Goal: Task Accomplishment & Management: Manage account settings

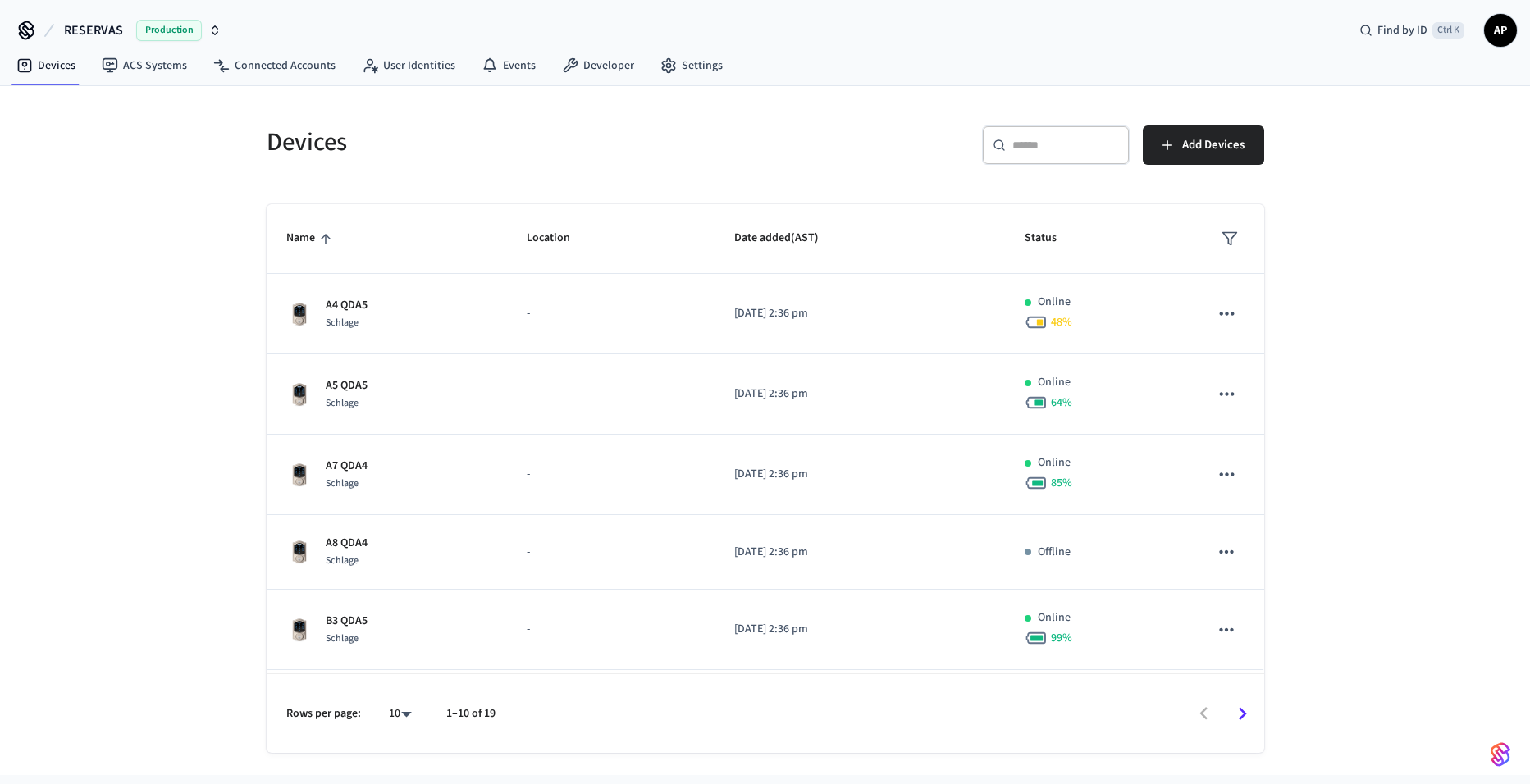
click at [328, 245] on icon "sticky table" at bounding box center [325, 238] width 14 height 14
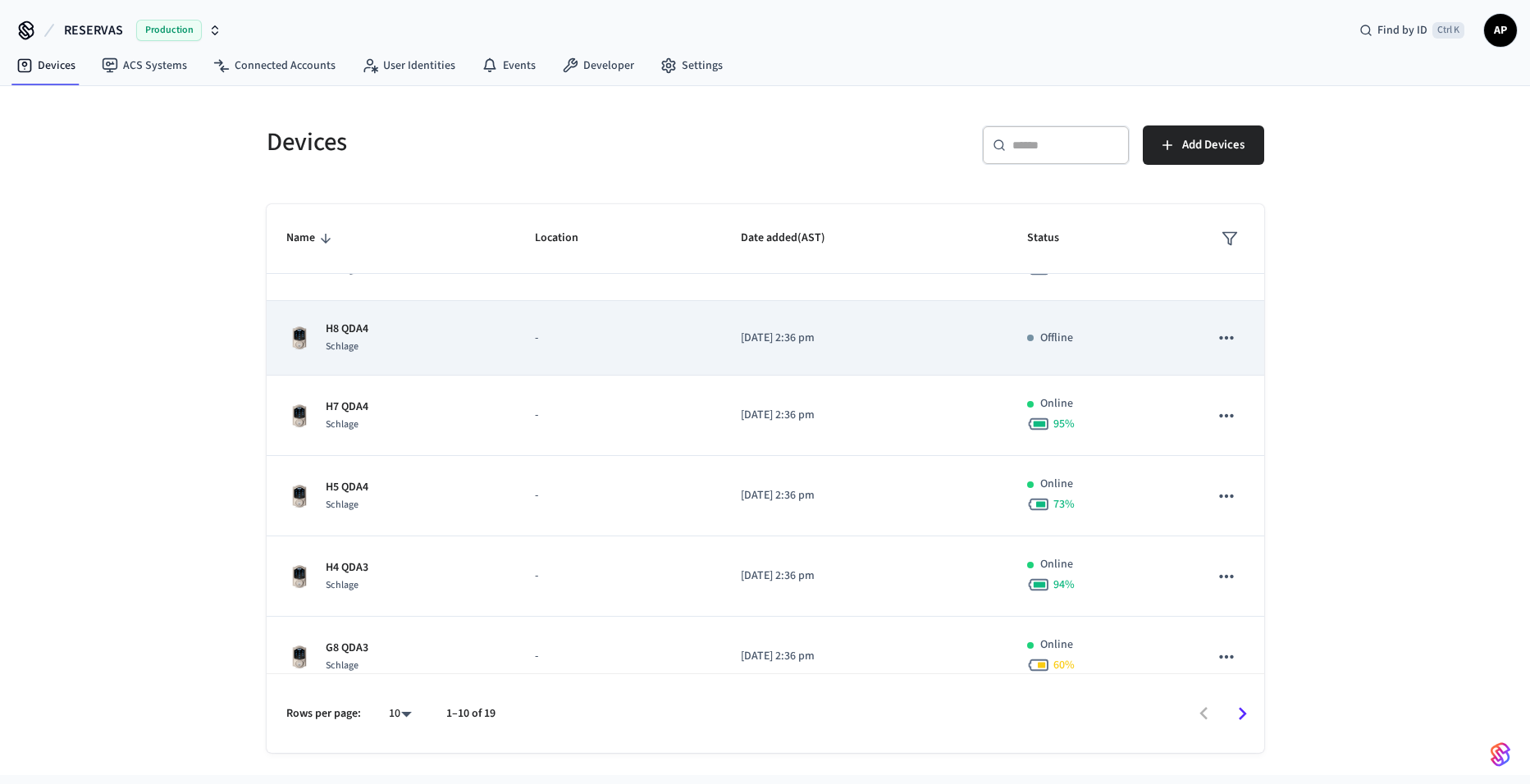
scroll to position [82, 0]
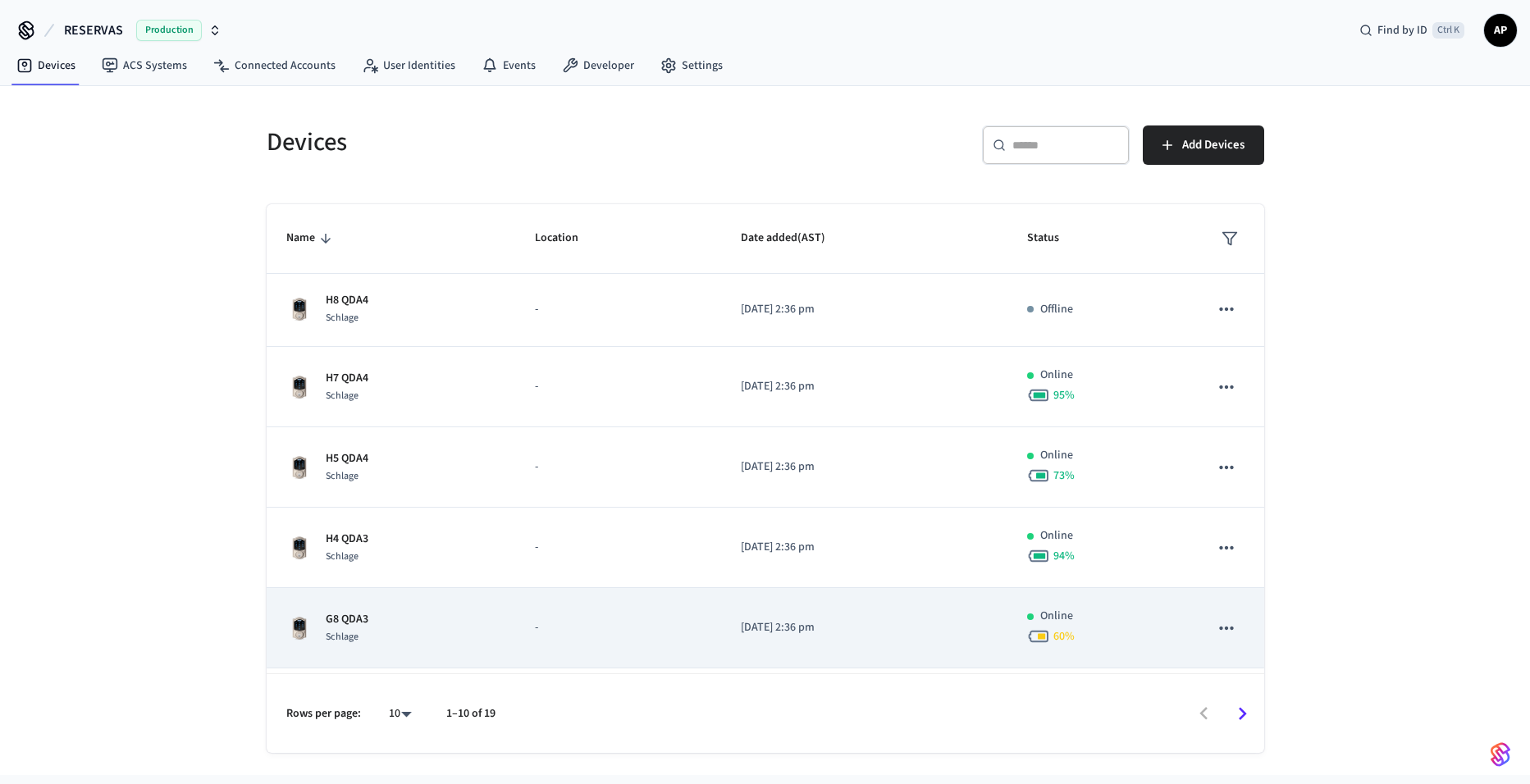
click at [364, 613] on p "G8 QDA3" at bounding box center [347, 620] width 43 height 17
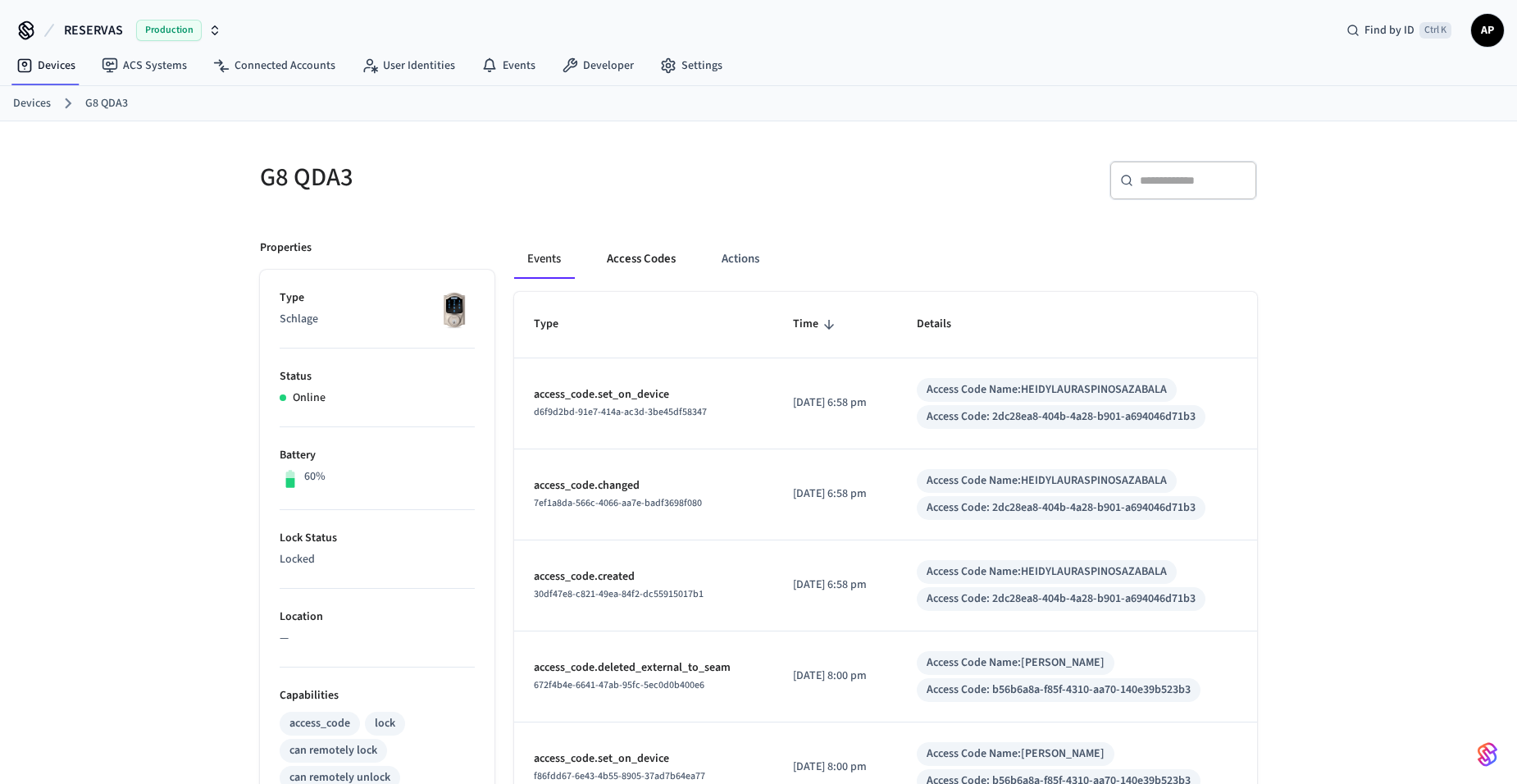
click at [634, 266] on button "Access Codes" at bounding box center [641, 259] width 95 height 39
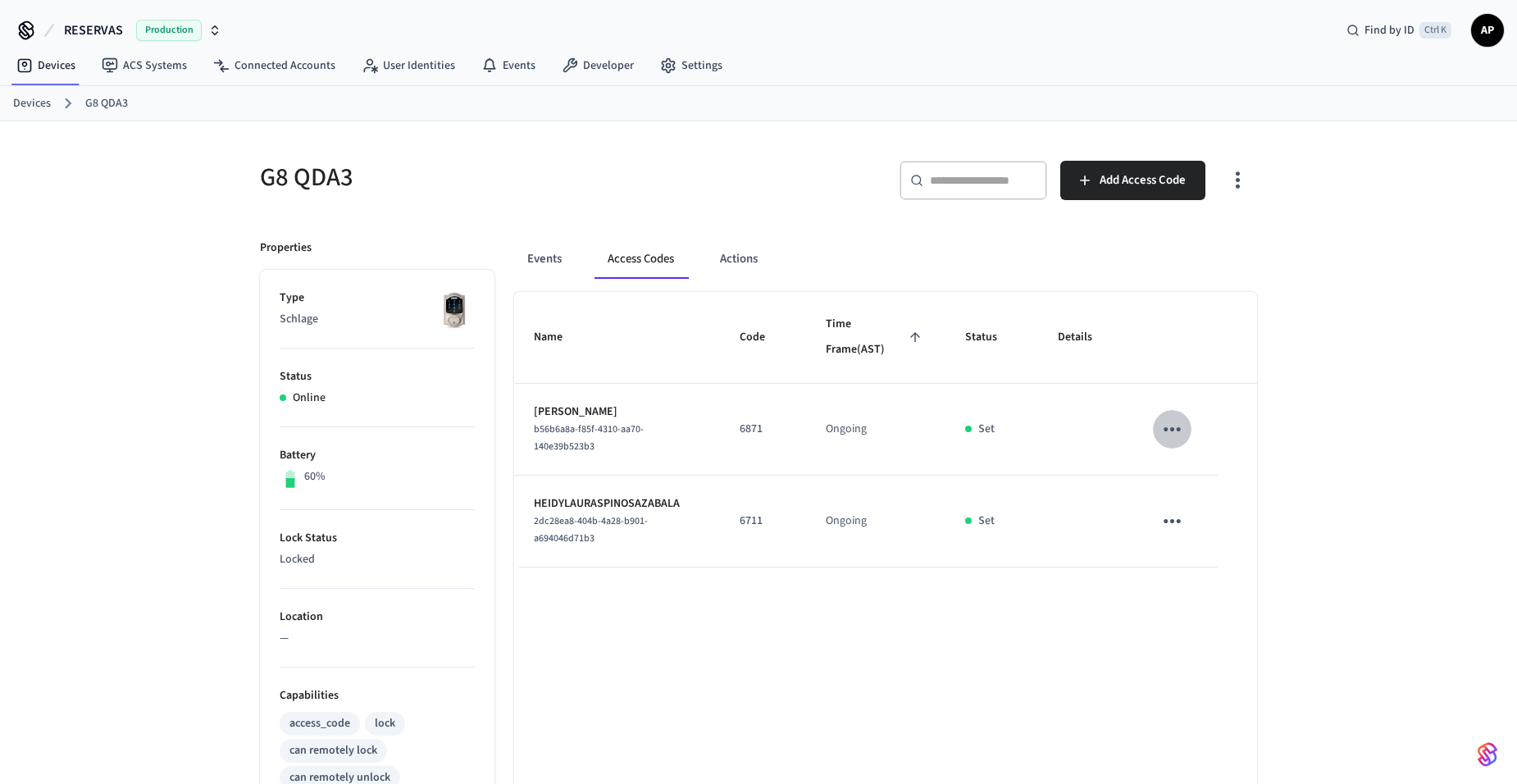
click at [1183, 422] on icon "sticky table" at bounding box center [1173, 429] width 26 height 26
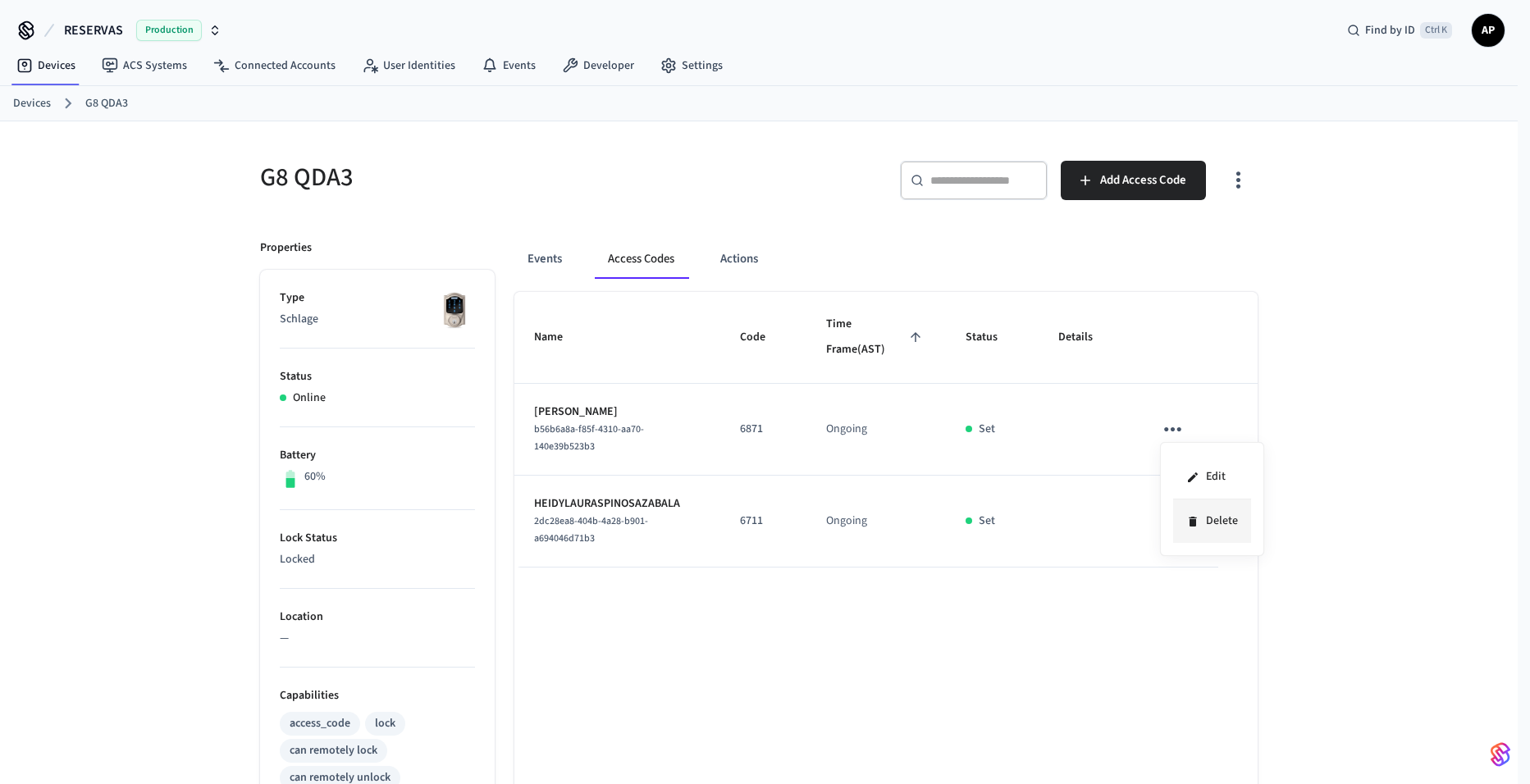
click at [1205, 519] on li "Delete" at bounding box center [1212, 520] width 78 height 43
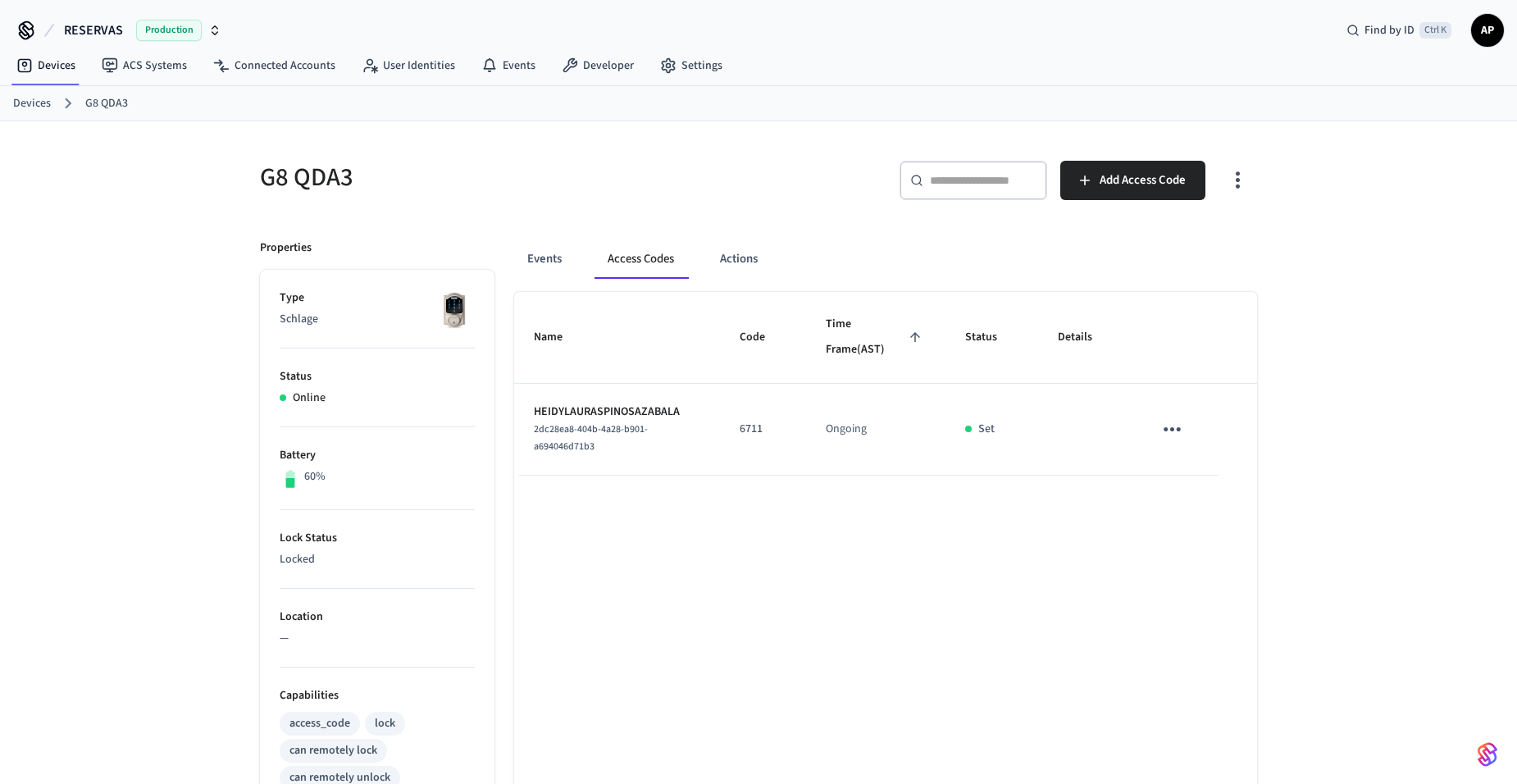
click at [20, 104] on link "Devices" at bounding box center [31, 104] width 37 height 17
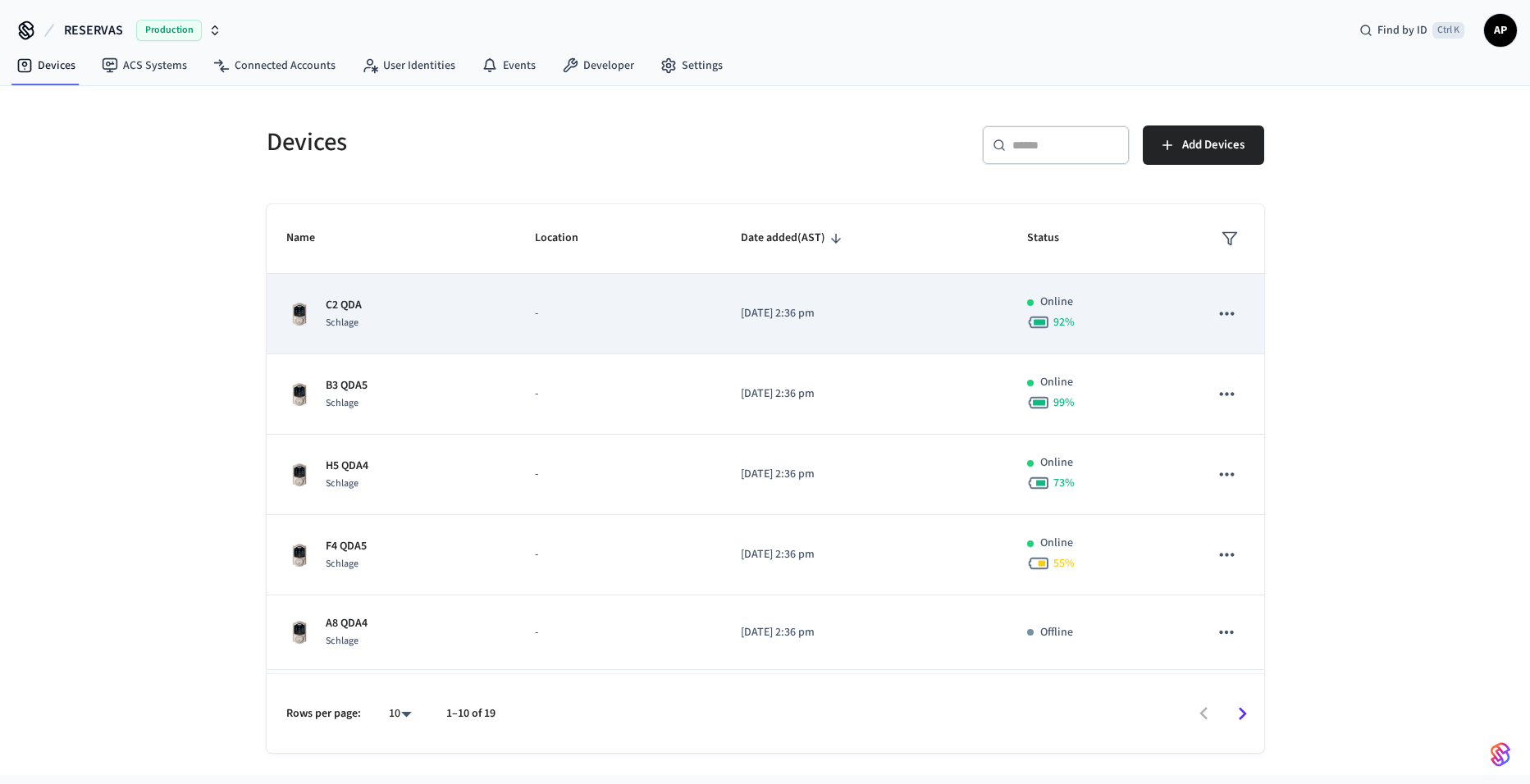
click at [407, 306] on div "C2 QDA Schlage" at bounding box center [391, 314] width 210 height 35
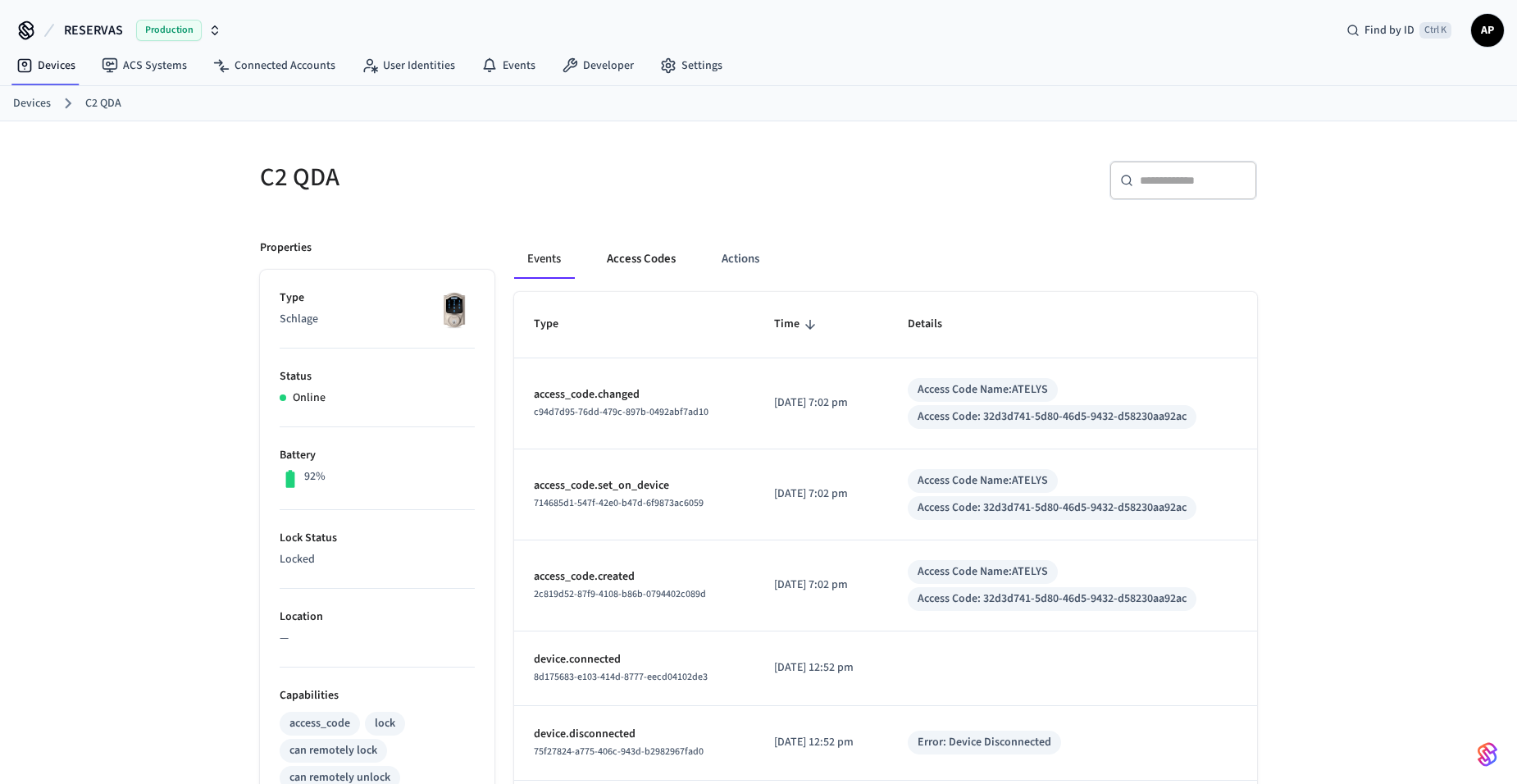
click at [651, 270] on button "Access Codes" at bounding box center [641, 259] width 95 height 39
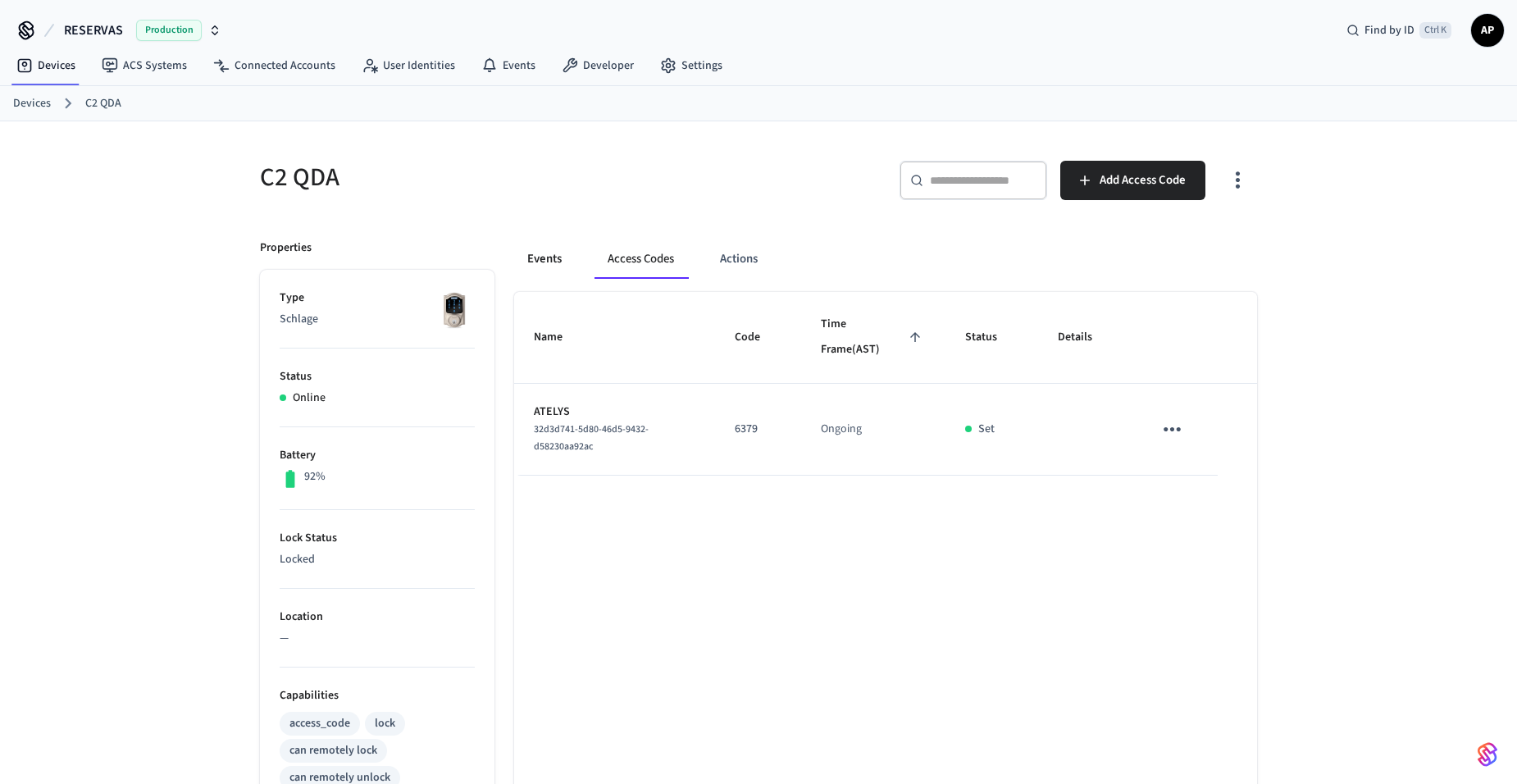
click at [543, 264] on button "Events" at bounding box center [544, 259] width 60 height 39
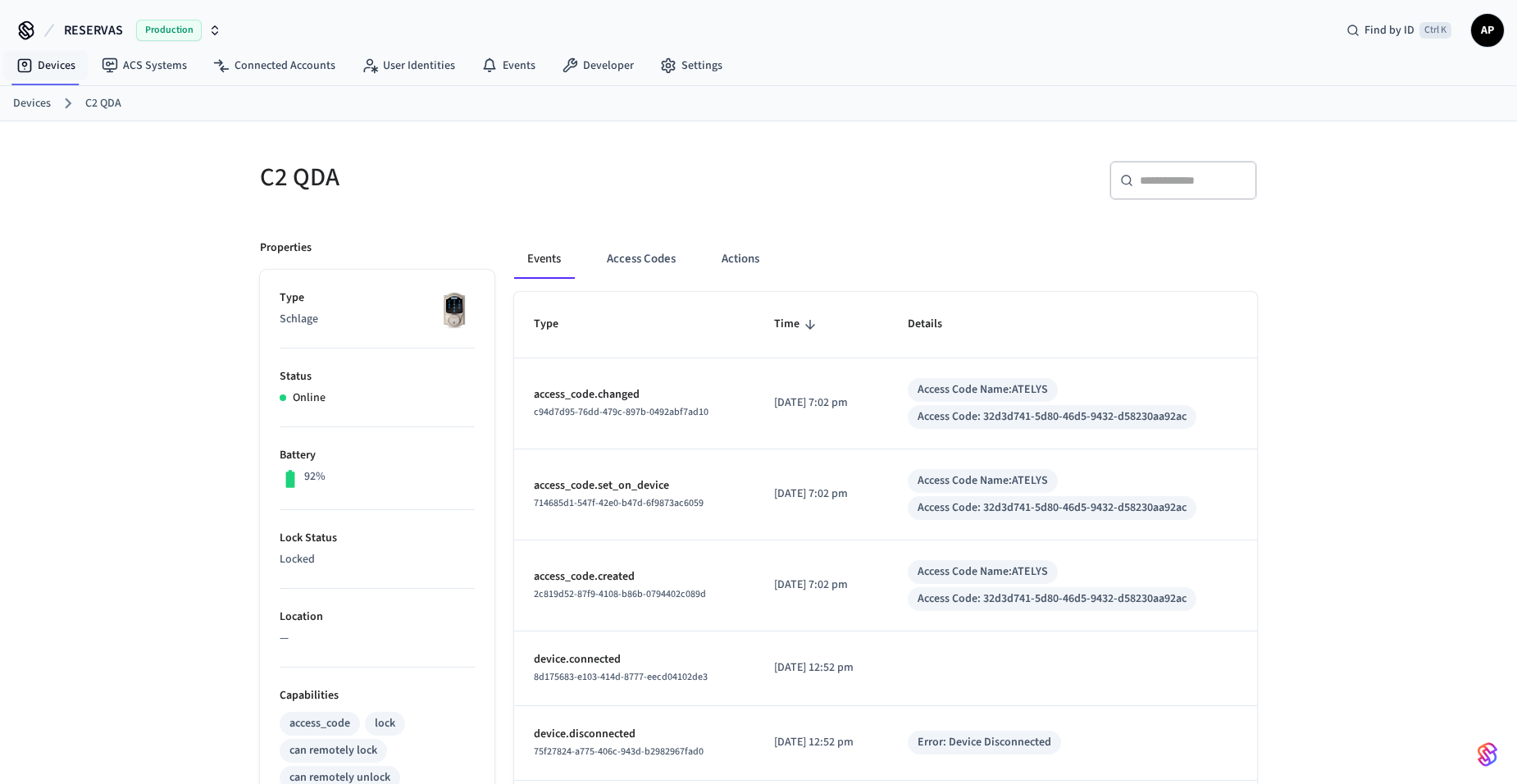
click at [30, 104] on link "Devices" at bounding box center [31, 104] width 37 height 17
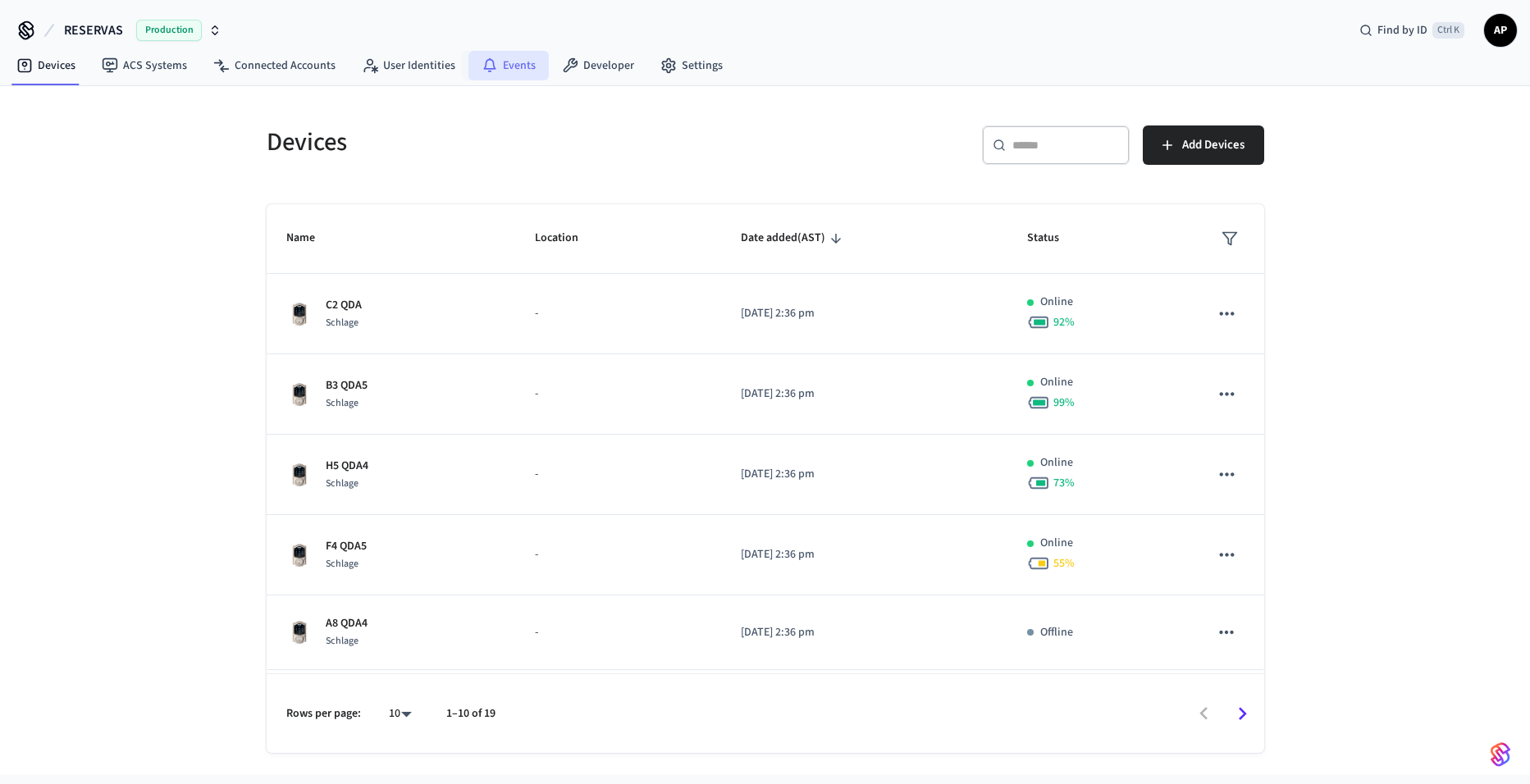
click at [503, 77] on link "Events" at bounding box center [509, 65] width 81 height 30
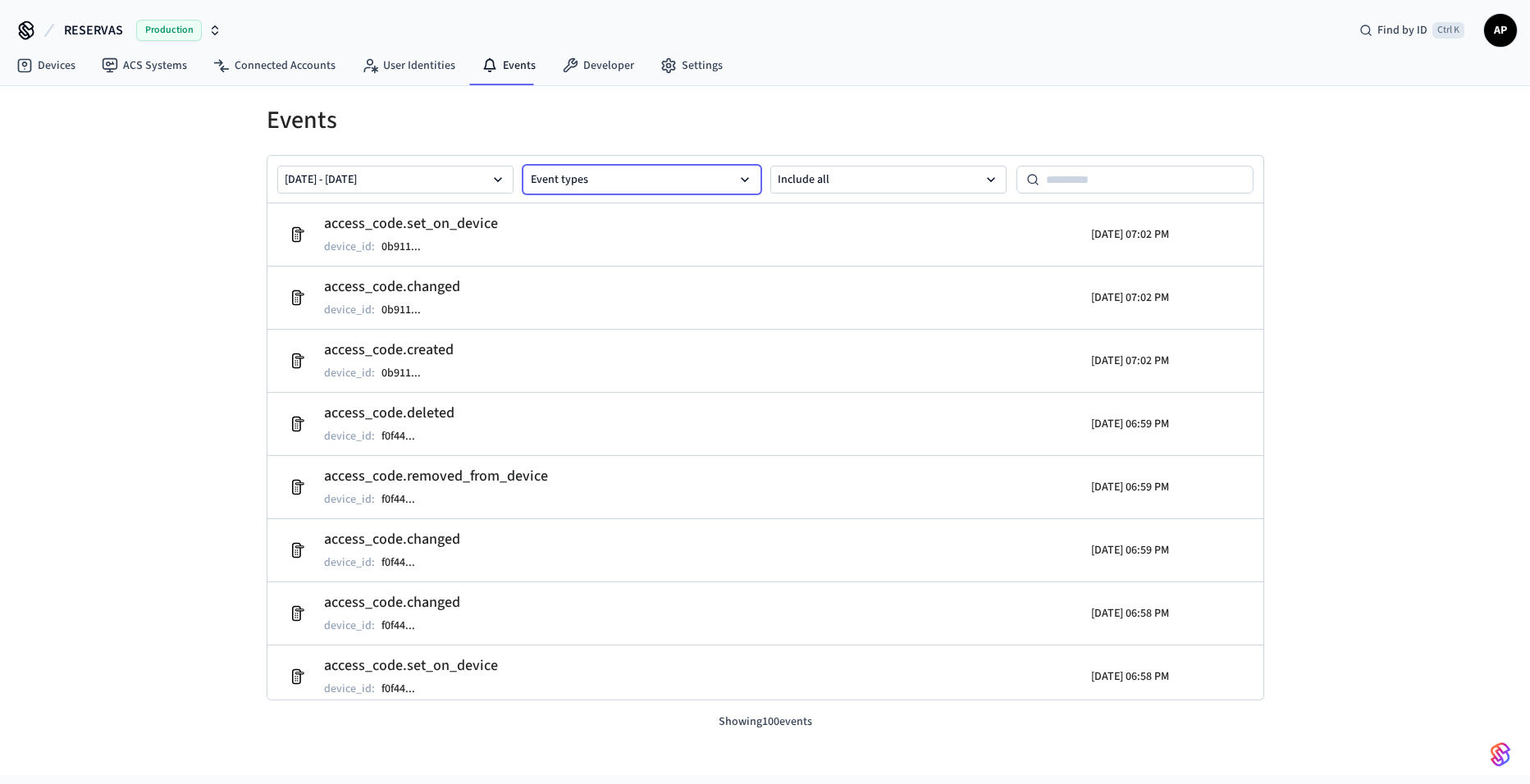
click at [656, 180] on button "Event types" at bounding box center [641, 179] width 237 height 28
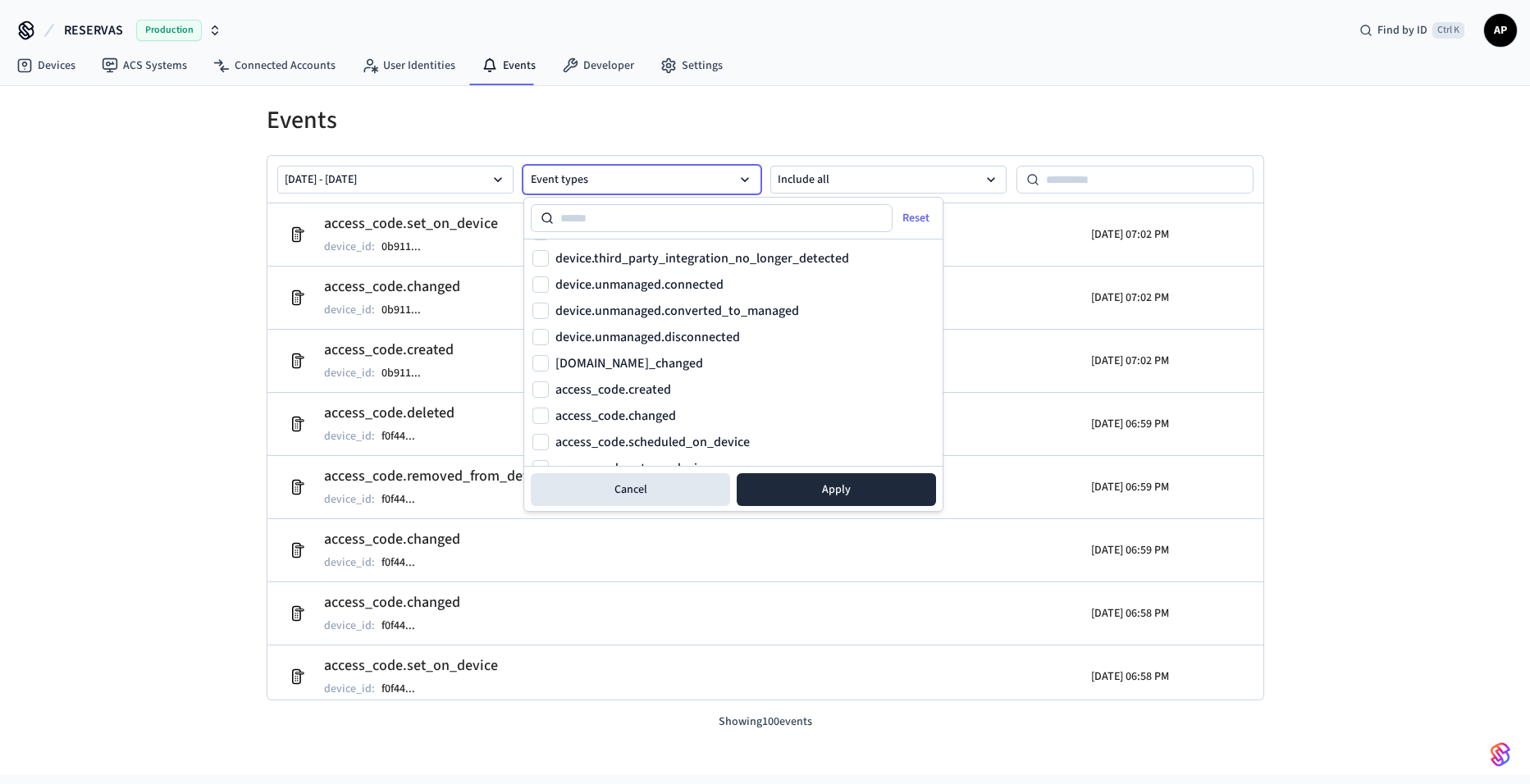
scroll to position [492, 0]
click at [565, 372] on label "access_code.created" at bounding box center [613, 366] width 116 height 13
click at [549, 372] on button "access_code.created" at bounding box center [540, 366] width 16 height 16
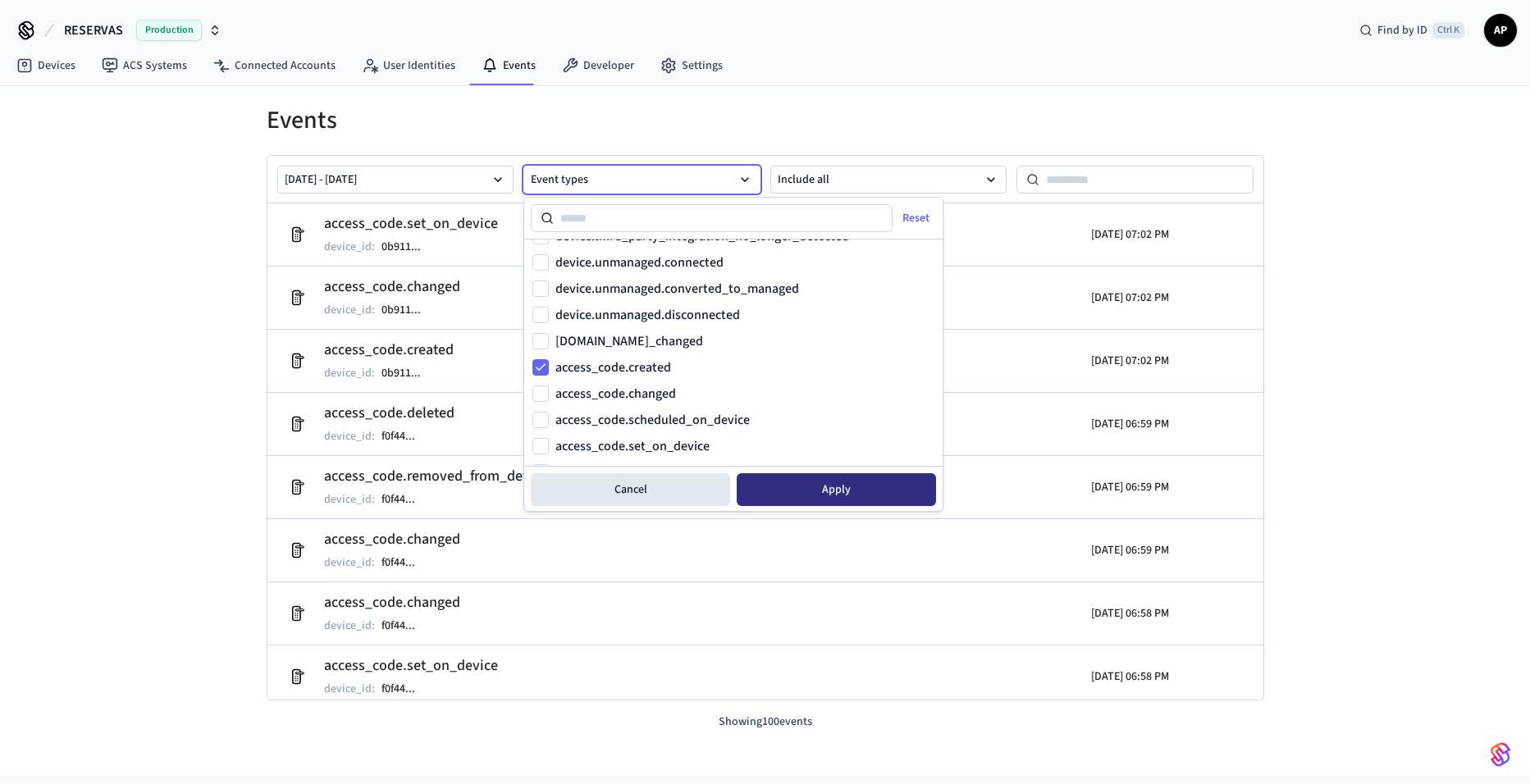
click at [794, 494] on button "Apply" at bounding box center [836, 490] width 199 height 33
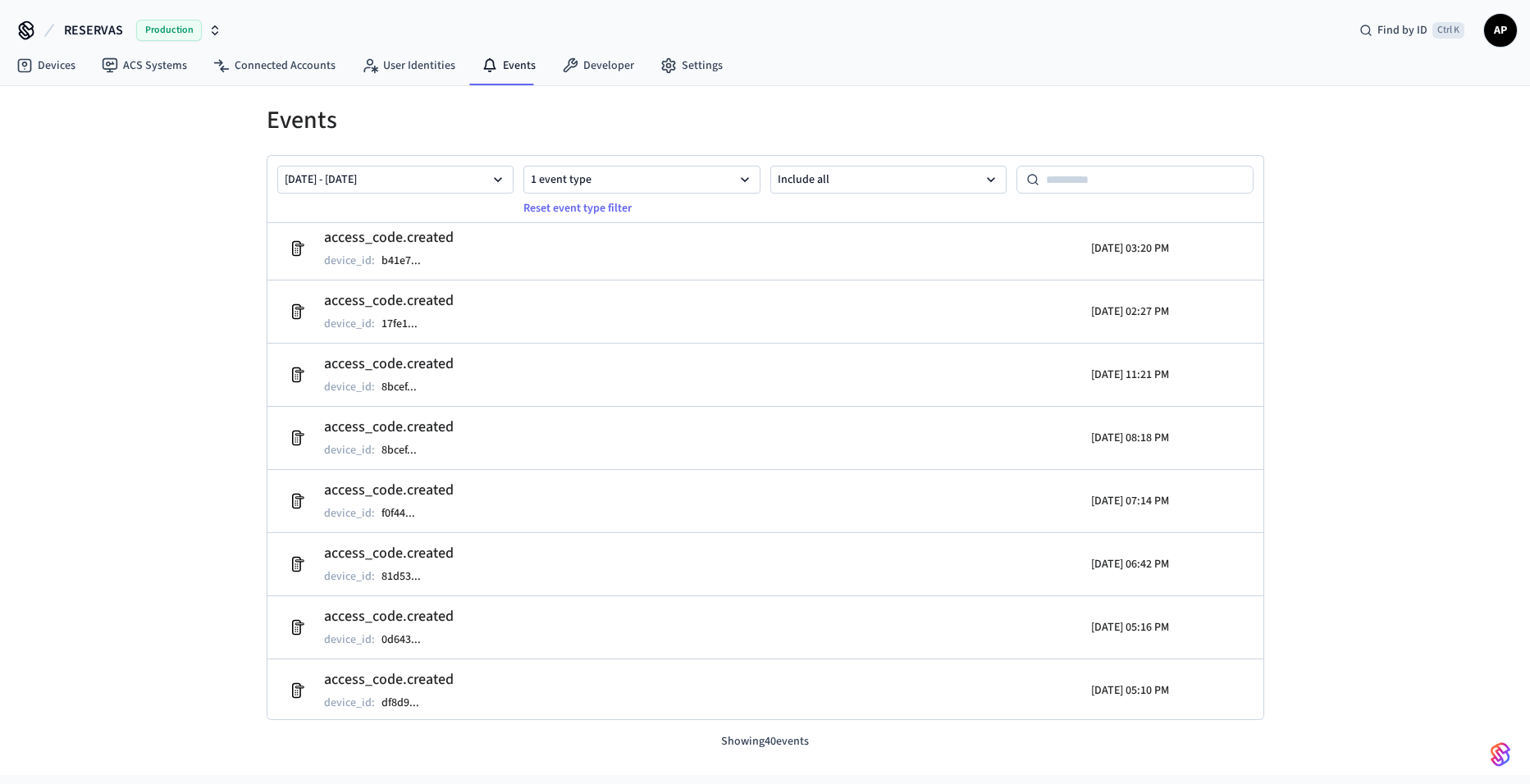
scroll to position [3, 0]
click at [856, 188] on button "Include all" at bounding box center [889, 179] width 237 height 28
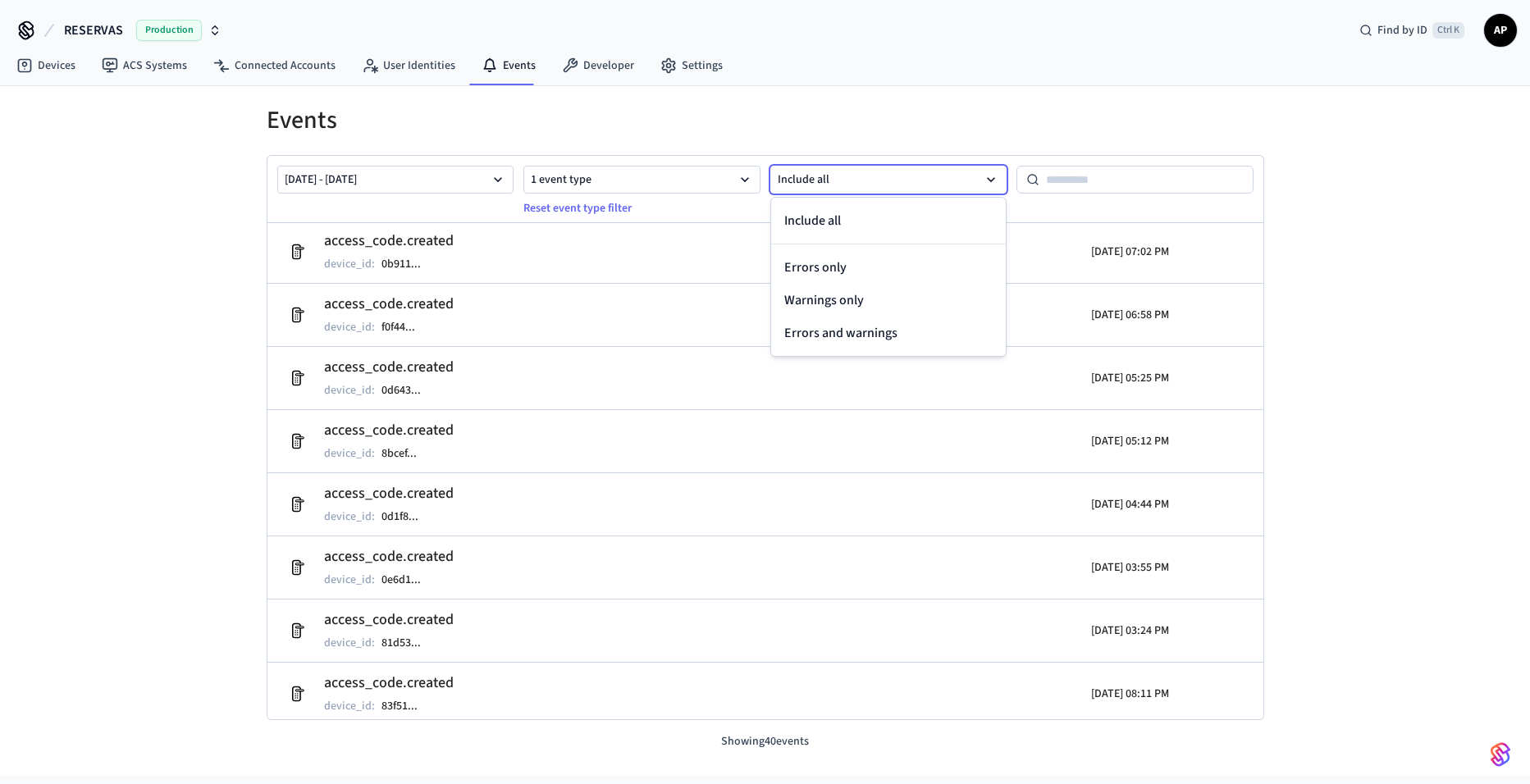
click at [860, 188] on button "Include all" at bounding box center [889, 179] width 237 height 28
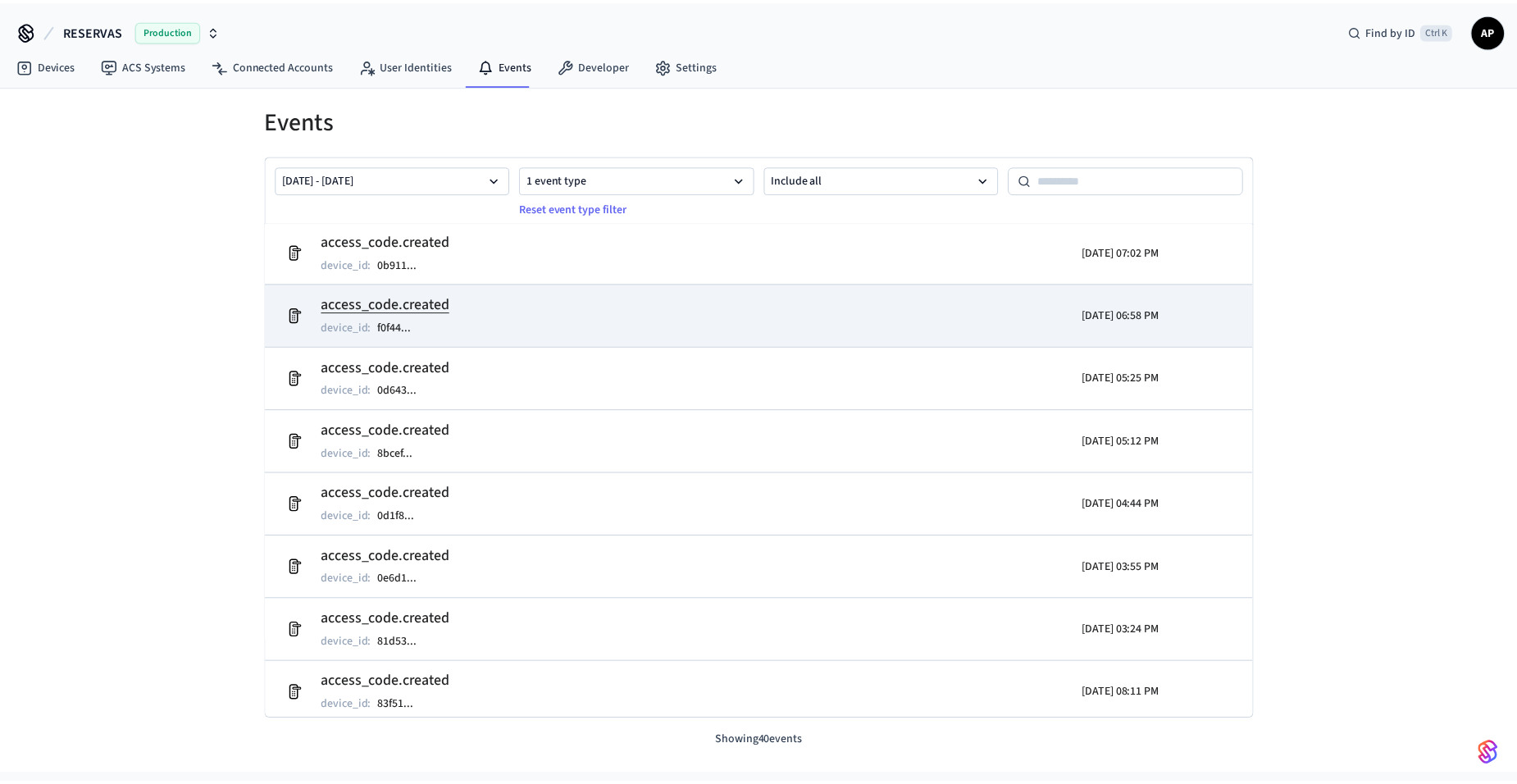
scroll to position [0, 0]
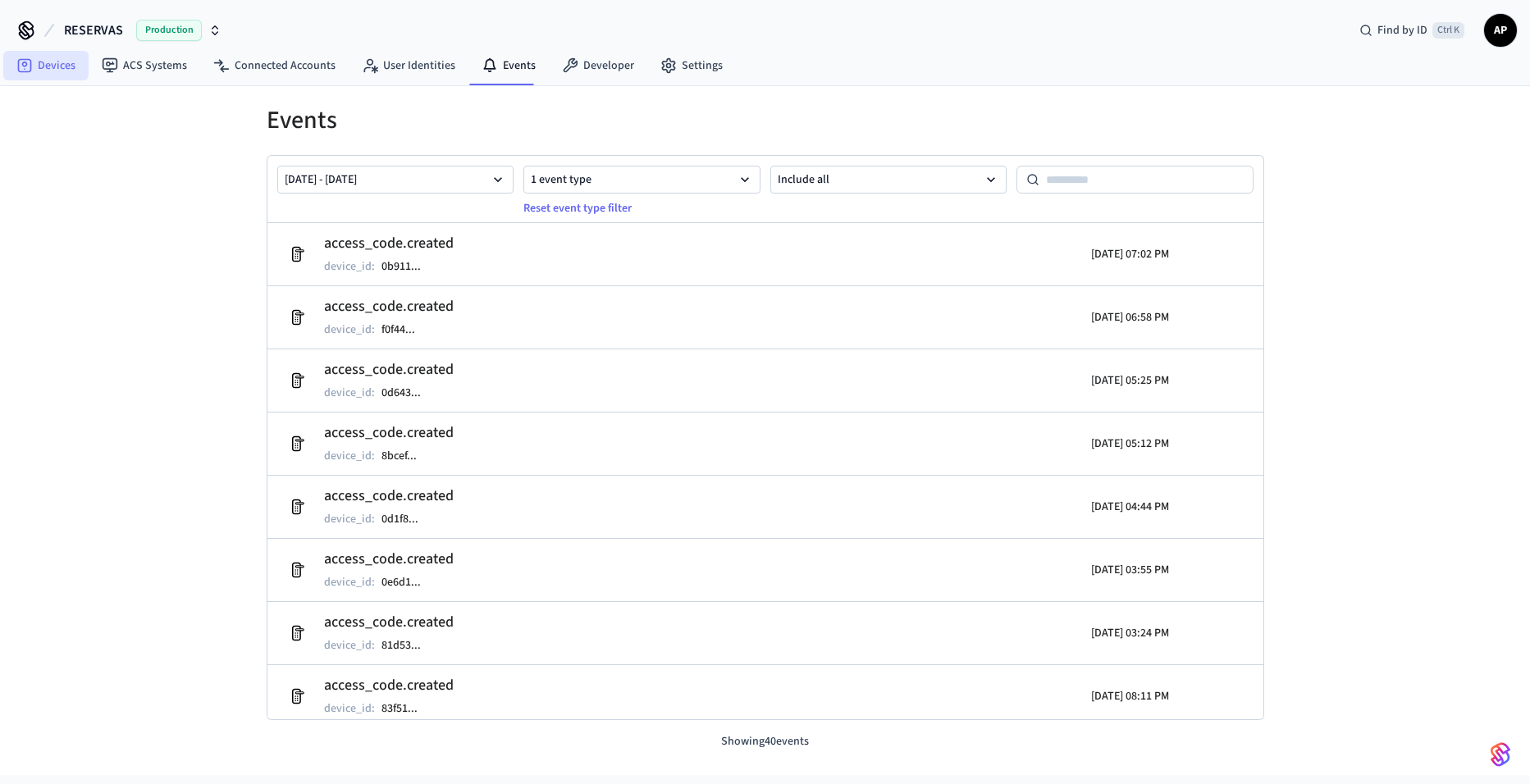
click at [59, 69] on link "Devices" at bounding box center [46, 65] width 85 height 30
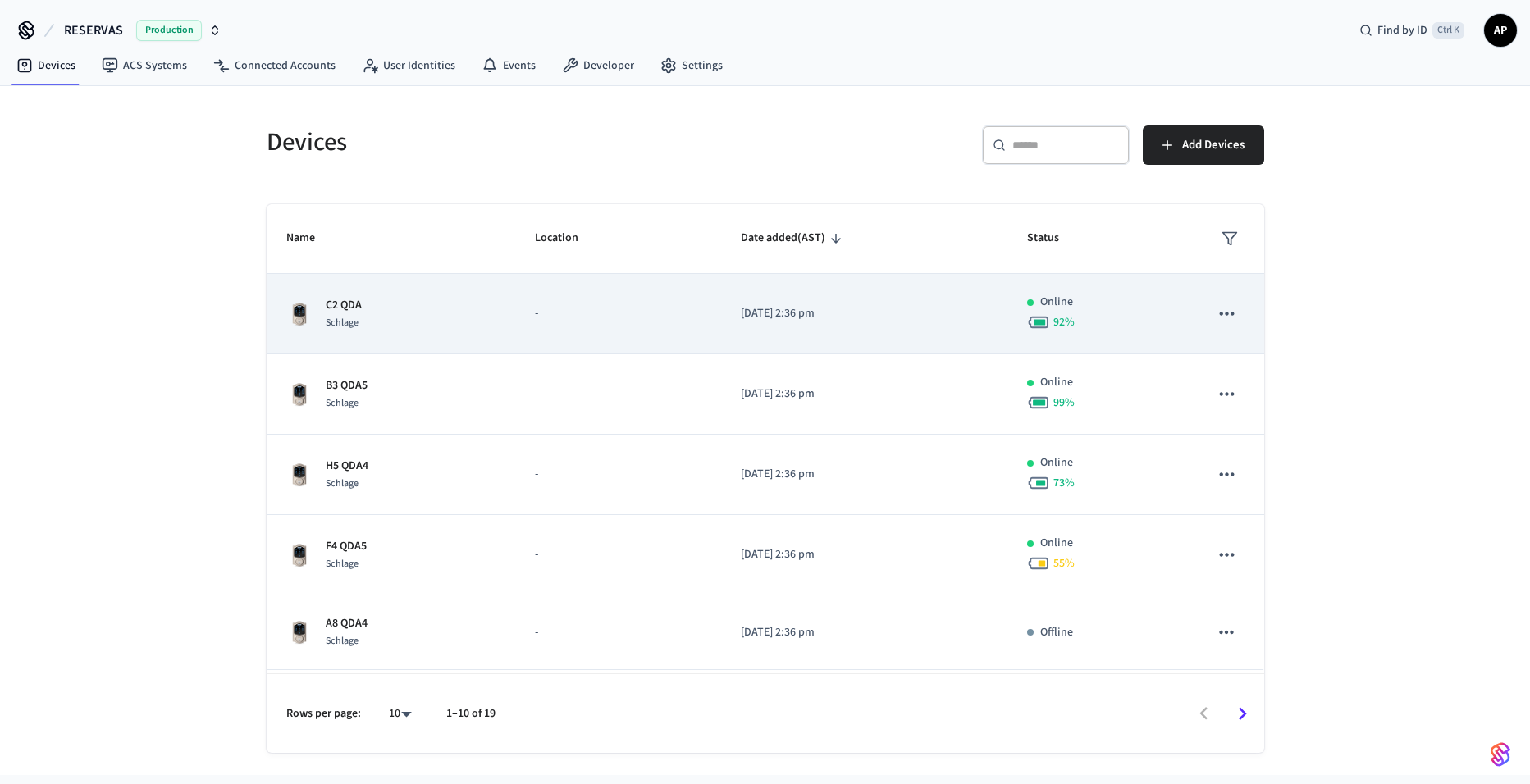
click at [451, 297] on div "C2 QDA Schlage" at bounding box center [391, 314] width 210 height 35
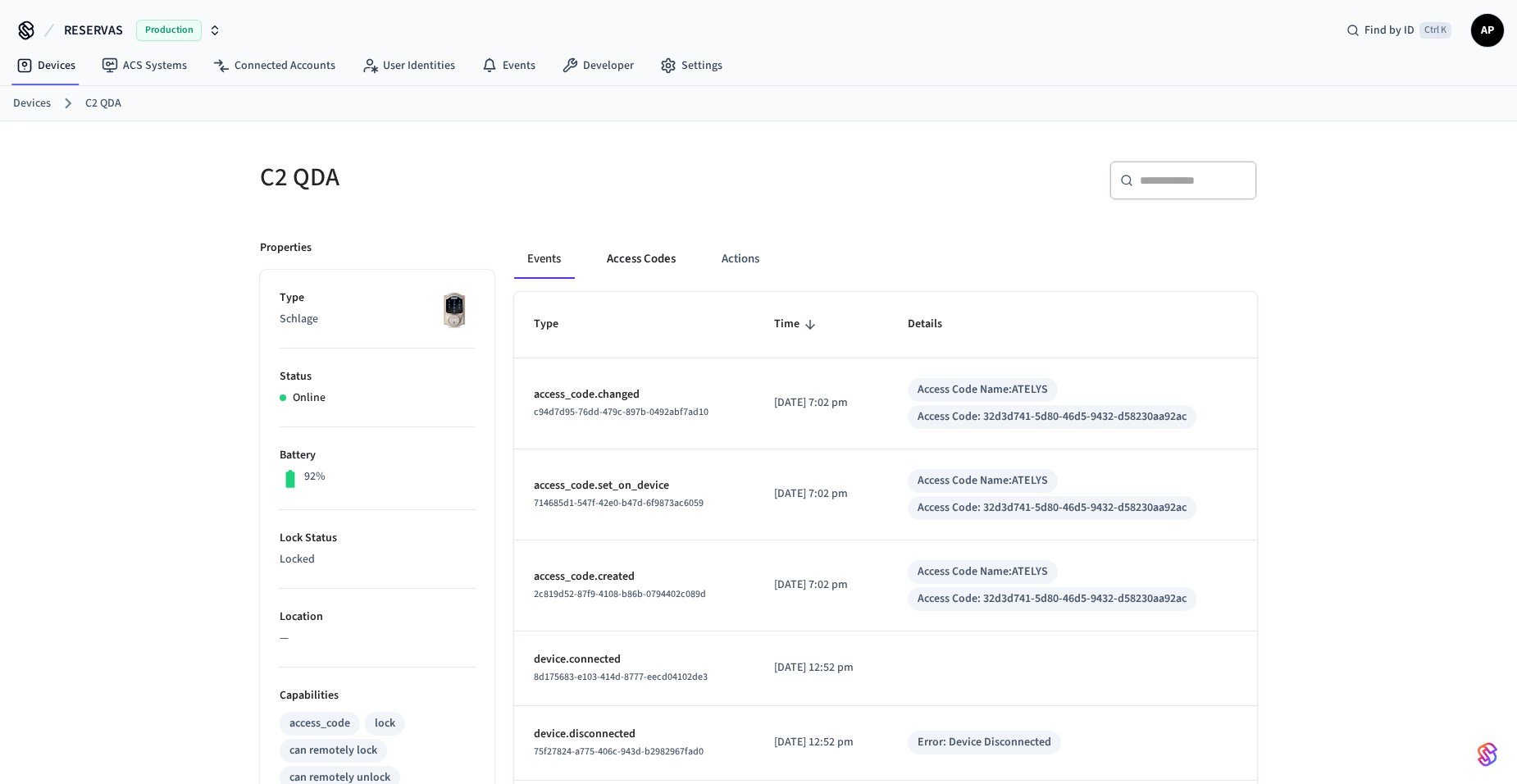
click at [634, 260] on button "Access Codes" at bounding box center [641, 259] width 95 height 39
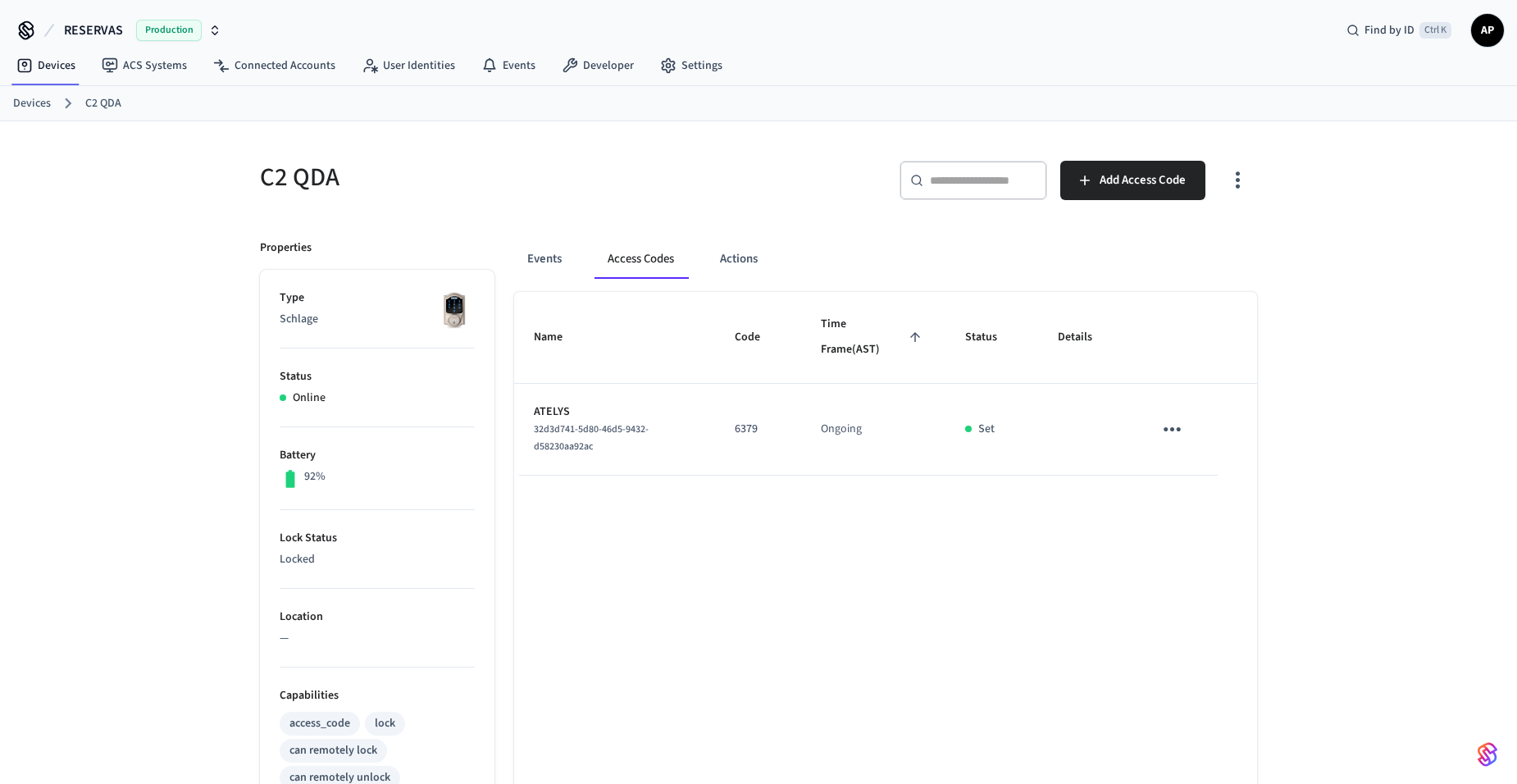
click at [37, 104] on link "Devices" at bounding box center [31, 104] width 37 height 17
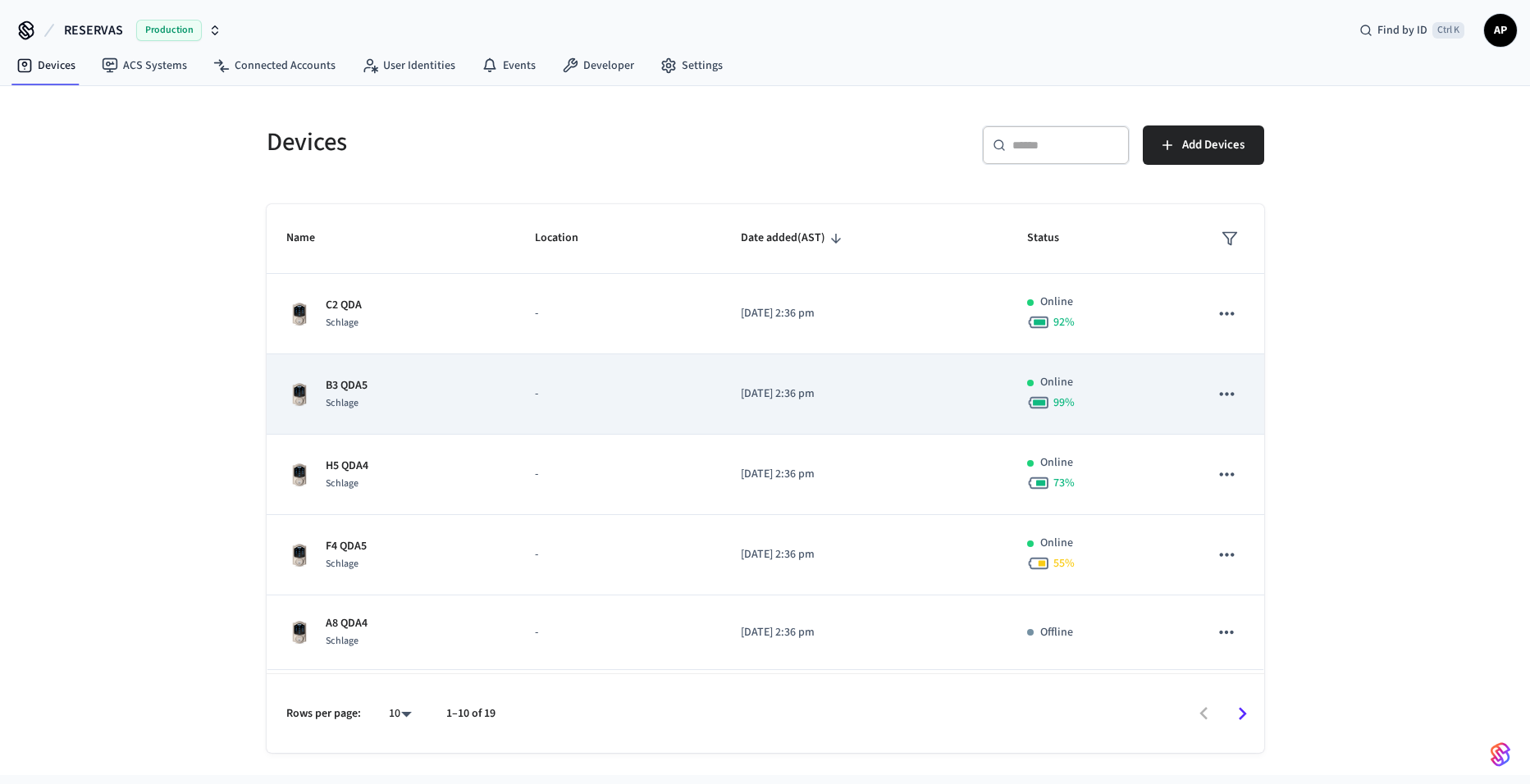
click at [377, 392] on div "B3 QDA5 Schlage" at bounding box center [391, 395] width 210 height 35
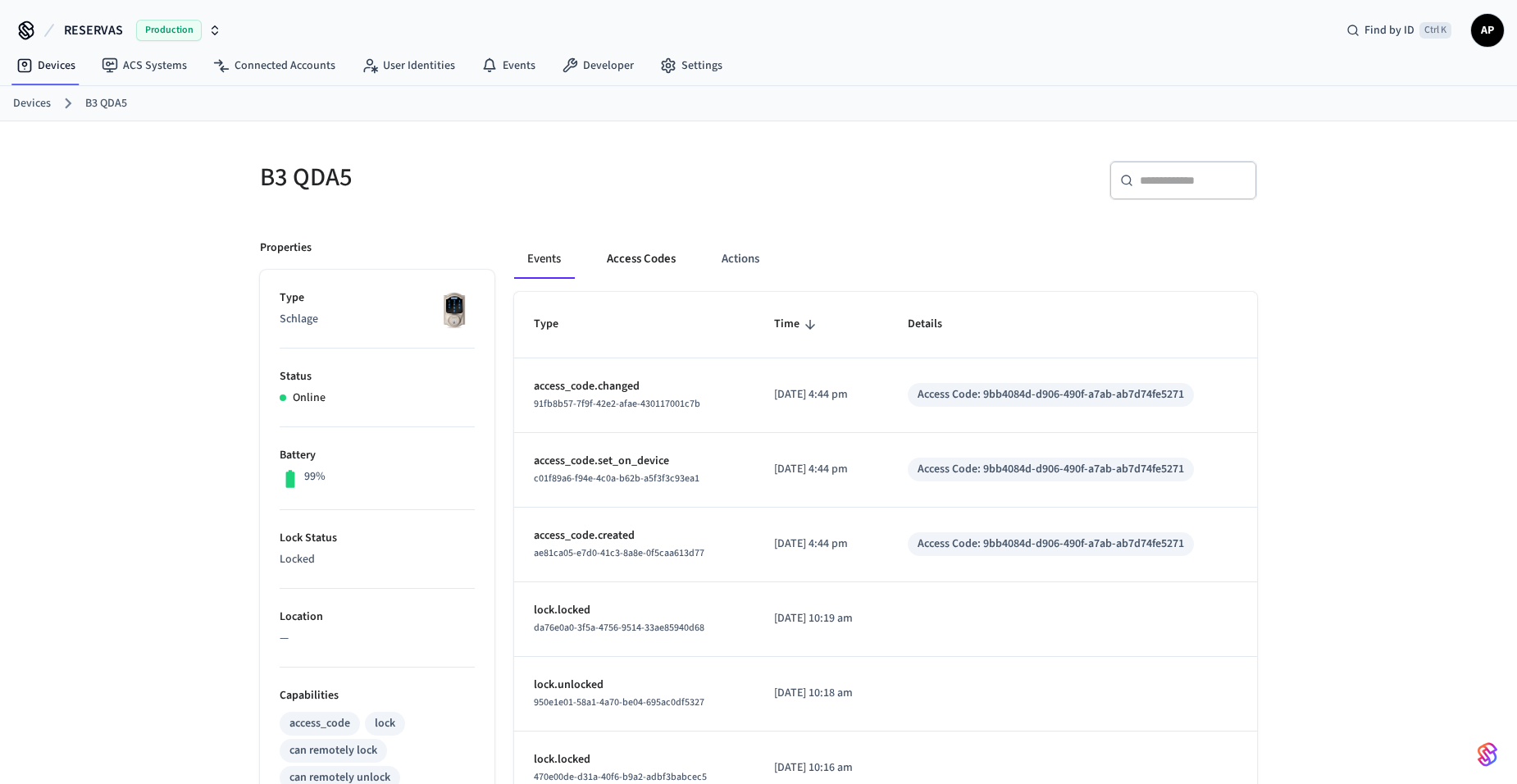
click at [634, 256] on button "Access Codes" at bounding box center [641, 259] width 95 height 39
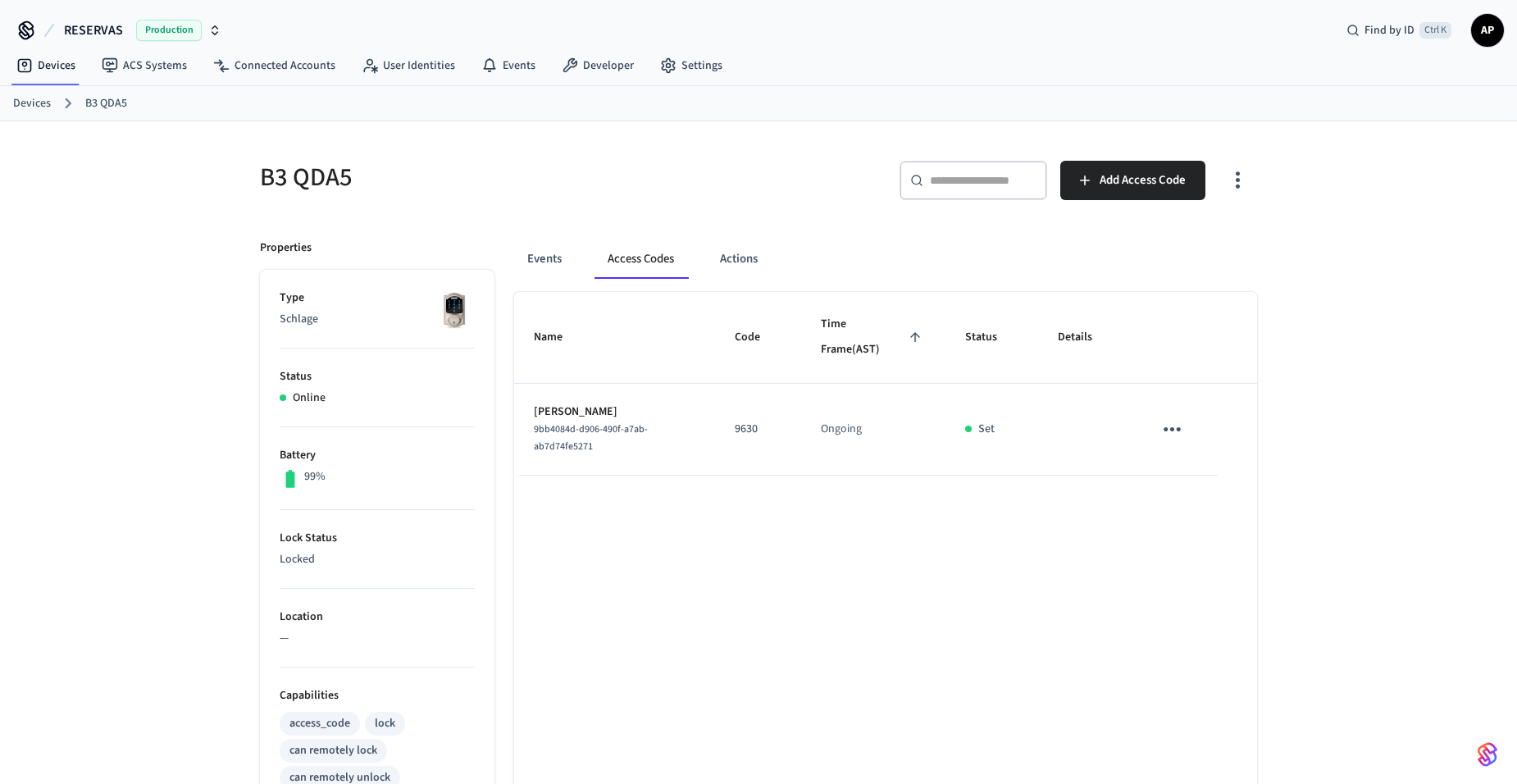
click at [35, 97] on link "Devices" at bounding box center [31, 104] width 37 height 17
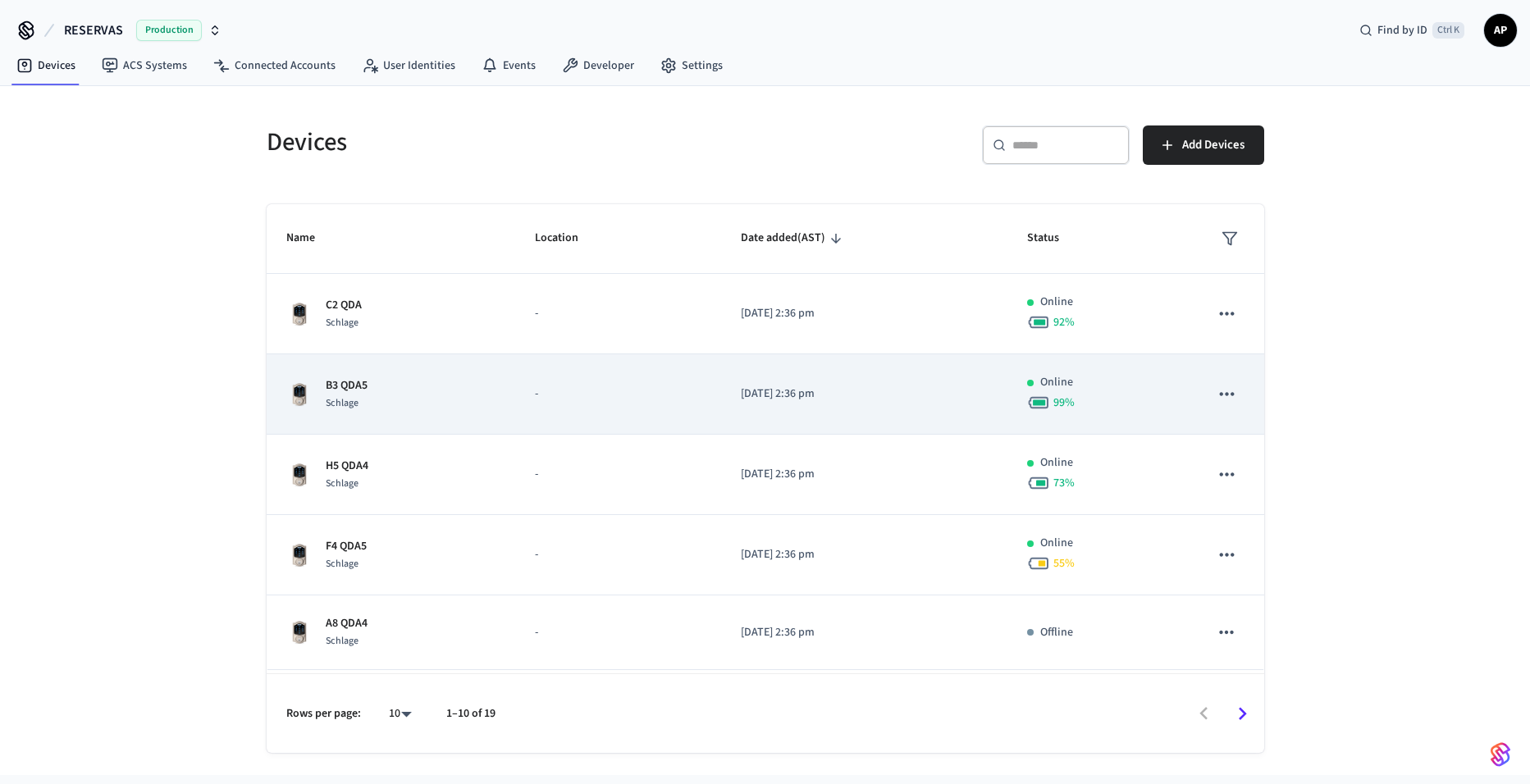
click at [377, 383] on div "B3 QDA5 Schlage" at bounding box center [391, 395] width 210 height 35
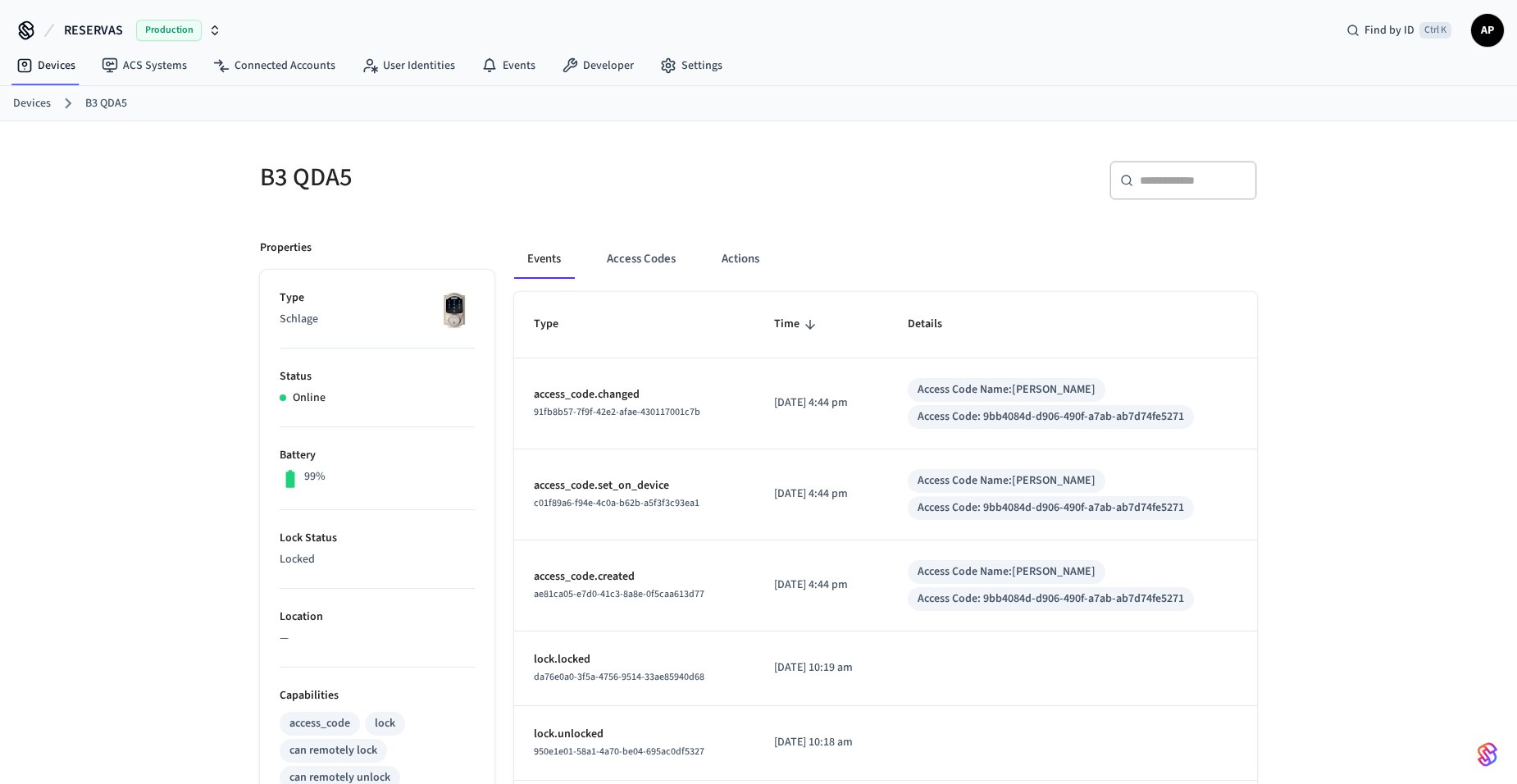
click at [40, 105] on link "Devices" at bounding box center [31, 104] width 37 height 17
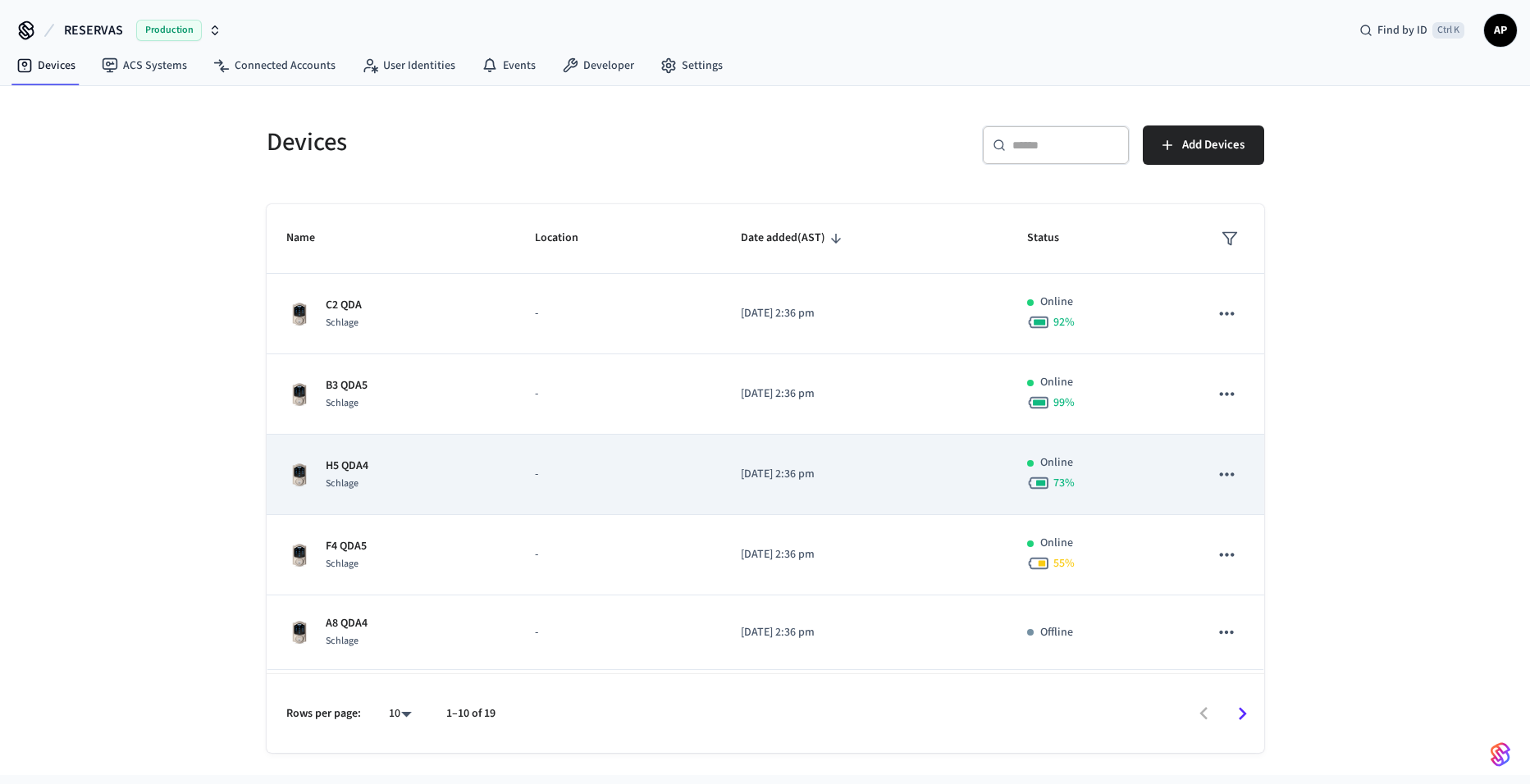
click at [359, 467] on p "H5 QDA4" at bounding box center [347, 466] width 43 height 17
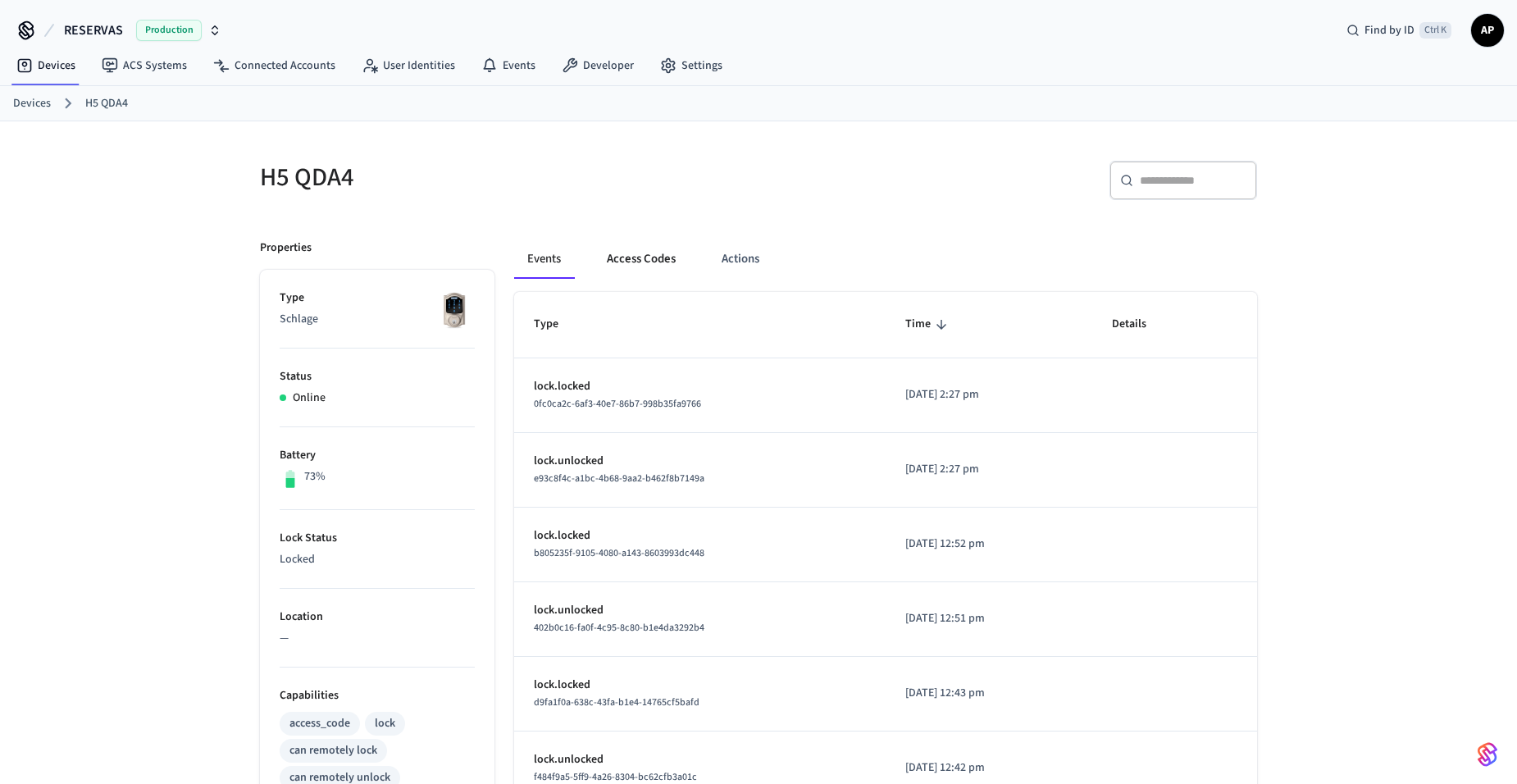
click at [659, 266] on button "Access Codes" at bounding box center [641, 259] width 95 height 39
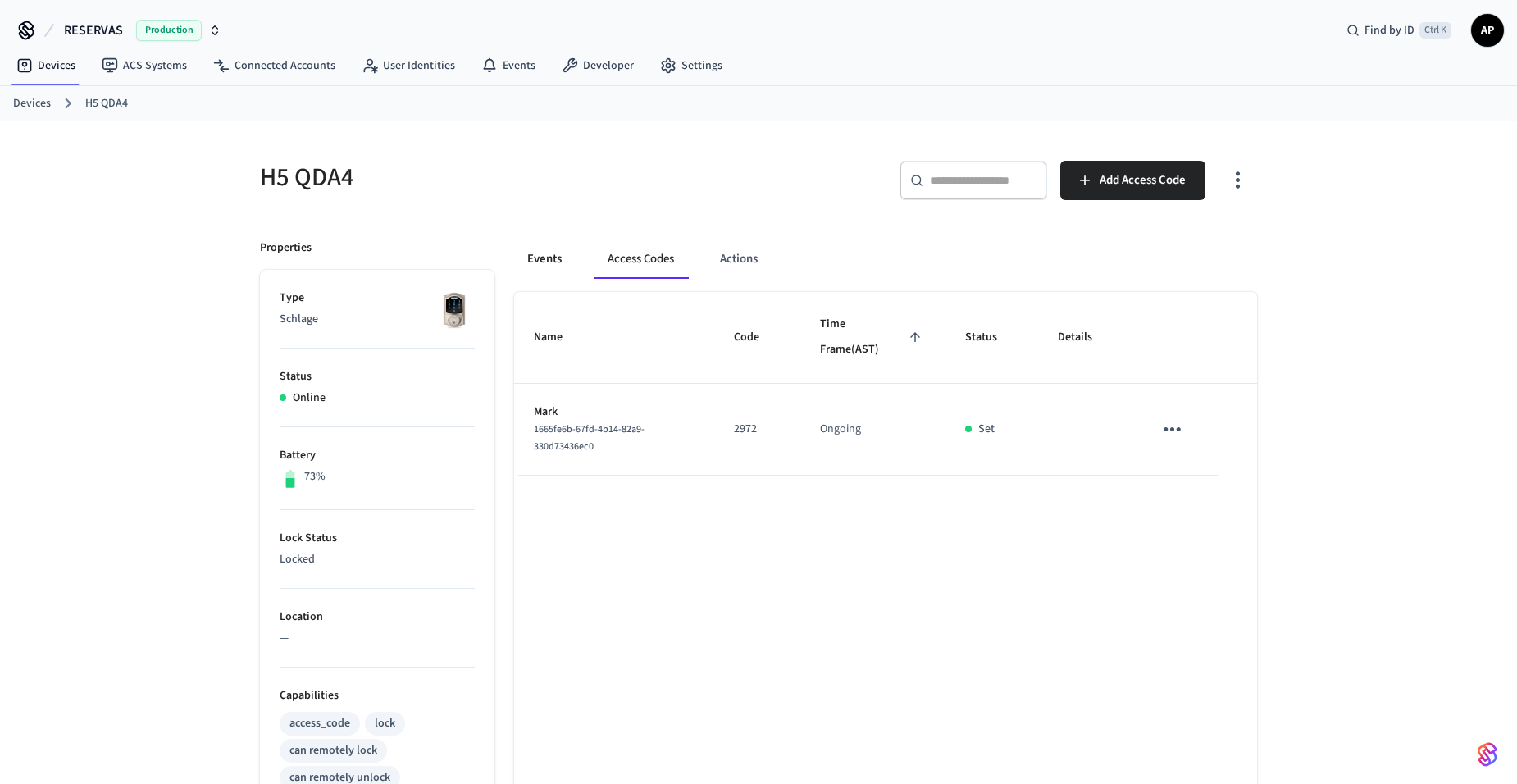
click at [543, 272] on button "Events" at bounding box center [544, 259] width 60 height 39
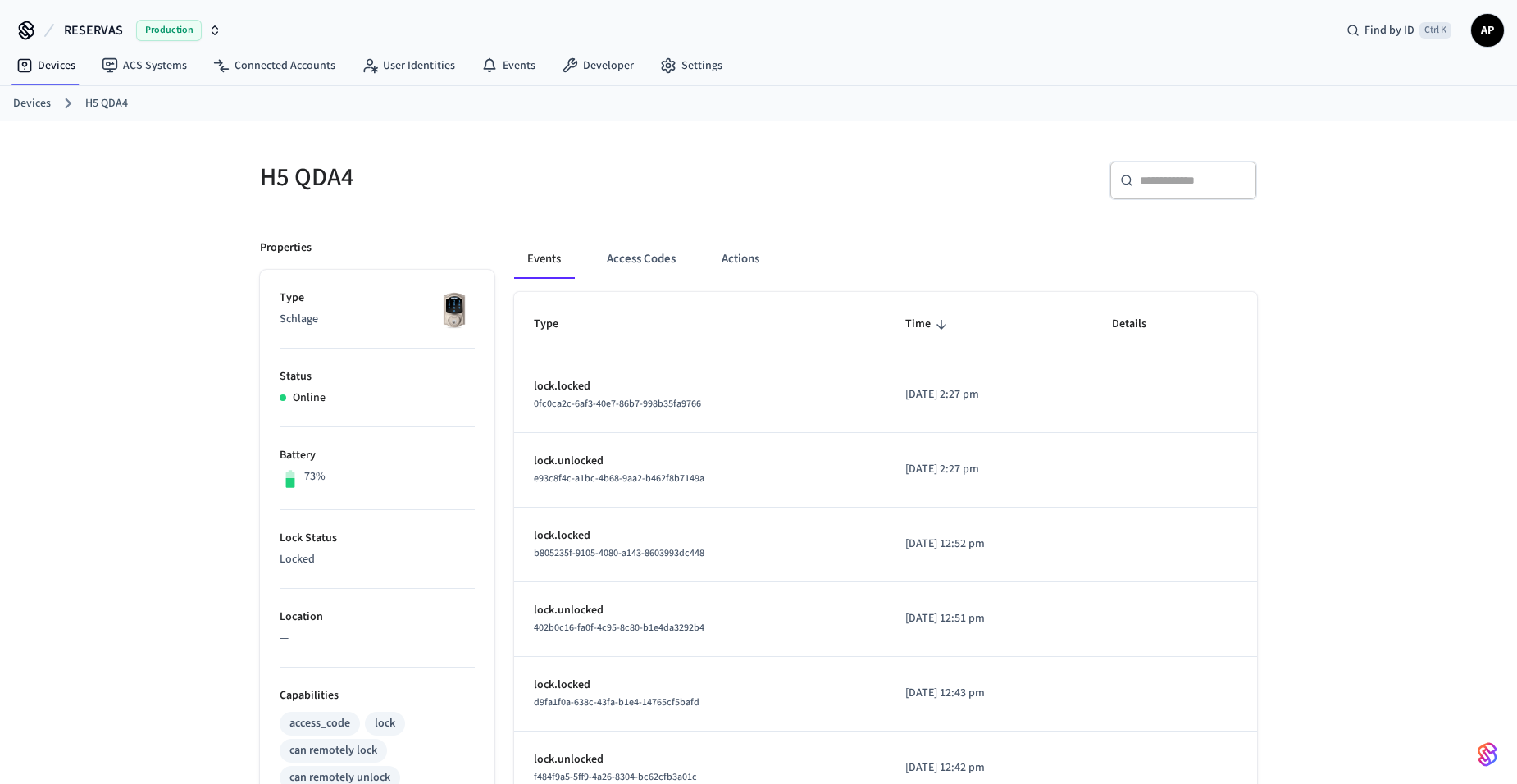
click at [39, 101] on link "Devices" at bounding box center [31, 104] width 37 height 17
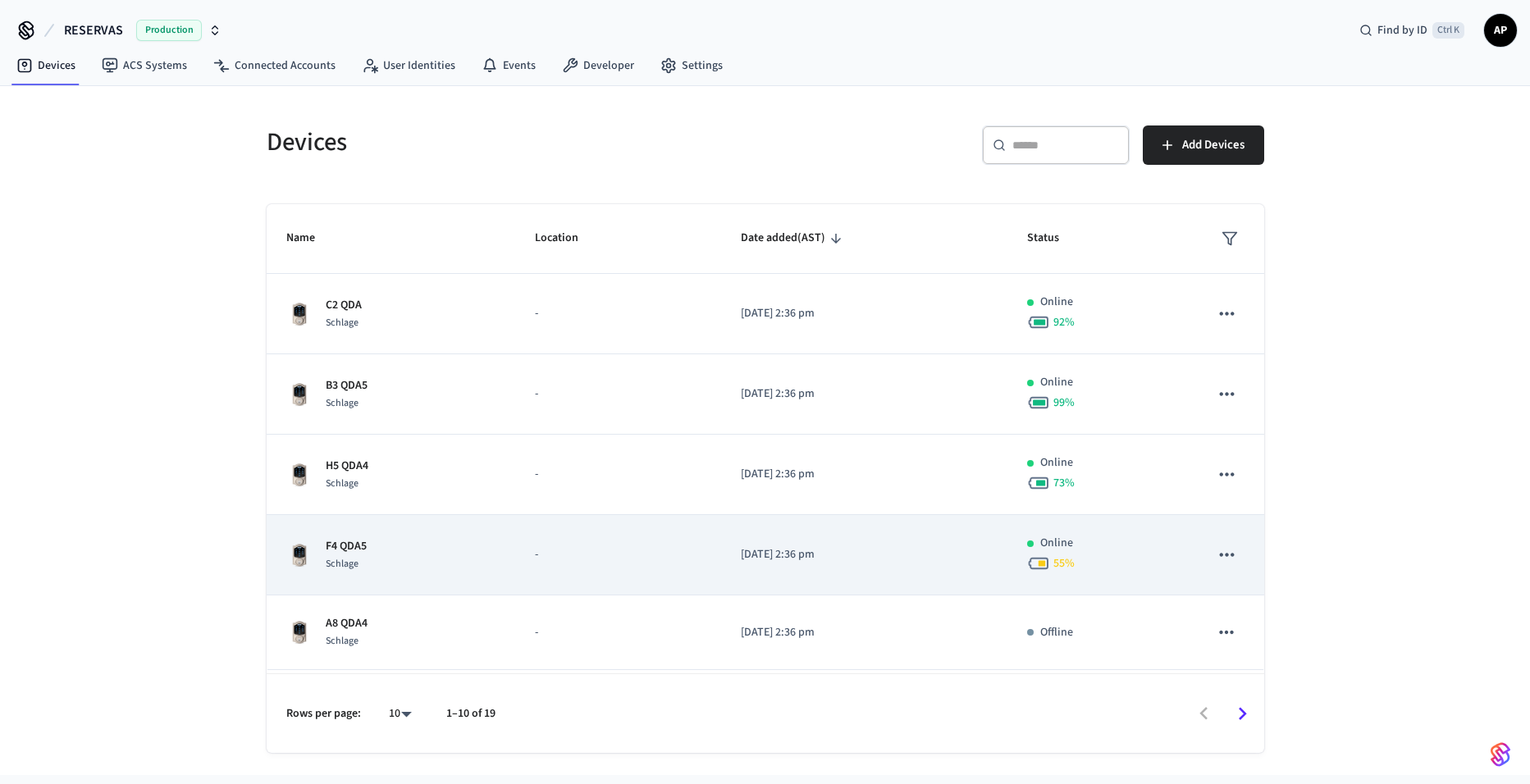
click at [361, 557] on div "Schlage" at bounding box center [346, 564] width 41 height 17
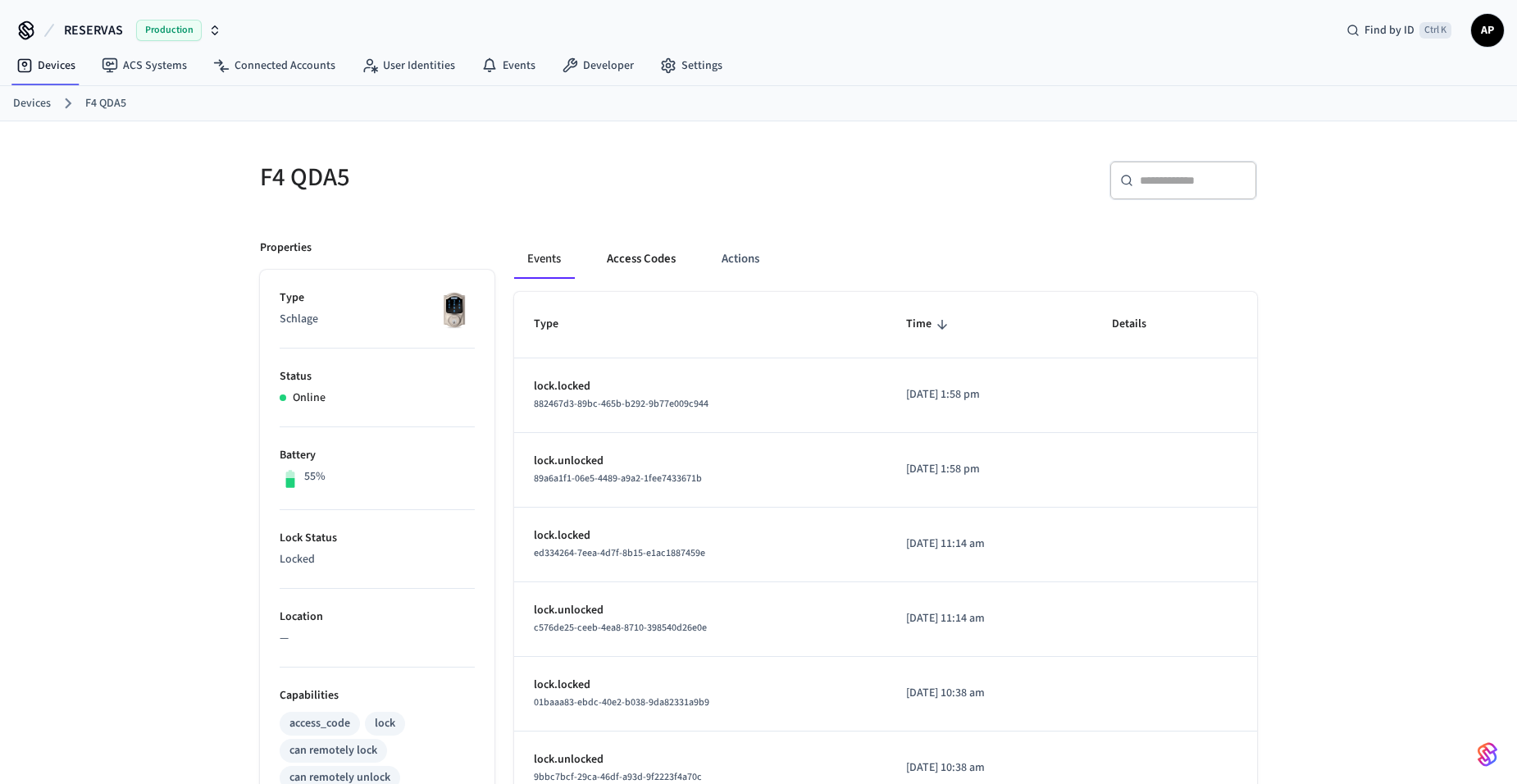
click at [648, 263] on button "Access Codes" at bounding box center [641, 259] width 95 height 39
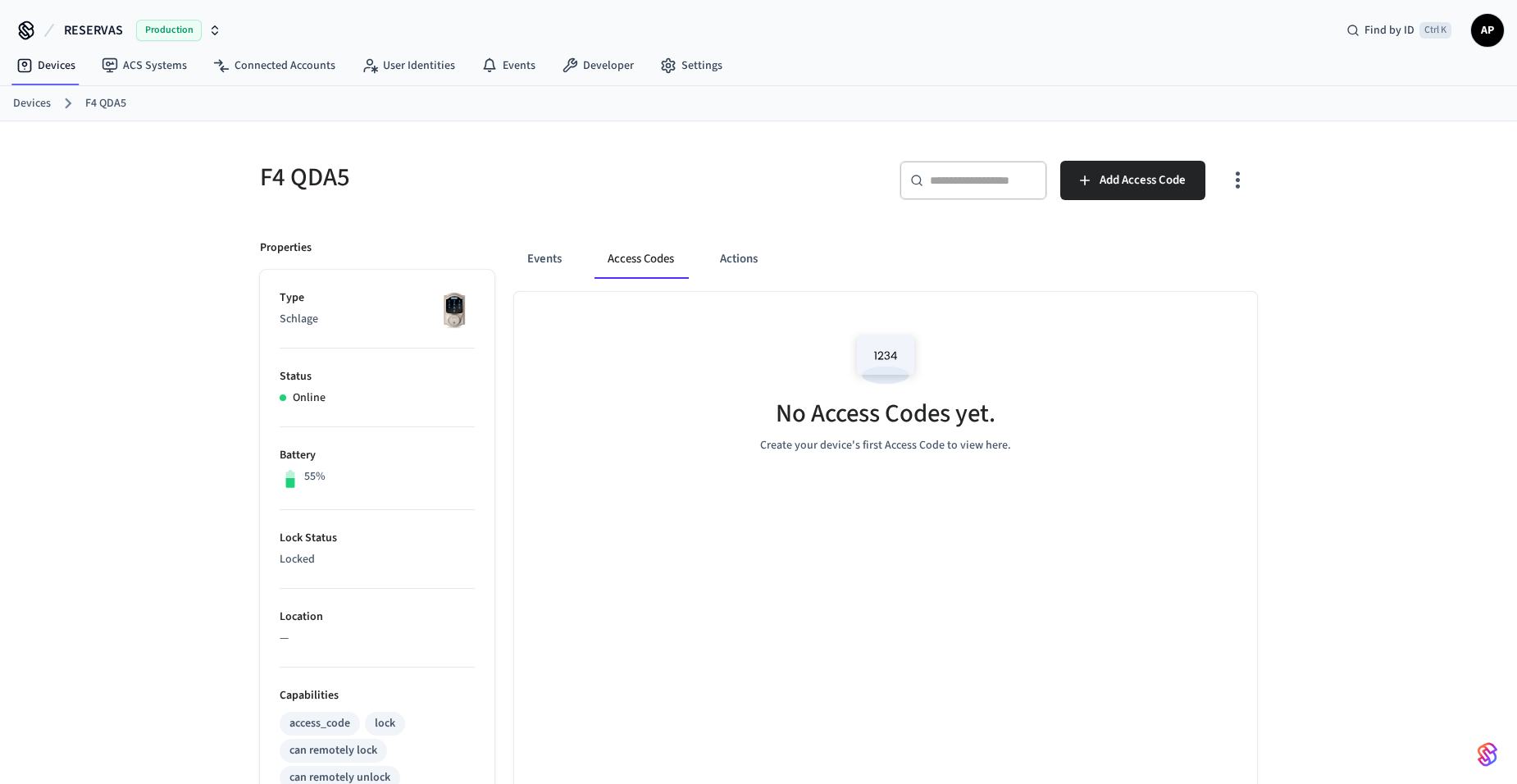
click at [579, 263] on div "Events Access Codes Actions" at bounding box center [886, 259] width 743 height 39
click at [48, 105] on link "Devices" at bounding box center [31, 104] width 37 height 17
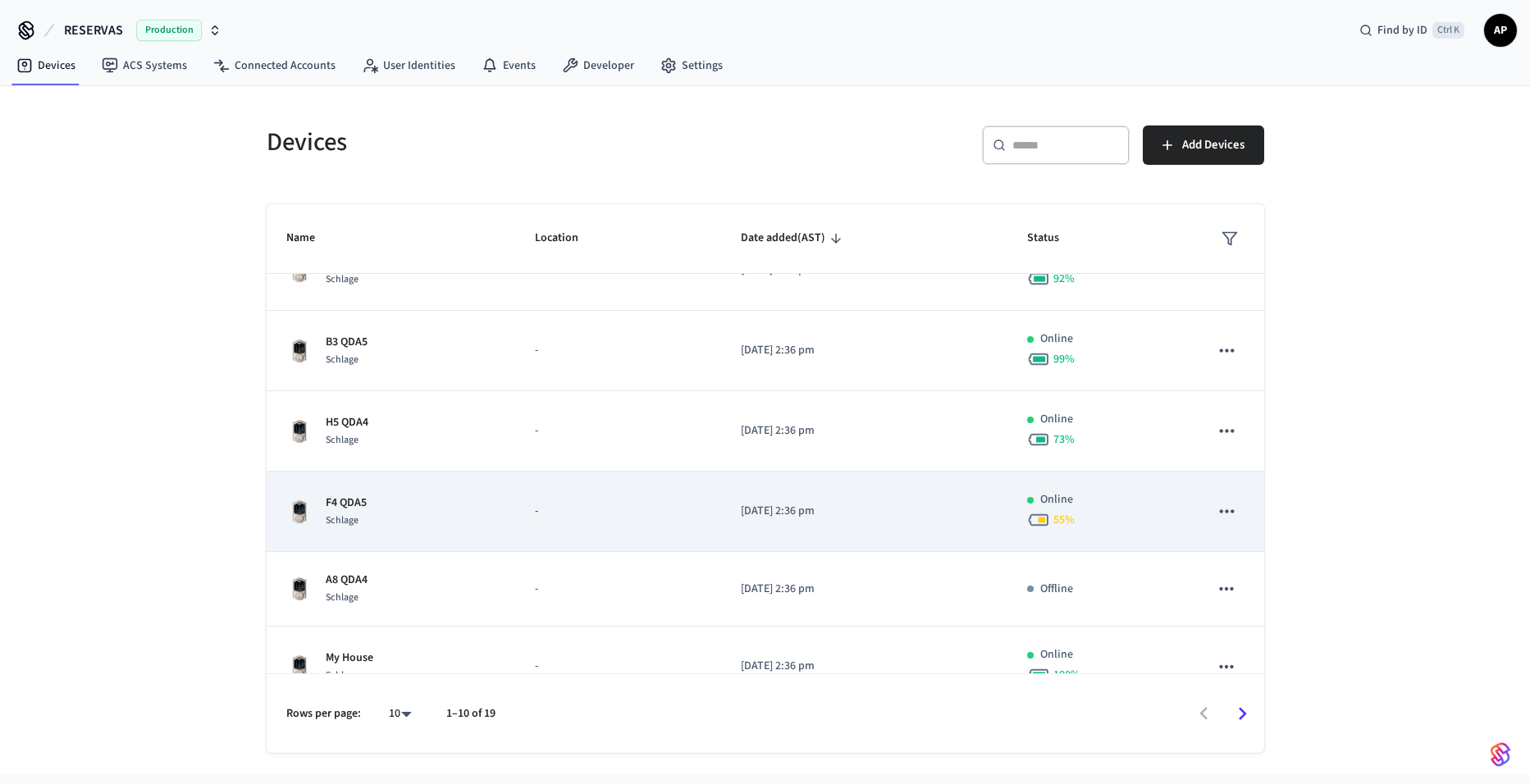
scroll to position [82, 0]
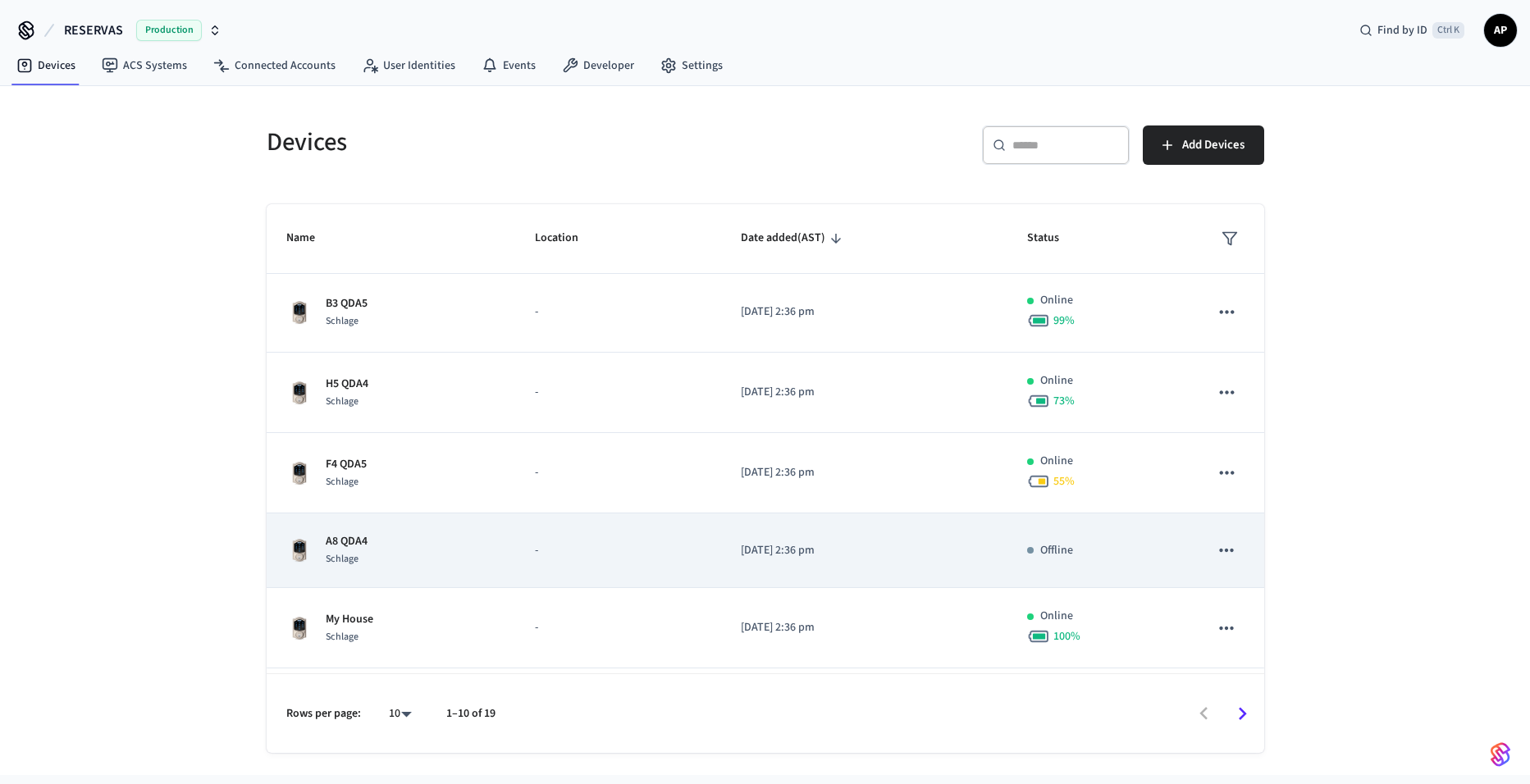
click at [367, 552] on div "Schlage" at bounding box center [346, 559] width 42 height 17
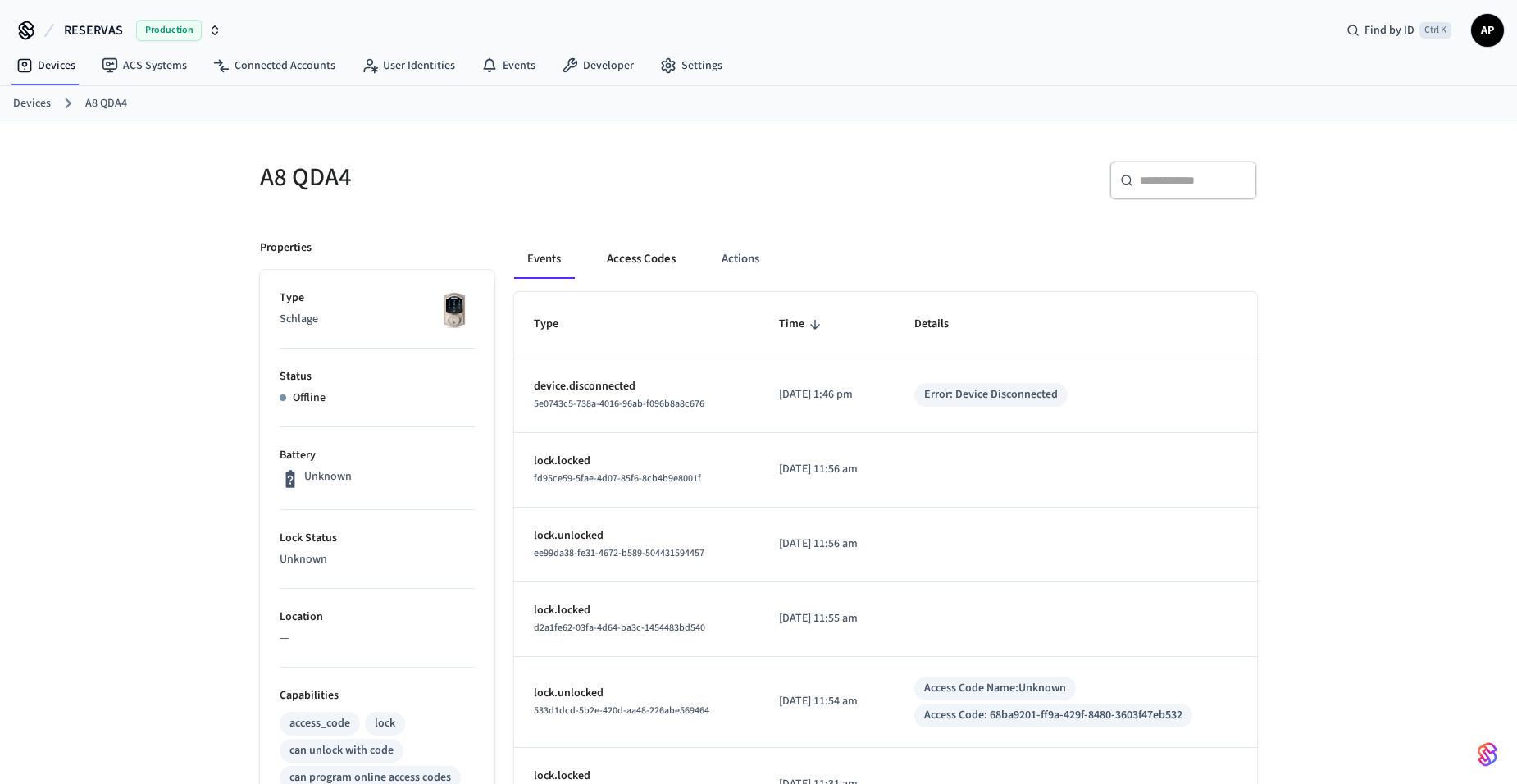
click at [644, 255] on button "Access Codes" at bounding box center [641, 259] width 95 height 39
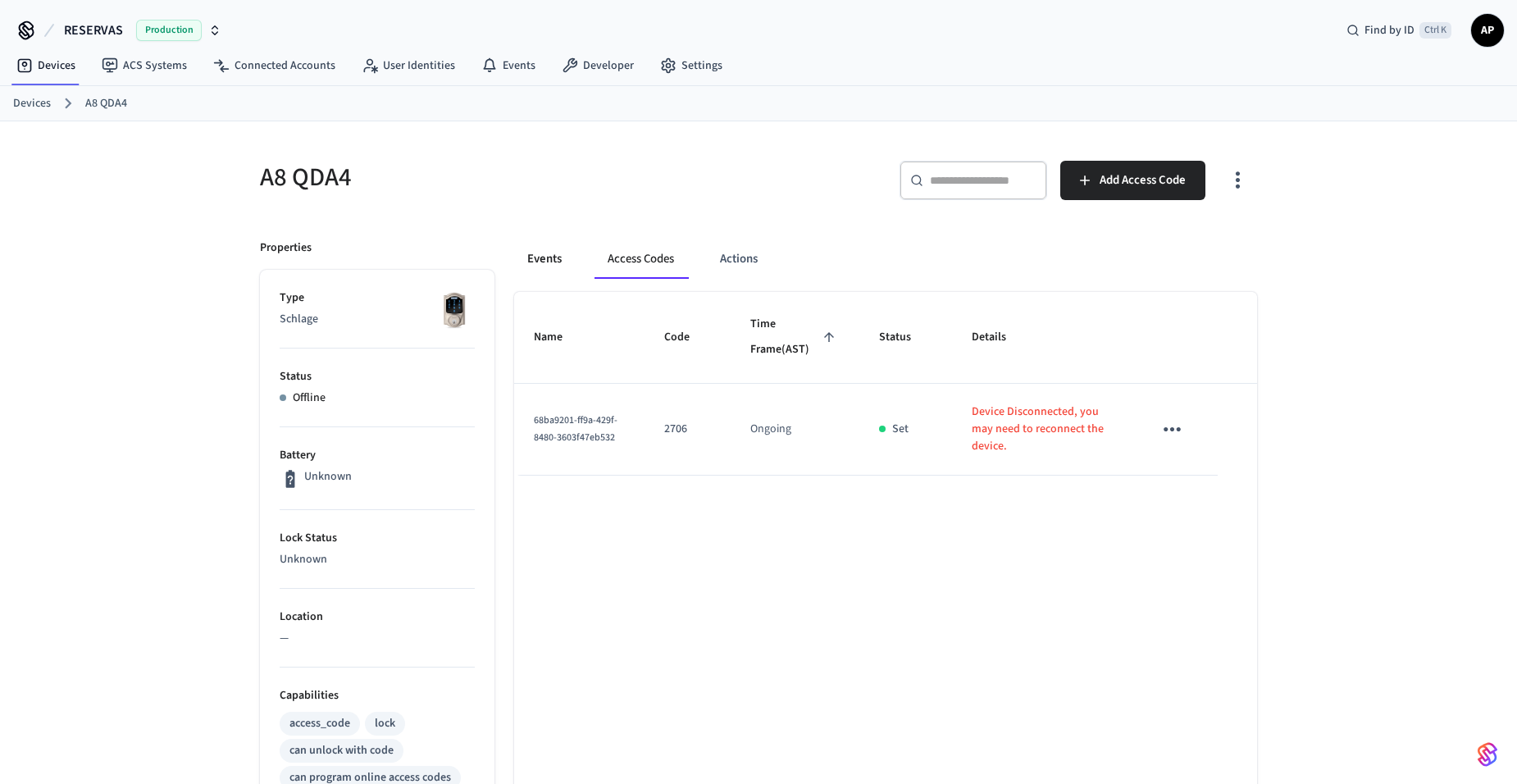
click at [548, 258] on button "Events" at bounding box center [544, 259] width 60 height 39
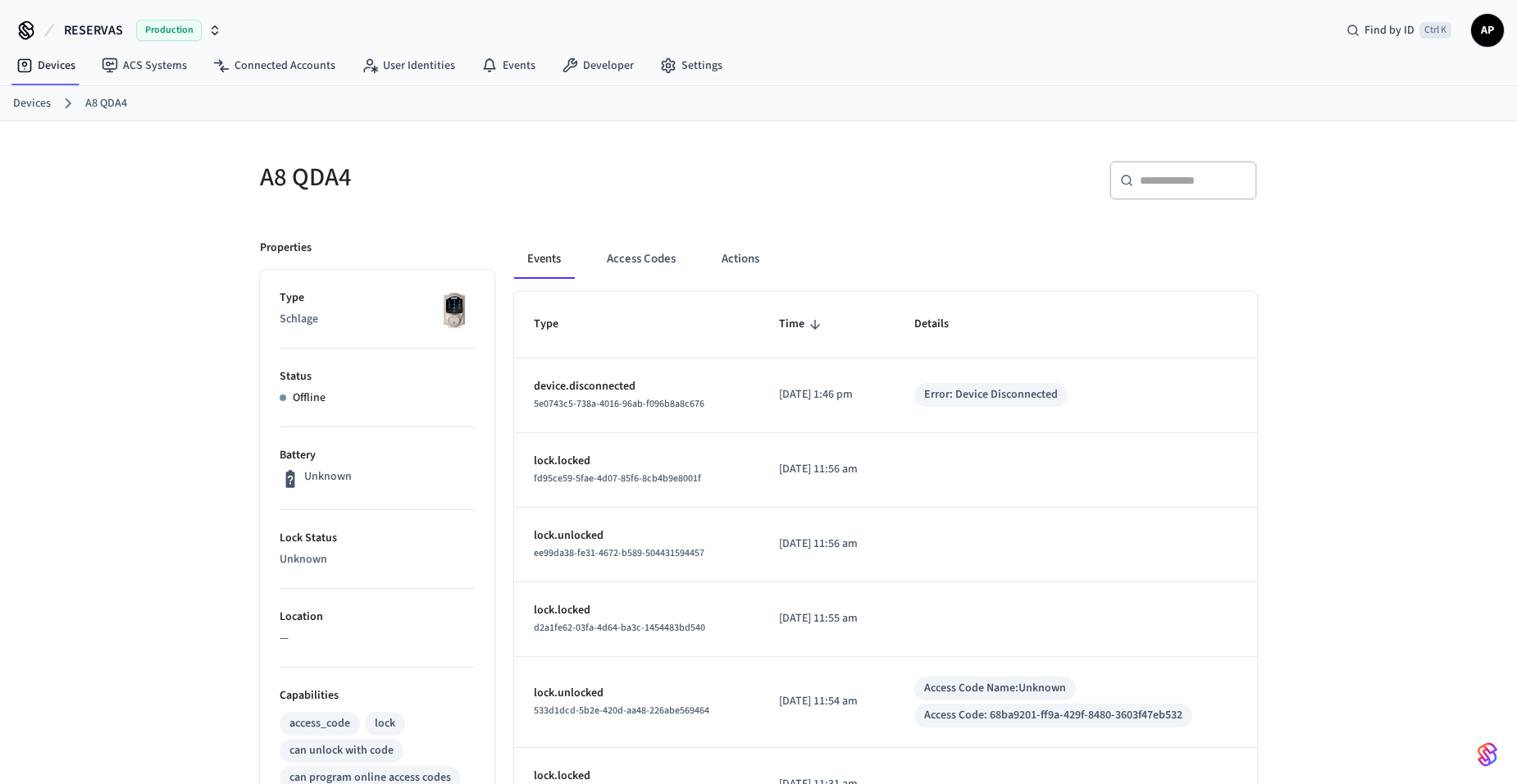
click at [48, 104] on link "Devices" at bounding box center [31, 104] width 37 height 17
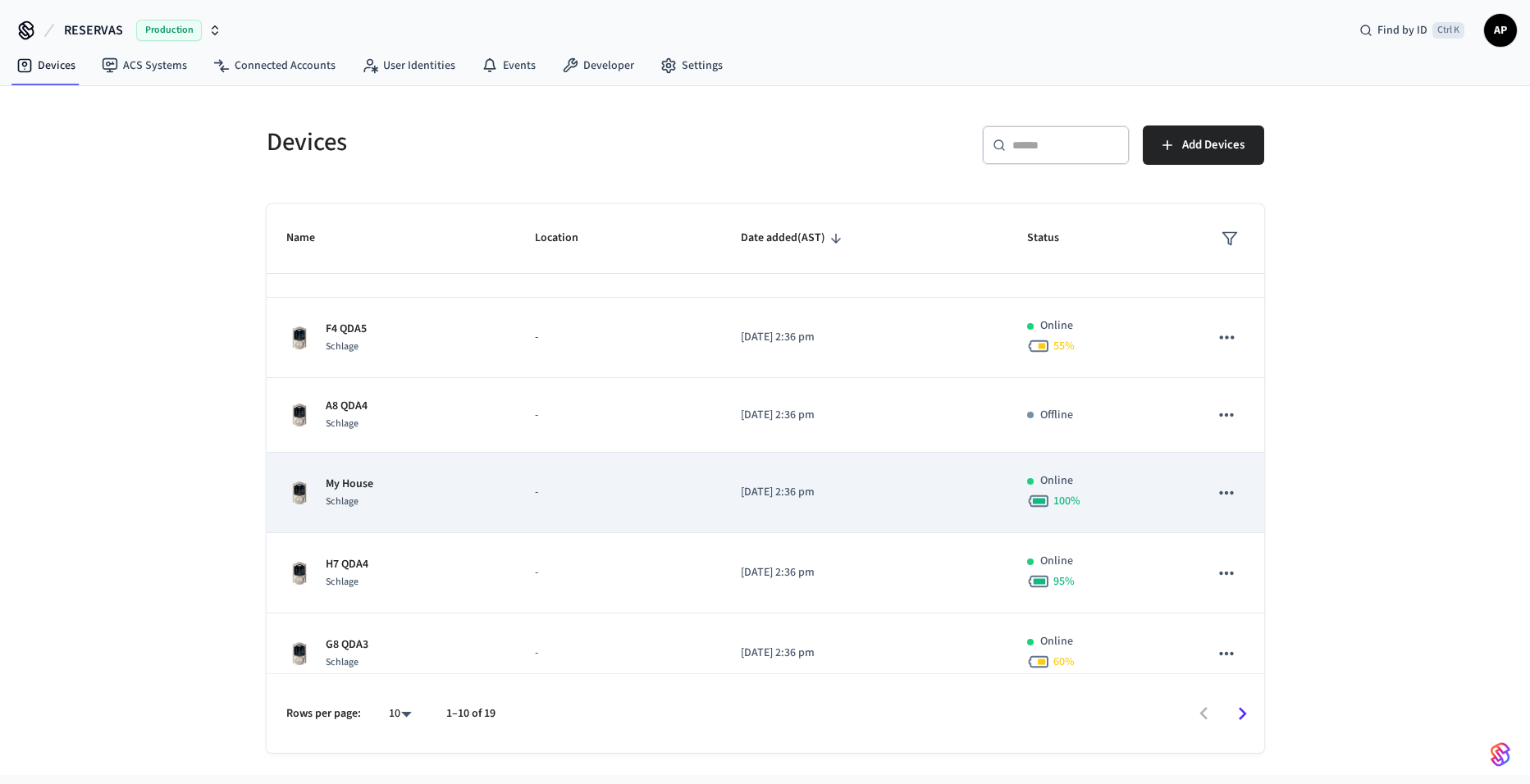
scroll to position [246, 0]
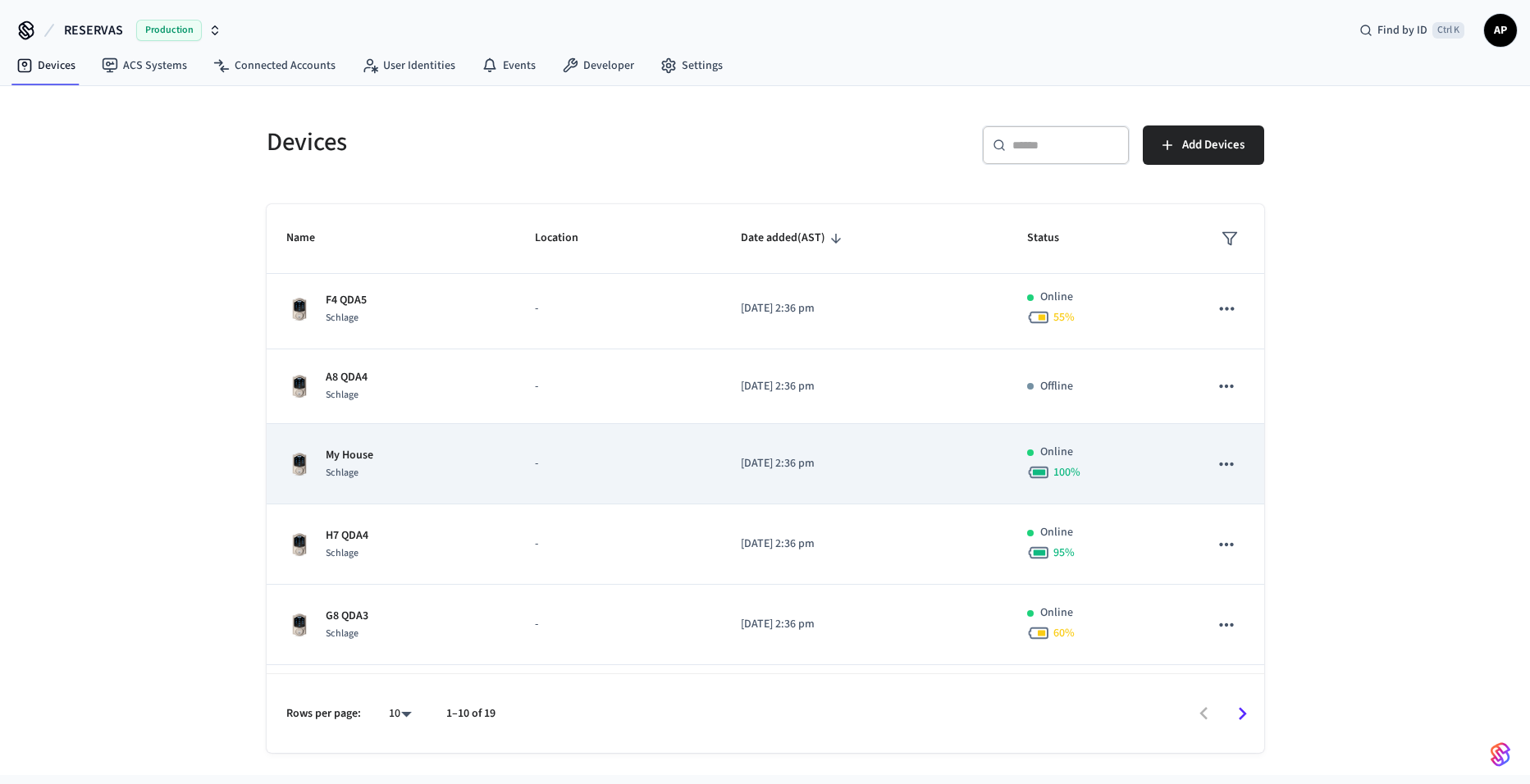
click at [390, 492] on td "My House Schlage" at bounding box center [390, 464] width 249 height 81
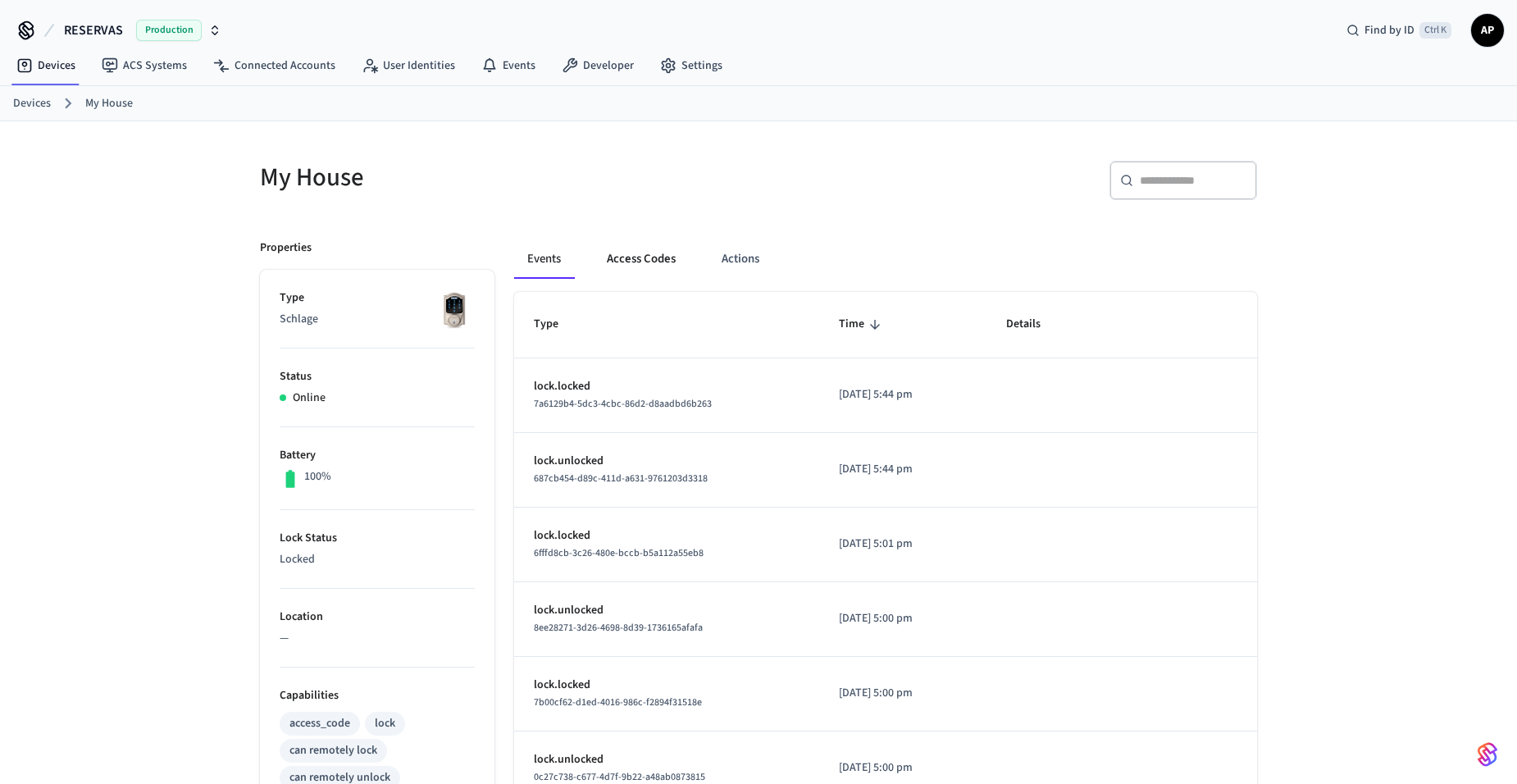
click at [634, 264] on button "Access Codes" at bounding box center [641, 259] width 95 height 39
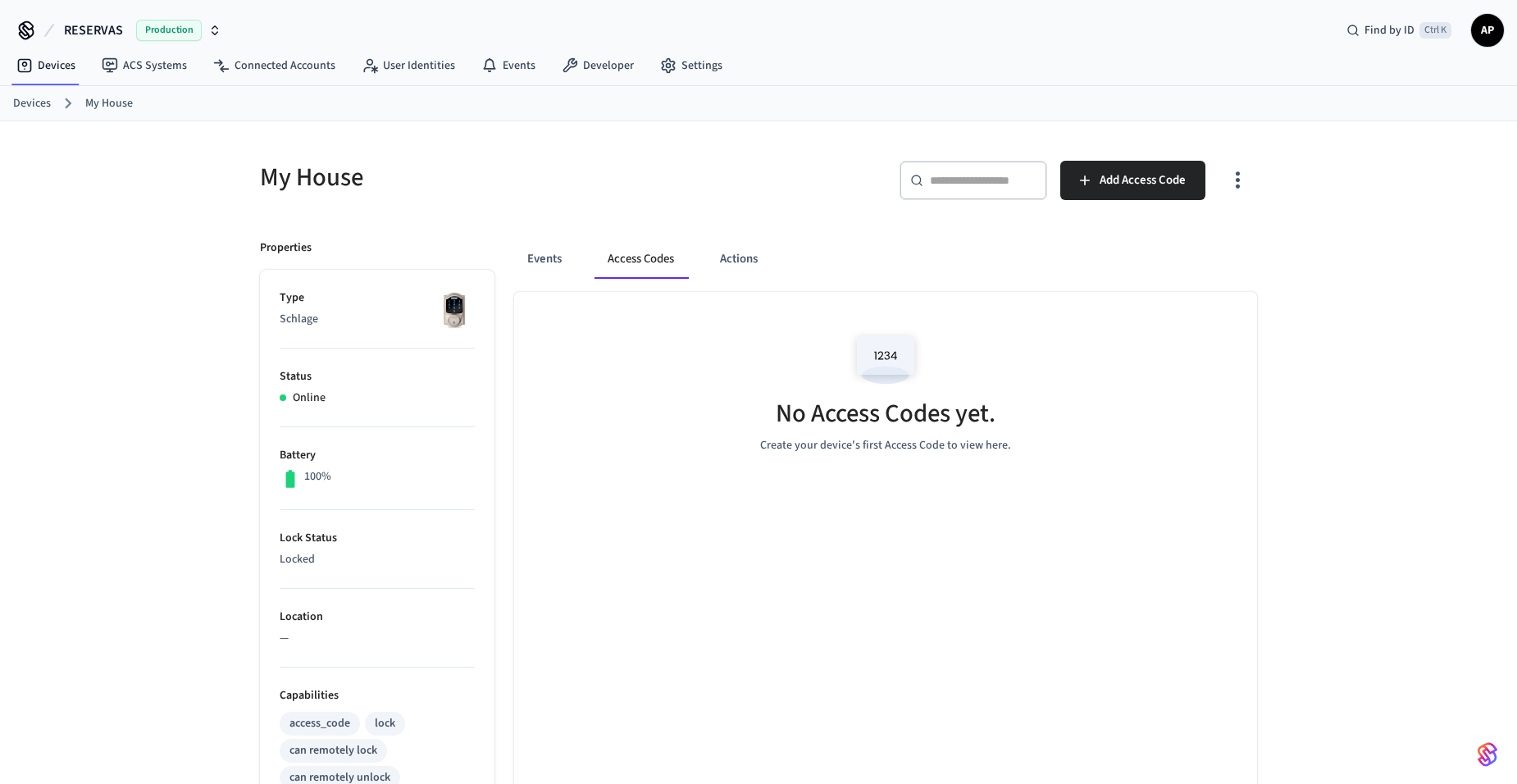
click at [43, 104] on link "Devices" at bounding box center [31, 104] width 37 height 17
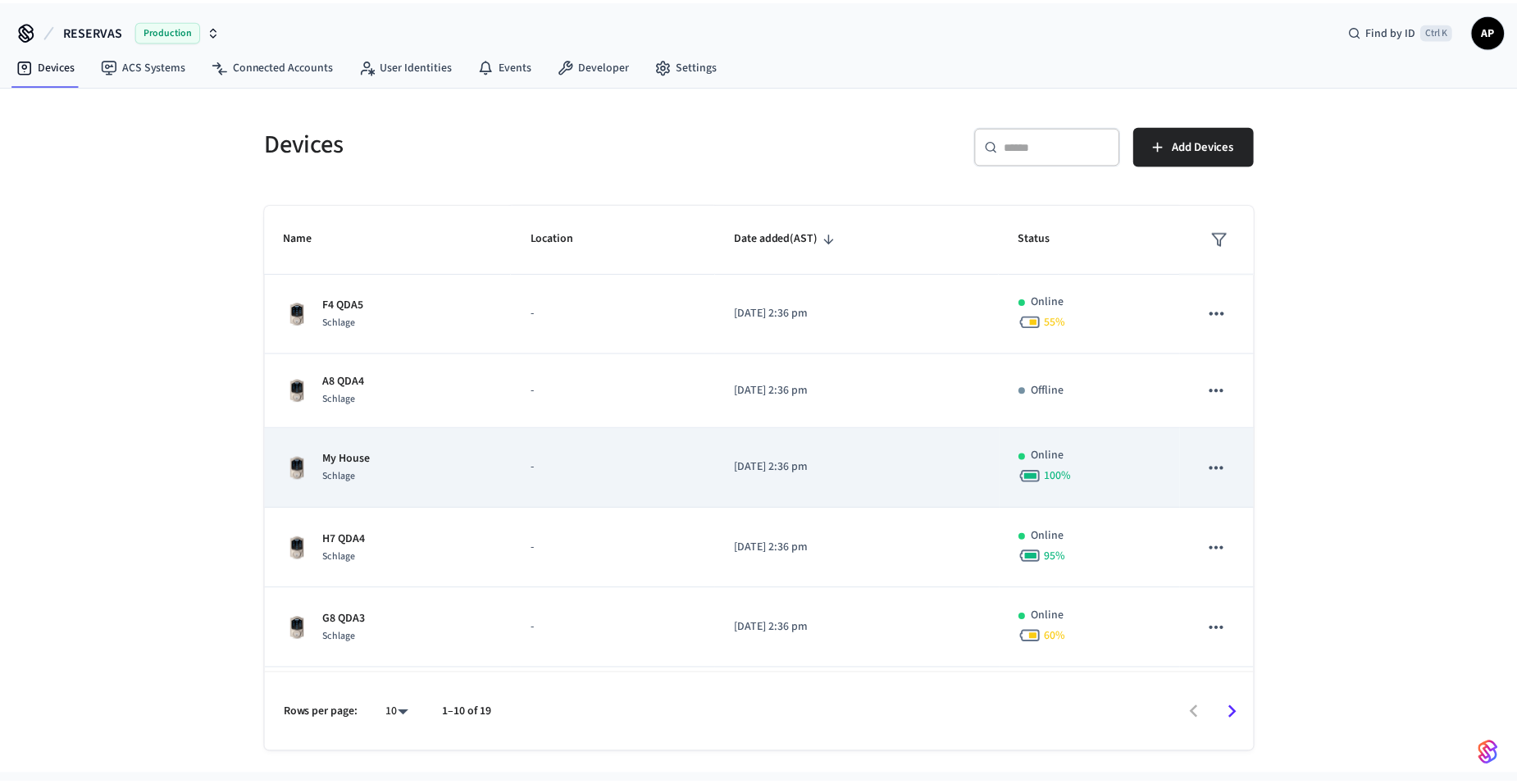
scroll to position [246, 0]
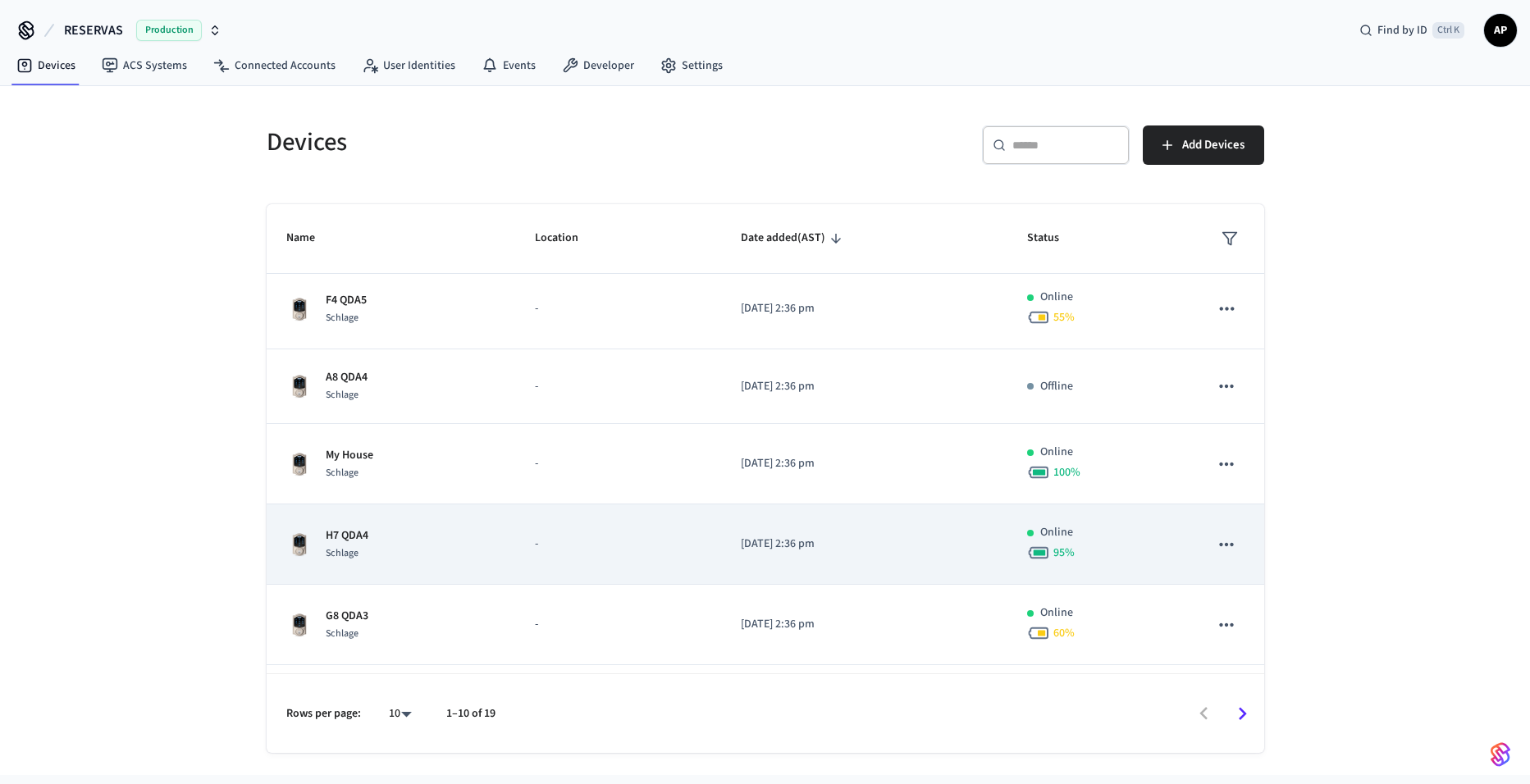
click at [357, 548] on span "Schlage" at bounding box center [342, 553] width 33 height 14
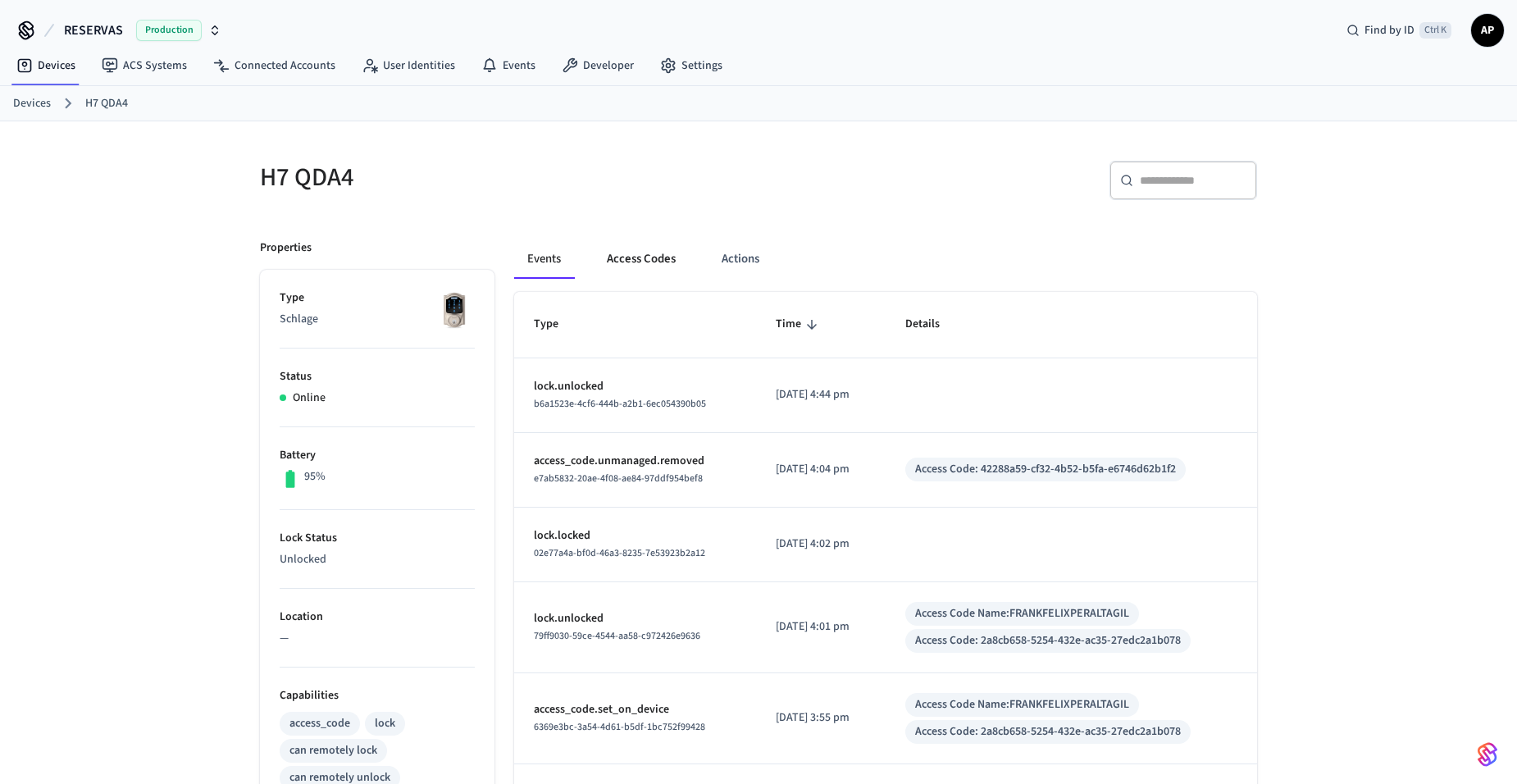
click at [655, 264] on button "Access Codes" at bounding box center [641, 259] width 95 height 39
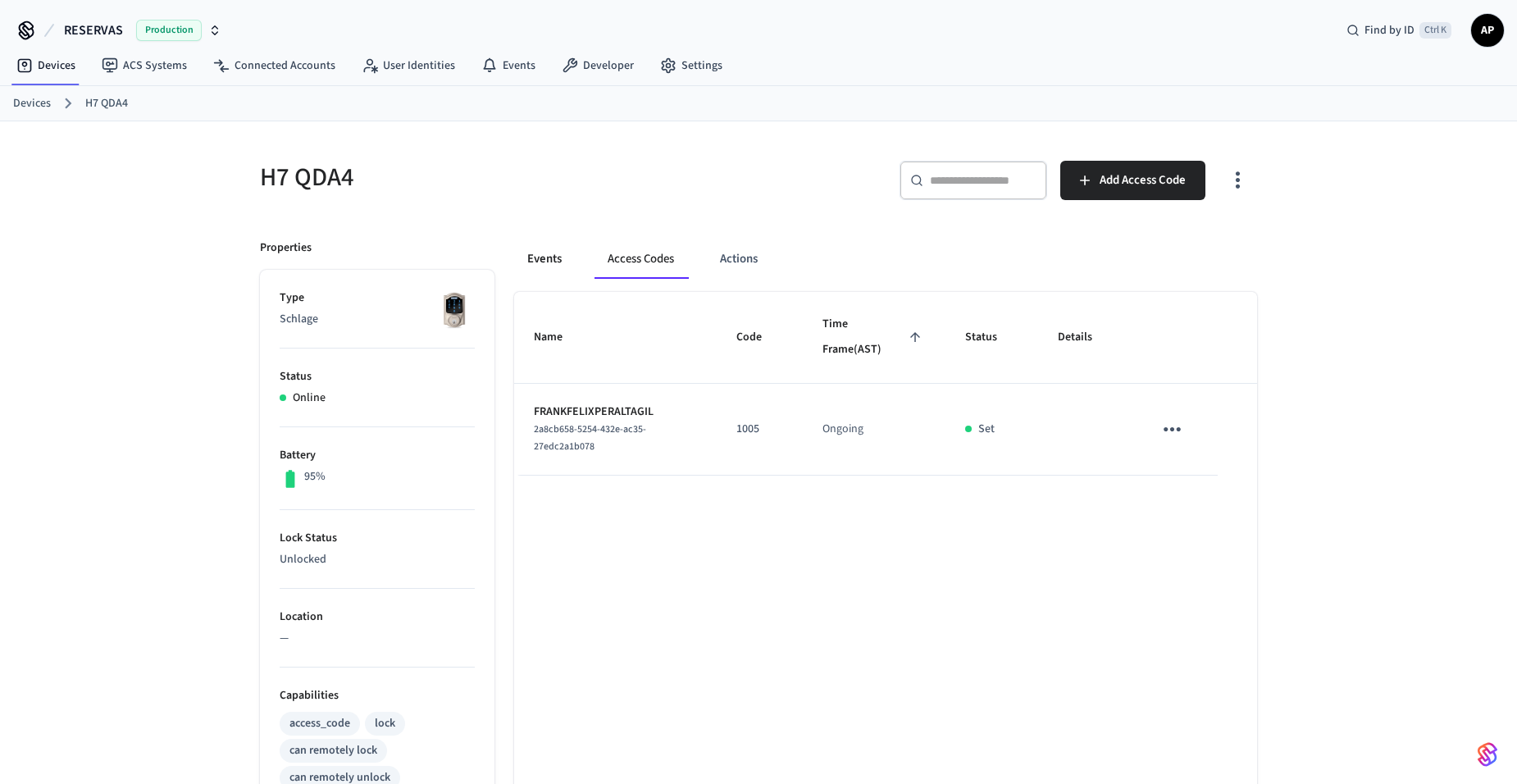
click at [538, 264] on button "Events" at bounding box center [544, 259] width 60 height 39
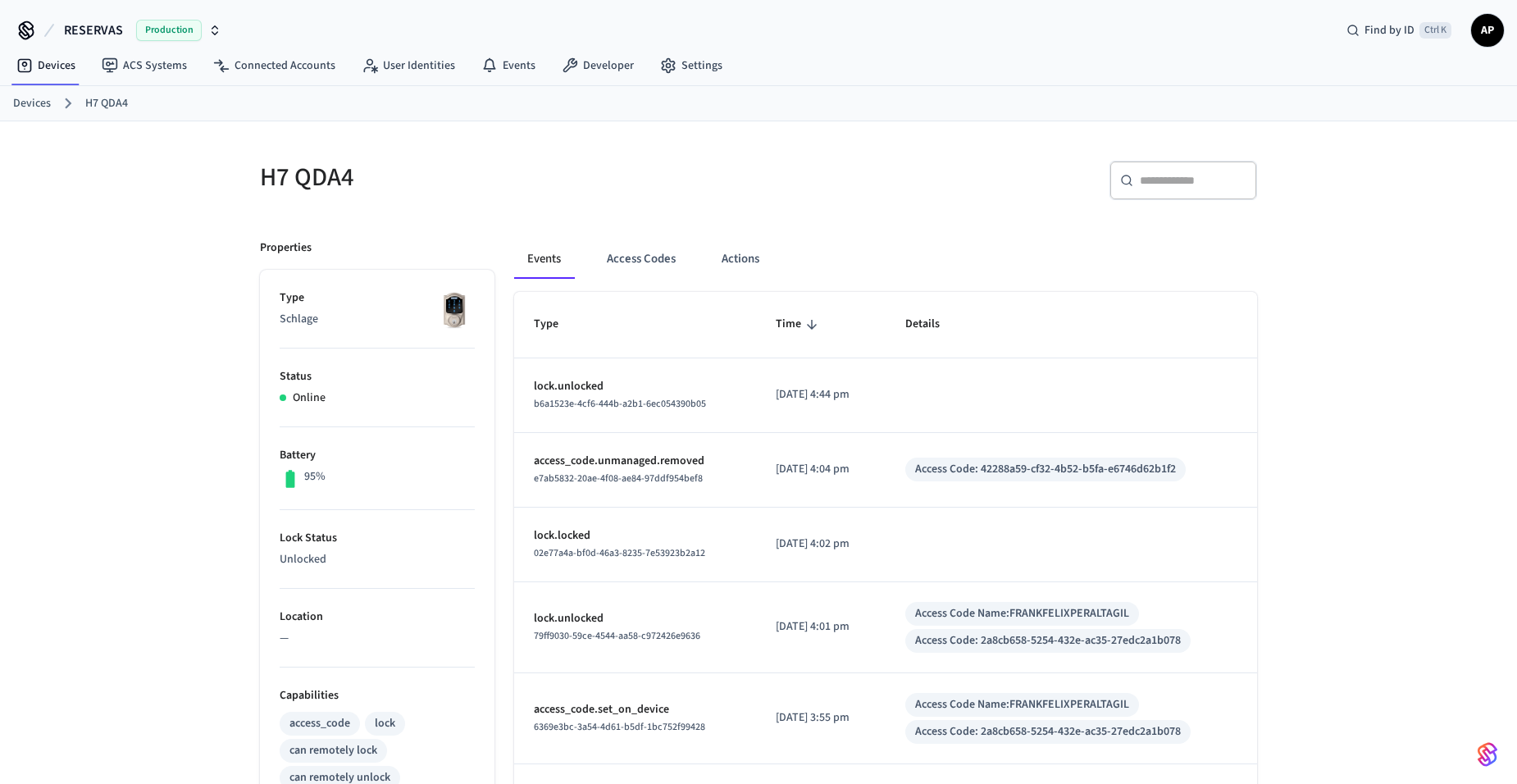
scroll to position [82, 0]
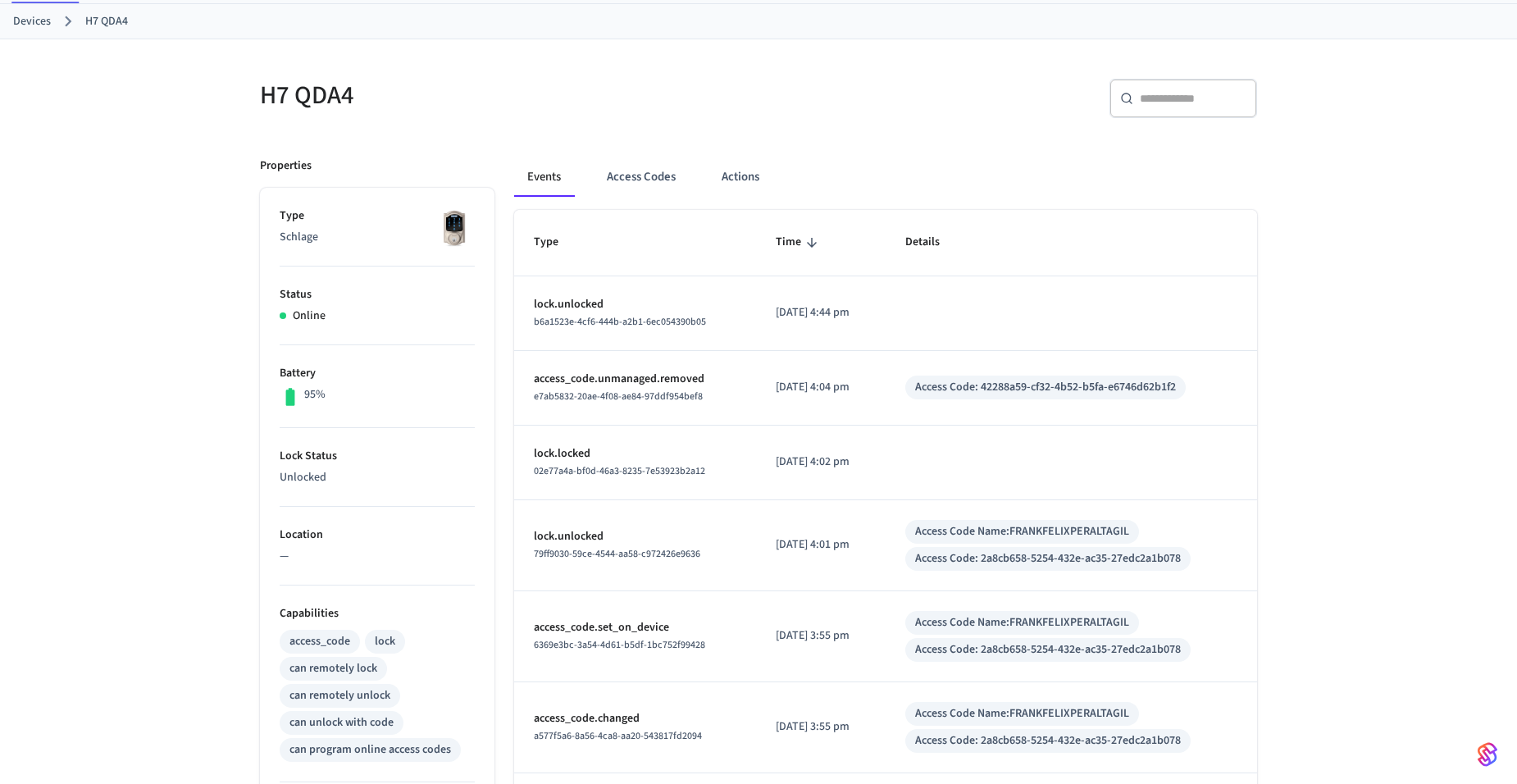
click at [26, 25] on link "Devices" at bounding box center [31, 21] width 37 height 17
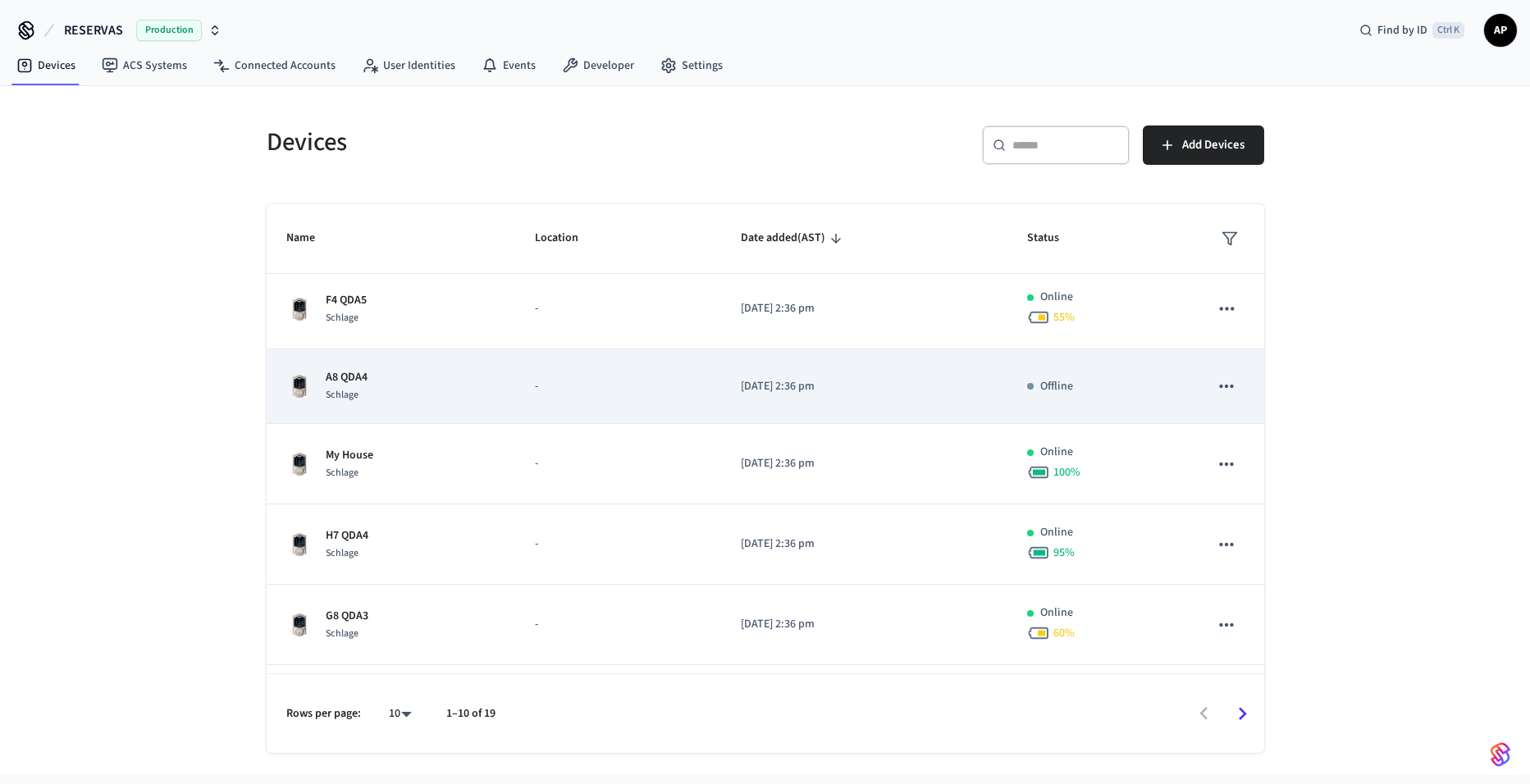
scroll to position [328, 0]
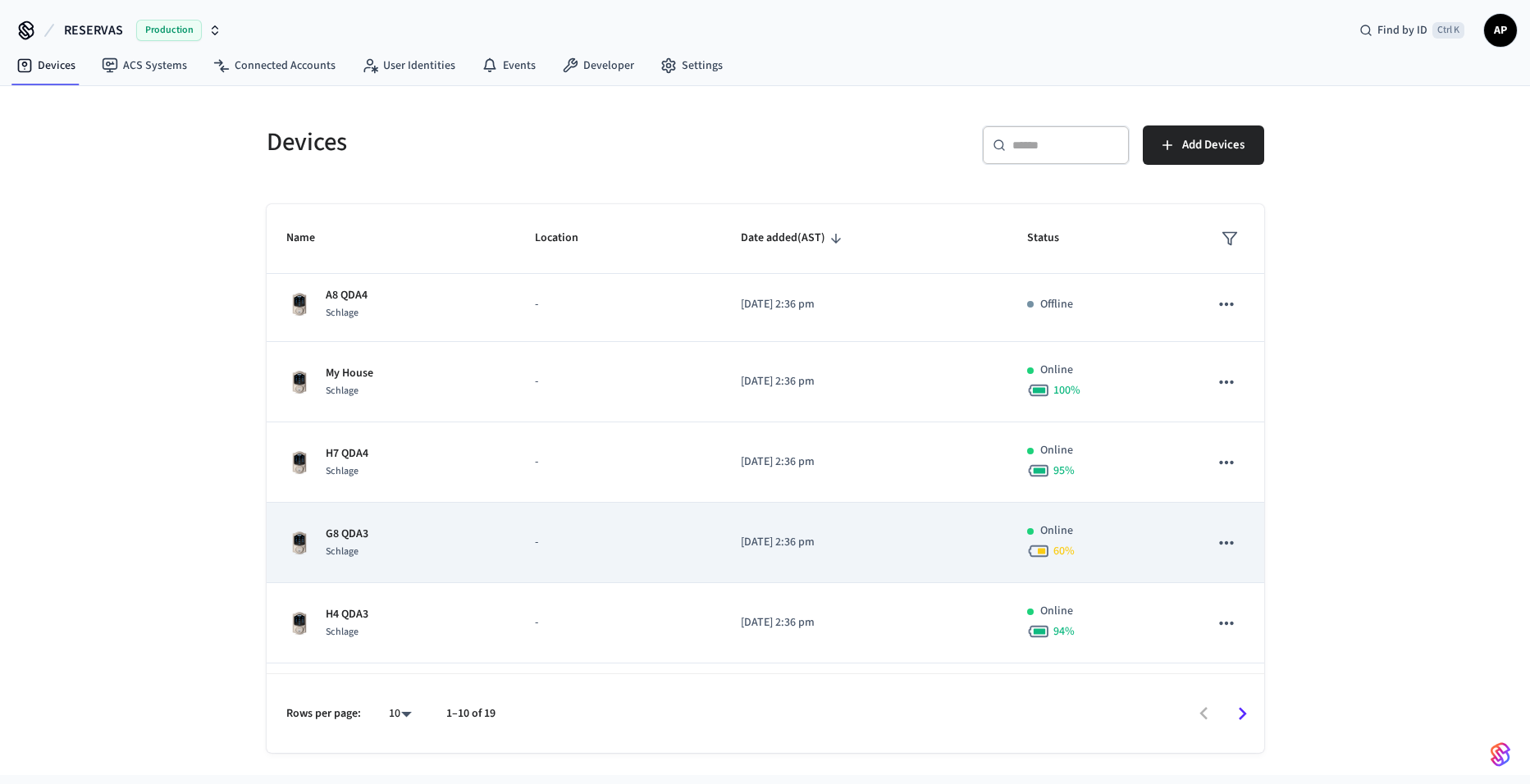
click at [404, 521] on td "G8 QDA3 Schlage" at bounding box center [390, 543] width 249 height 81
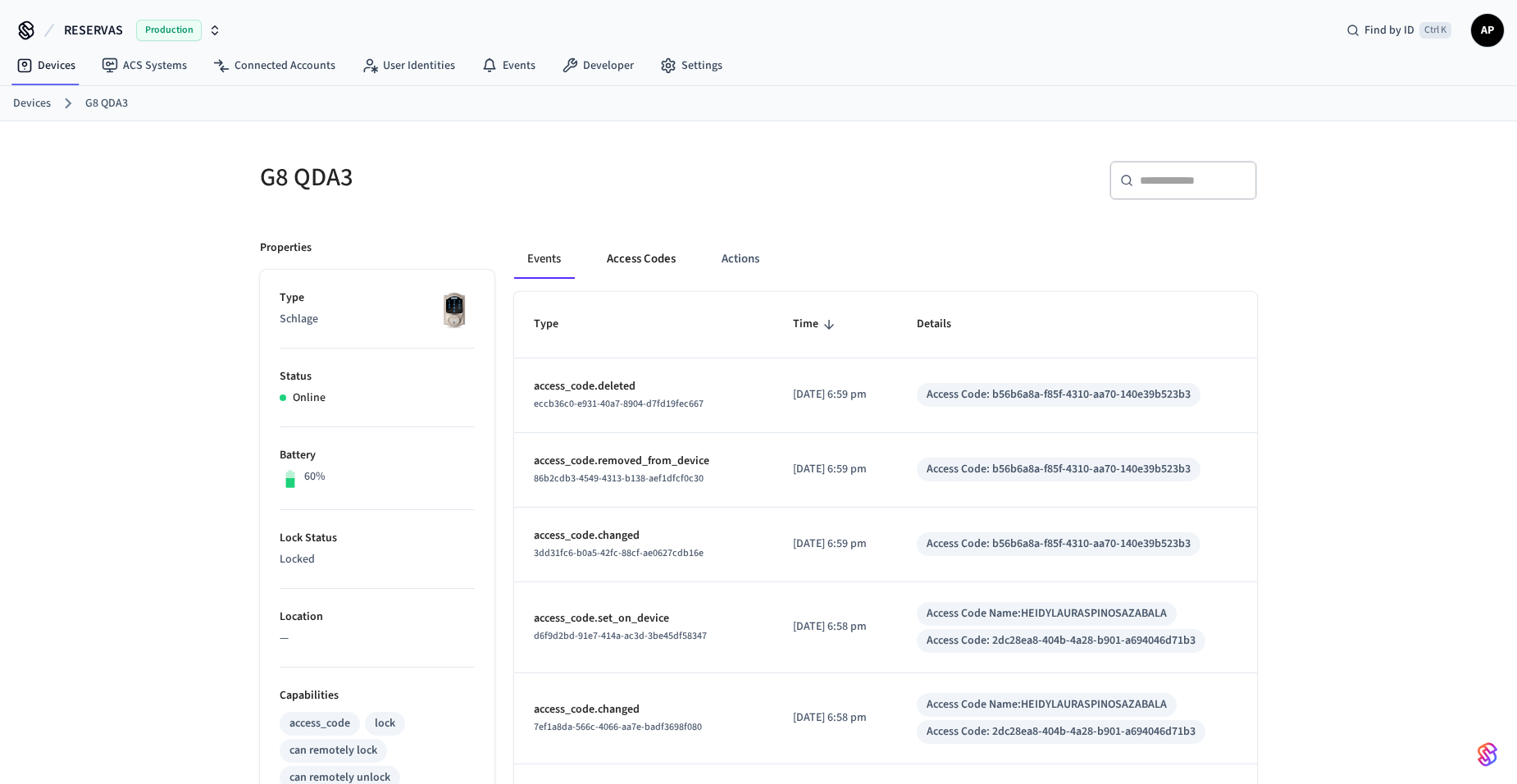
click at [633, 256] on button "Access Codes" at bounding box center [641, 259] width 95 height 39
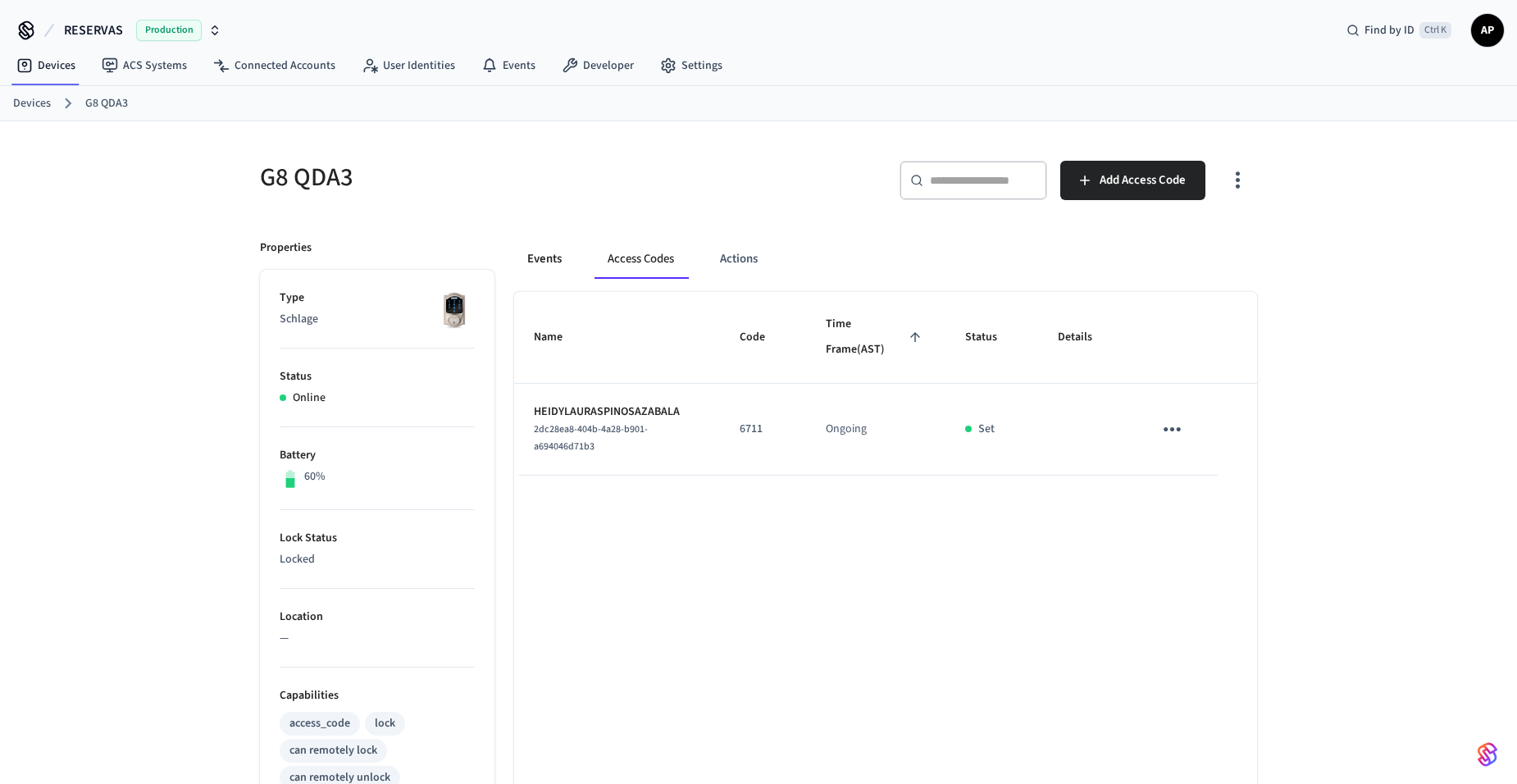
click at [550, 263] on button "Events" at bounding box center [544, 259] width 60 height 39
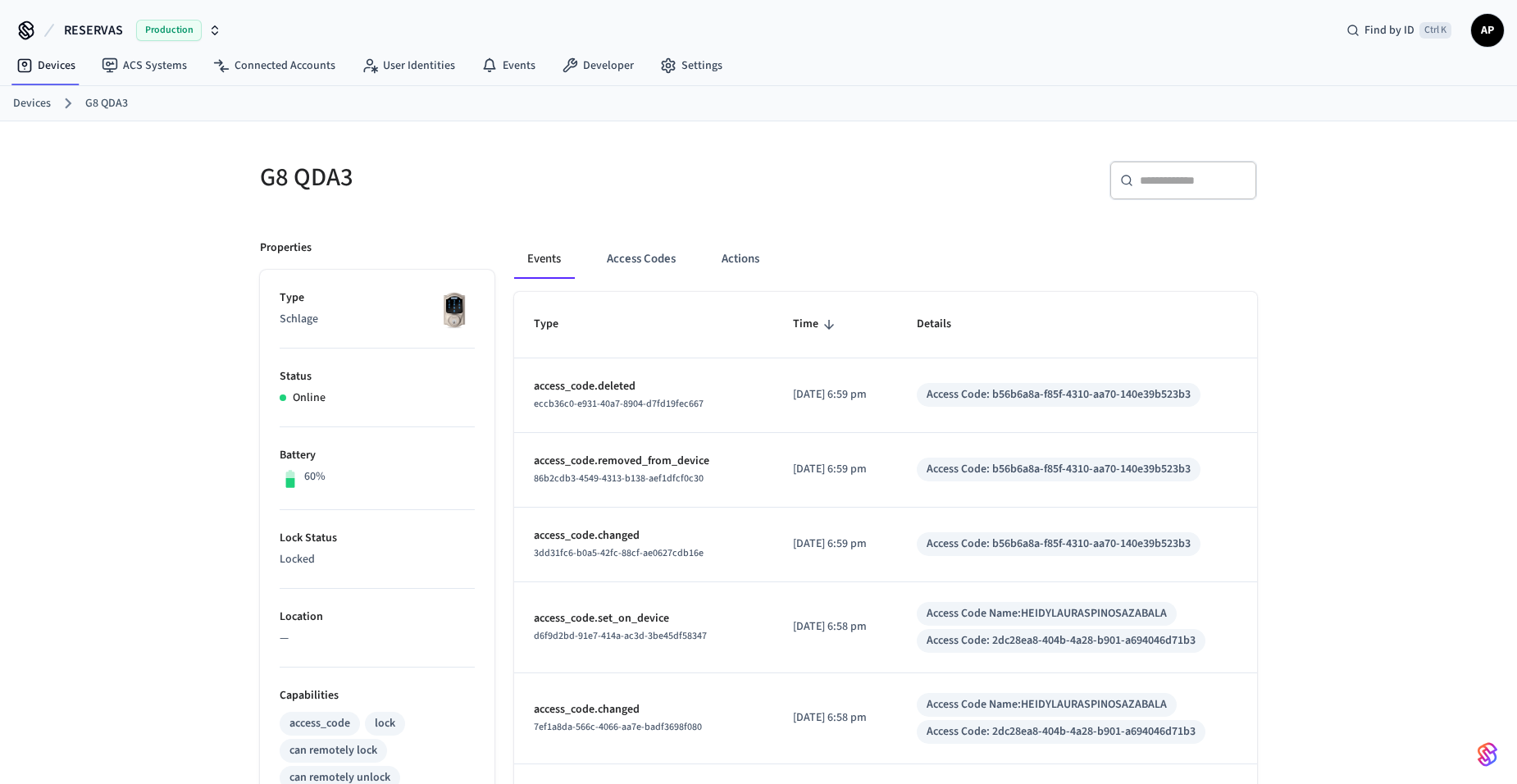
click at [38, 104] on link "Devices" at bounding box center [31, 104] width 37 height 17
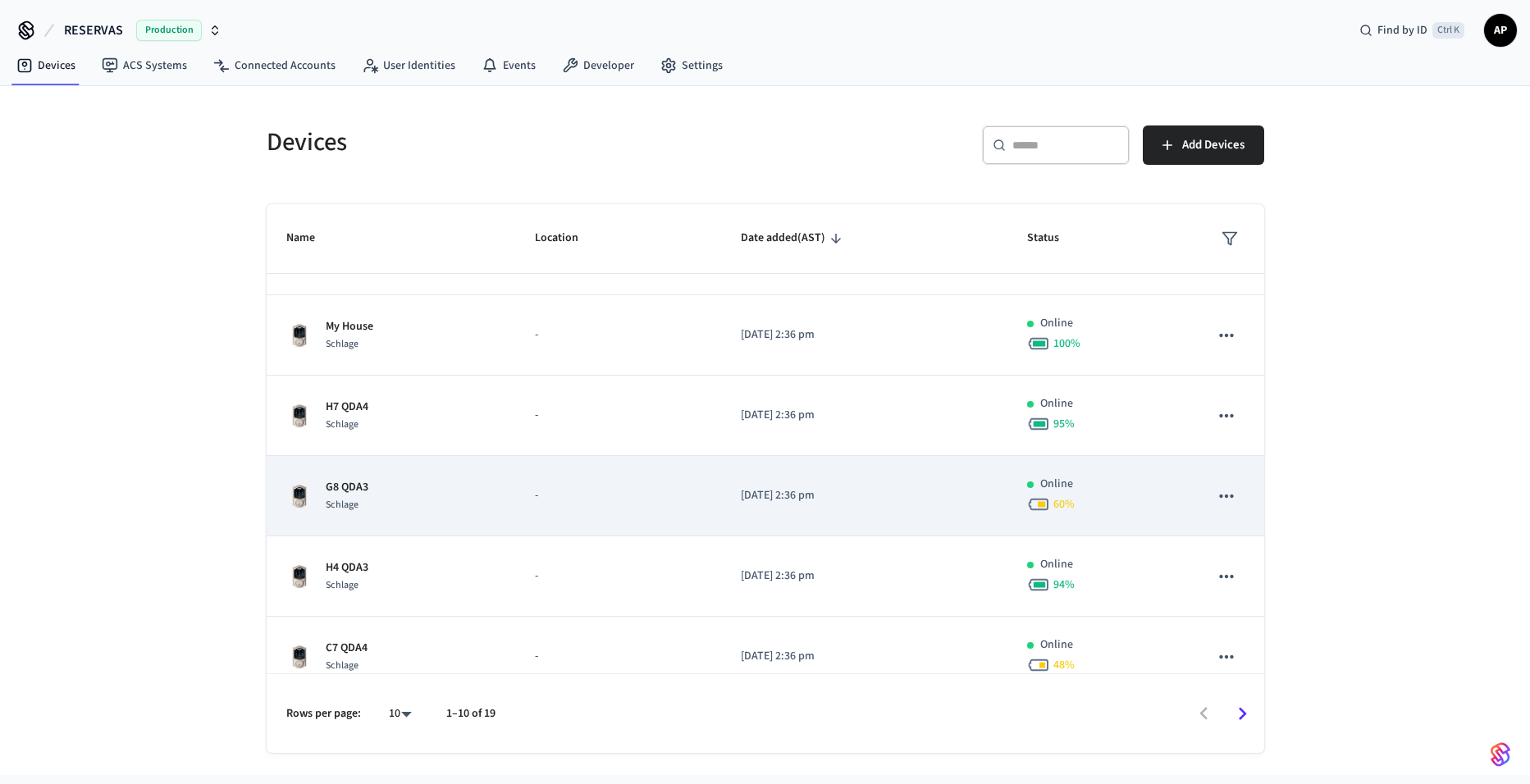
scroll to position [399, 0]
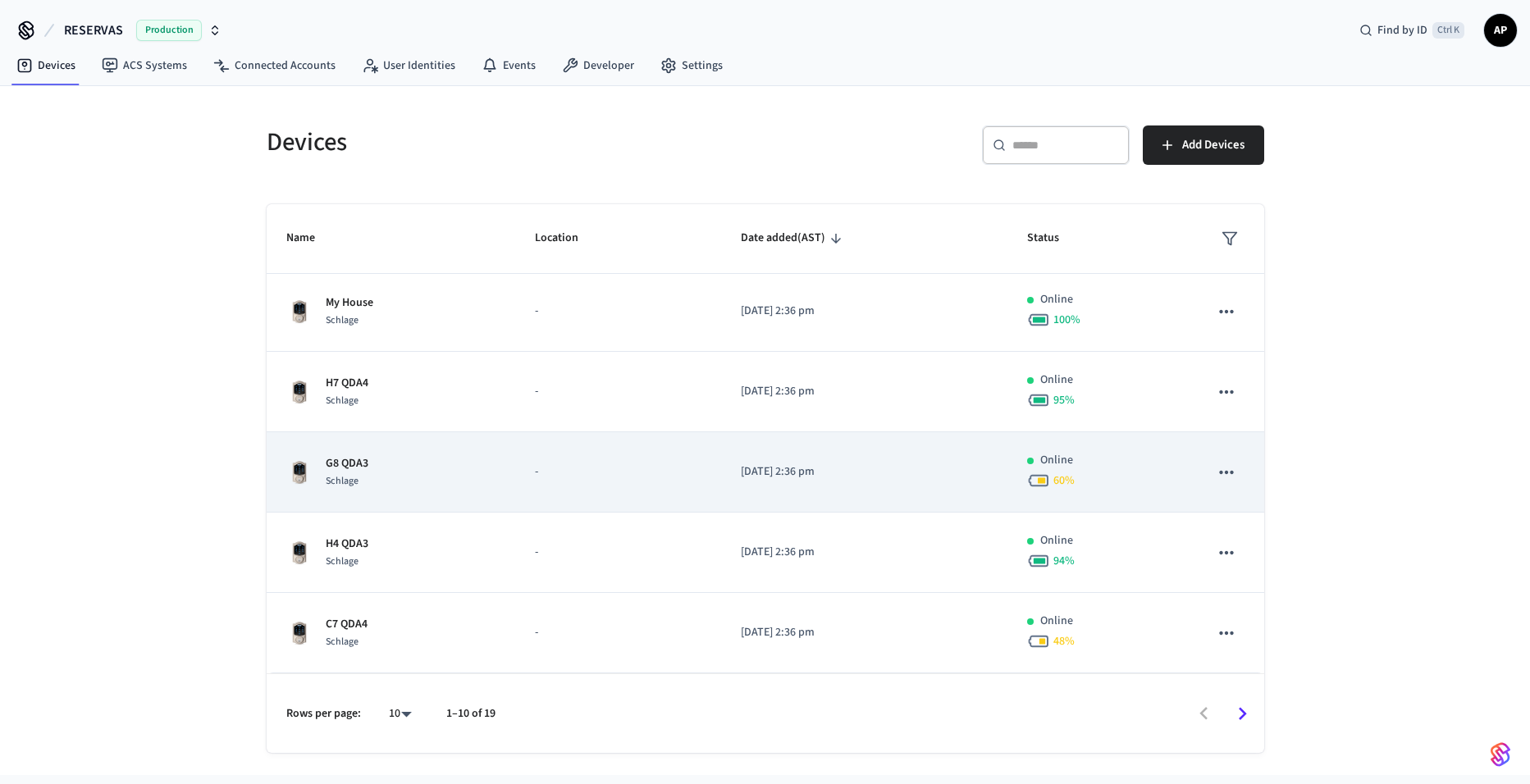
click at [405, 463] on div "G8 QDA3 Schlage" at bounding box center [391, 472] width 210 height 35
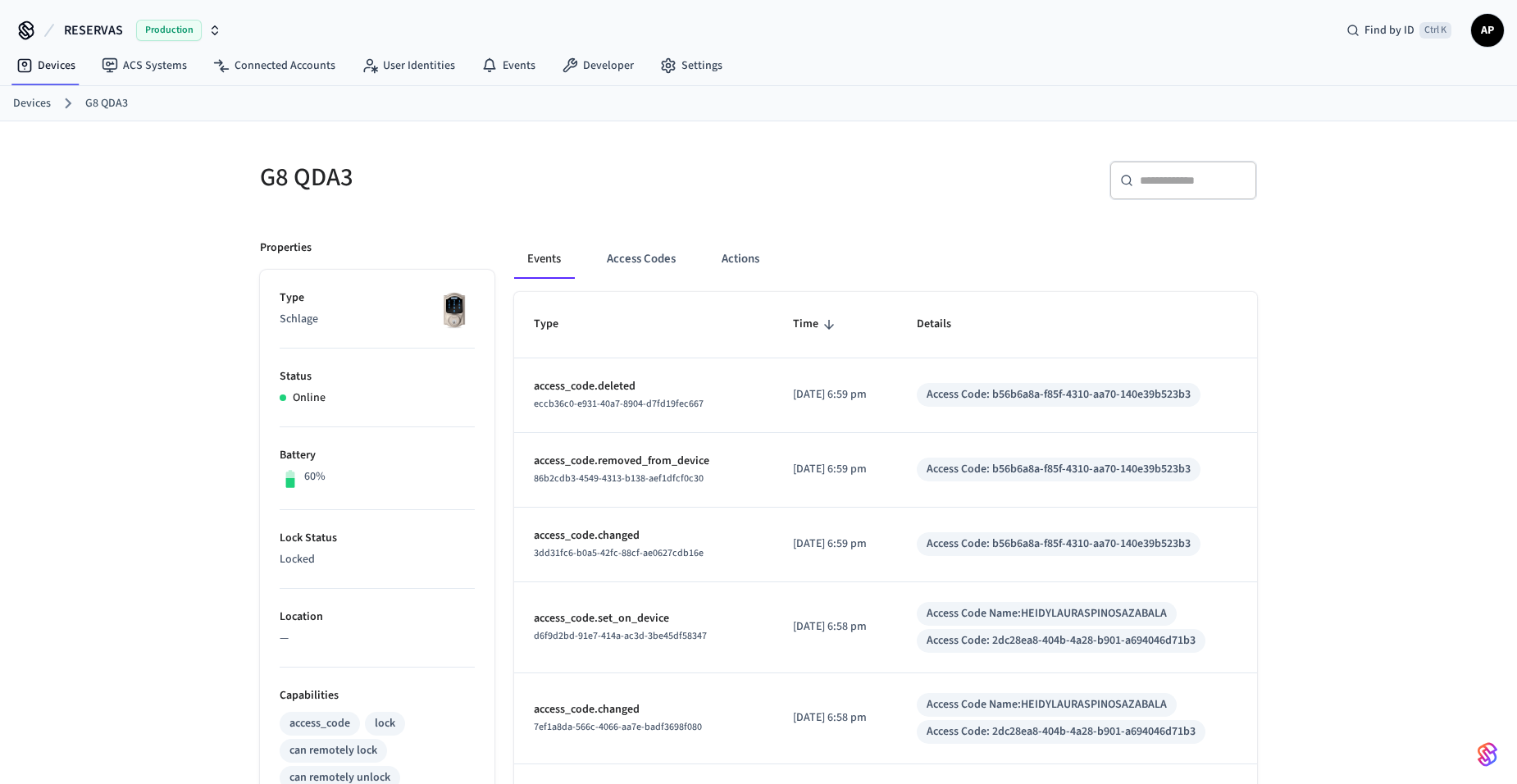
click at [23, 104] on link "Devices" at bounding box center [31, 104] width 37 height 17
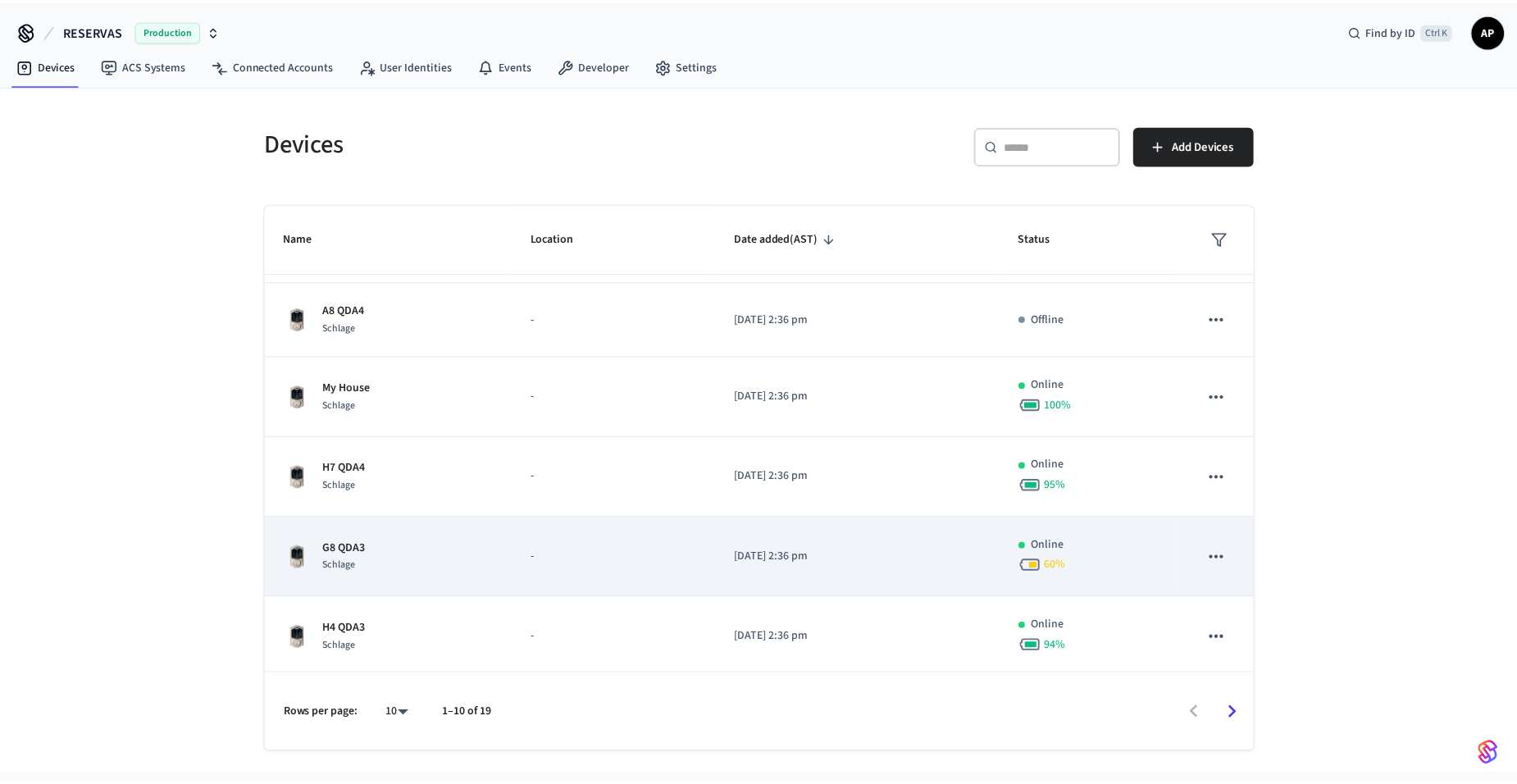
scroll to position [399, 0]
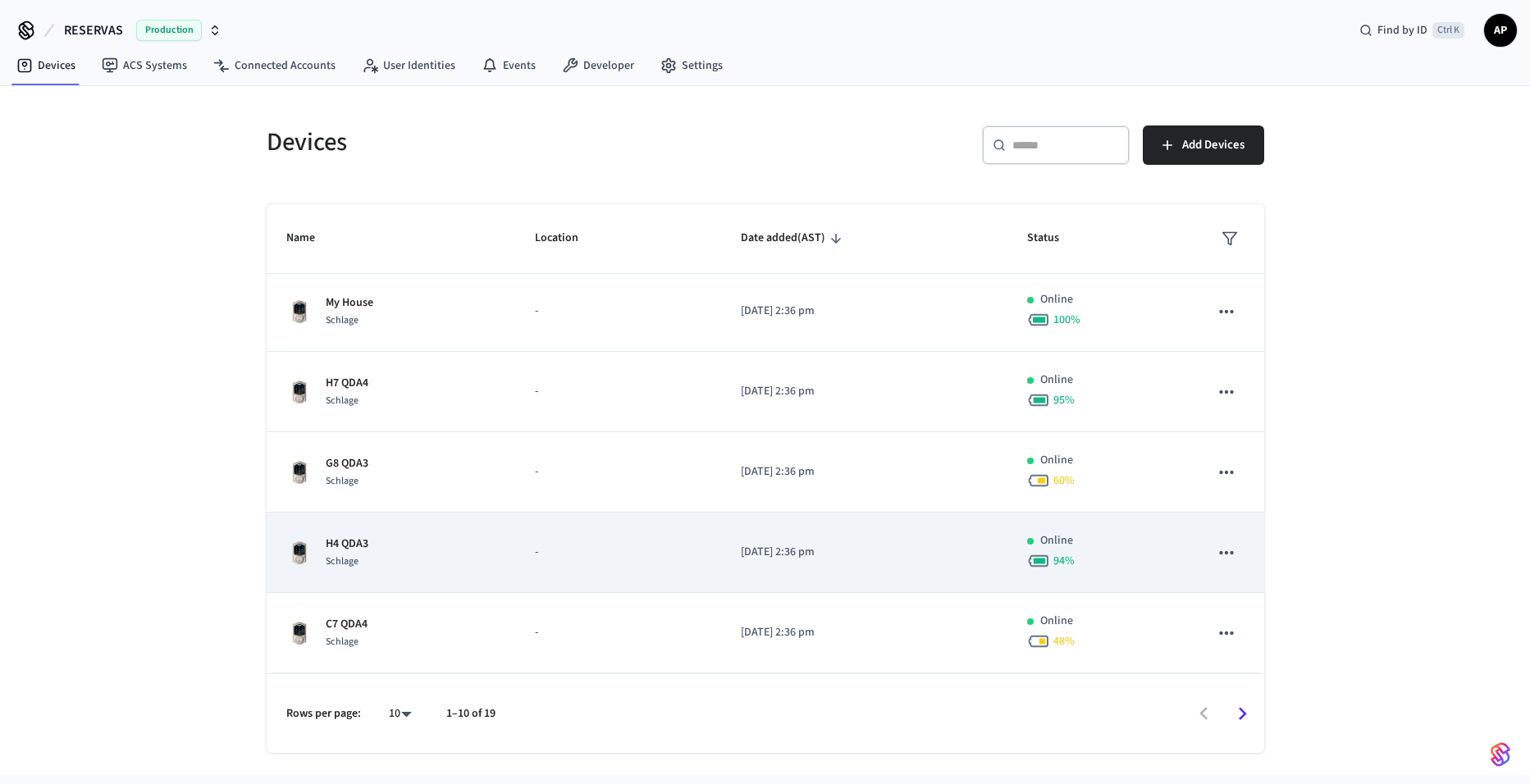
click at [404, 545] on div "H4 QDA3 Schlage" at bounding box center [391, 553] width 210 height 35
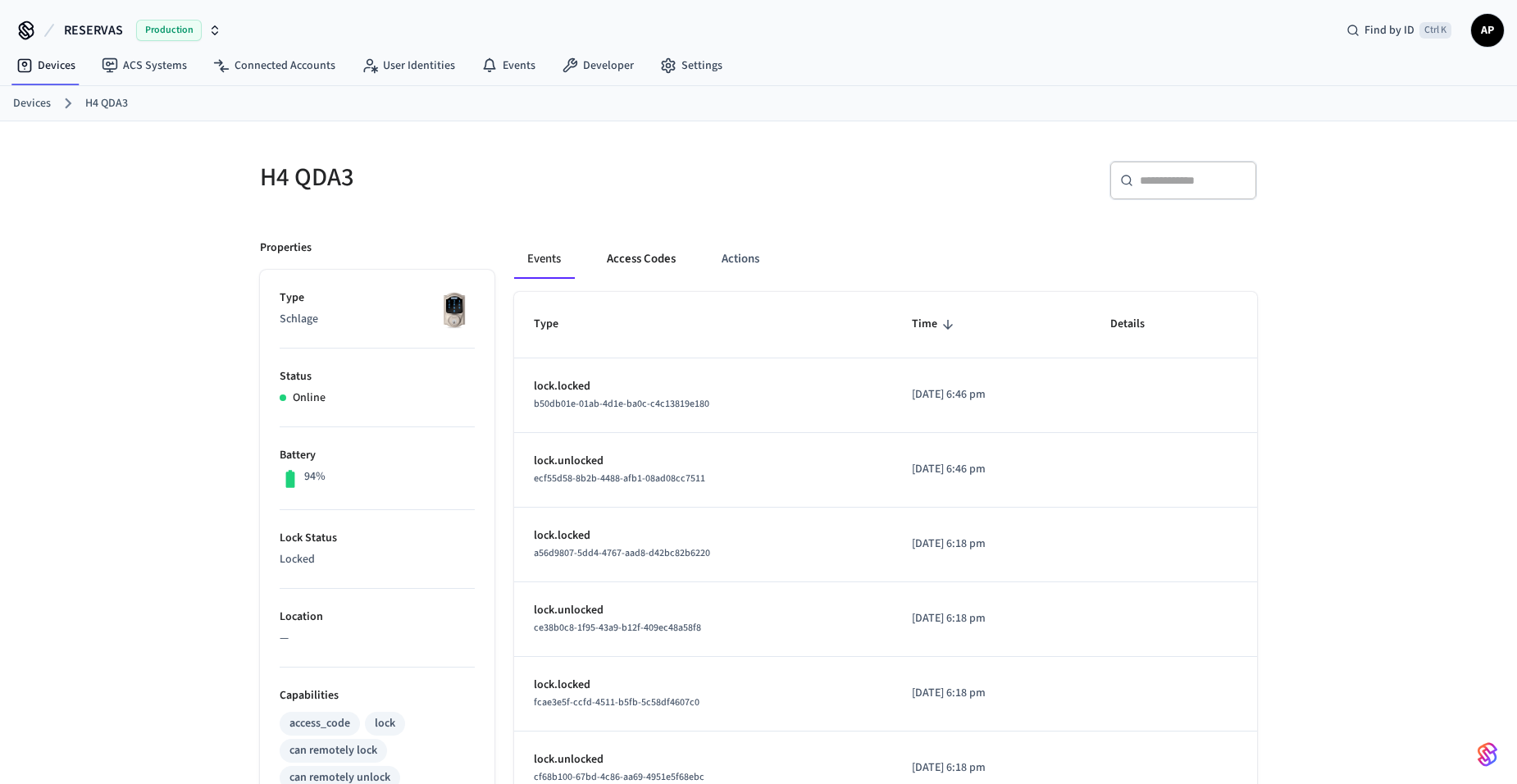
click at [654, 261] on button "Access Codes" at bounding box center [641, 259] width 95 height 39
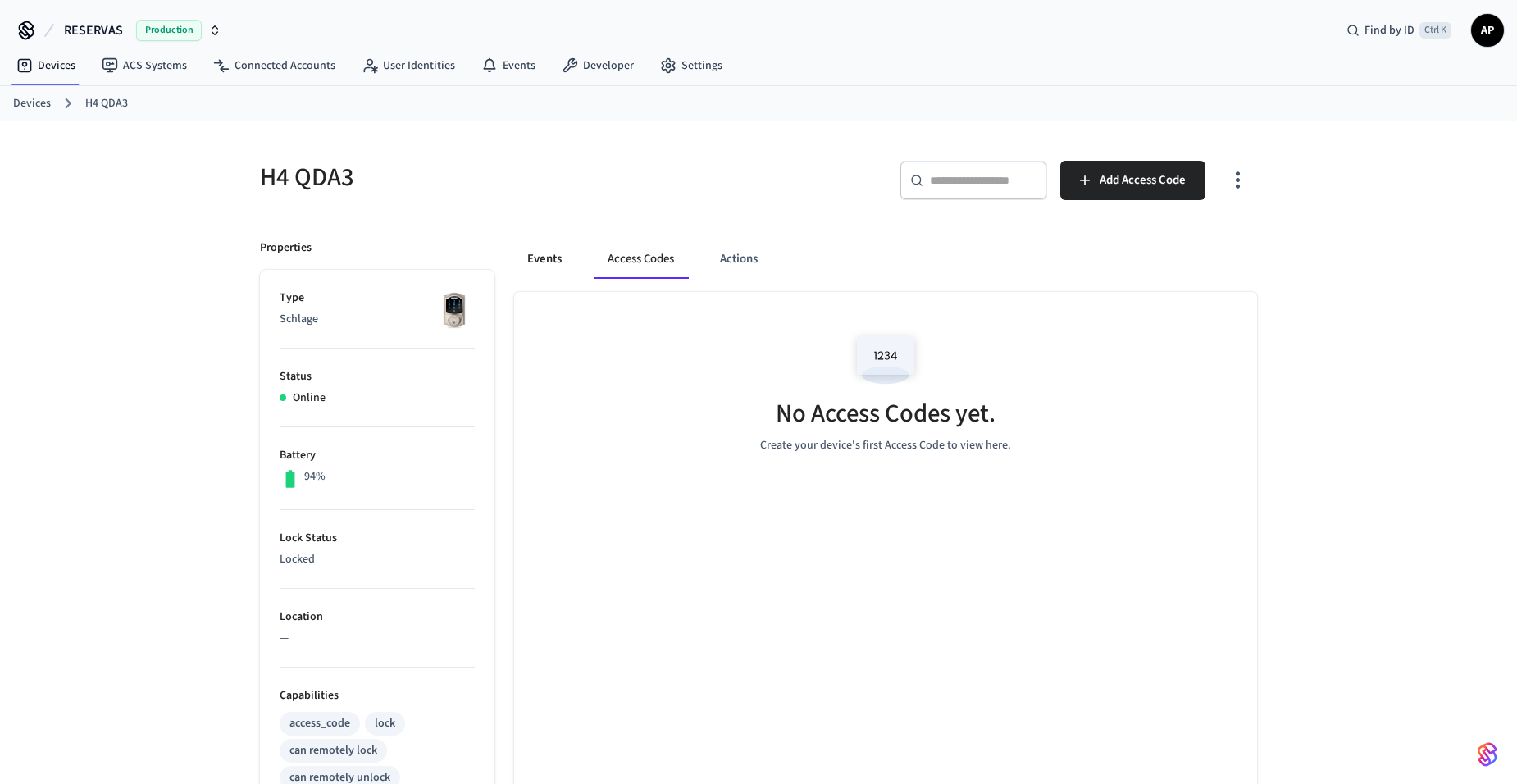
click at [546, 265] on button "Events" at bounding box center [544, 259] width 60 height 39
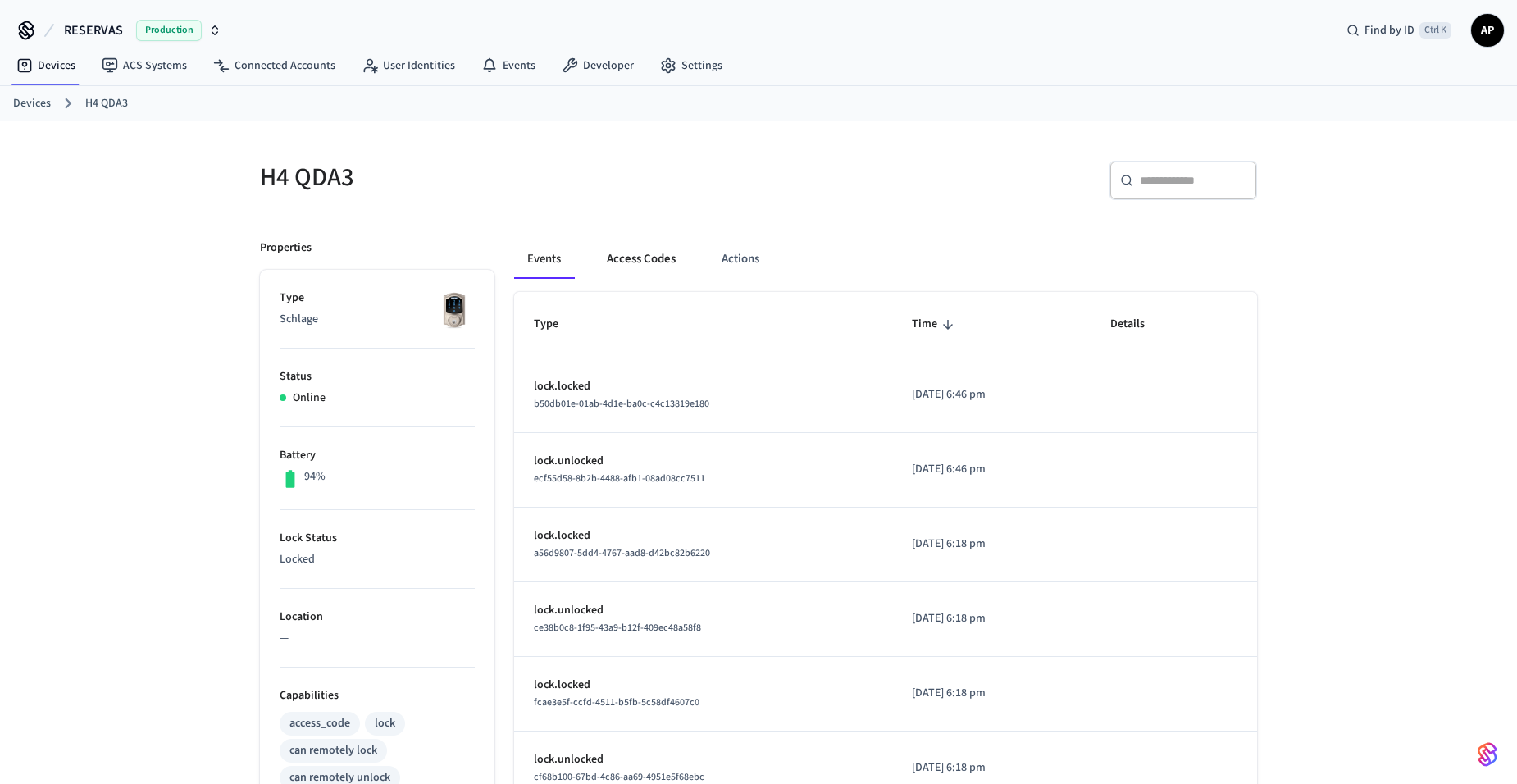
click at [656, 269] on button "Access Codes" at bounding box center [641, 259] width 95 height 39
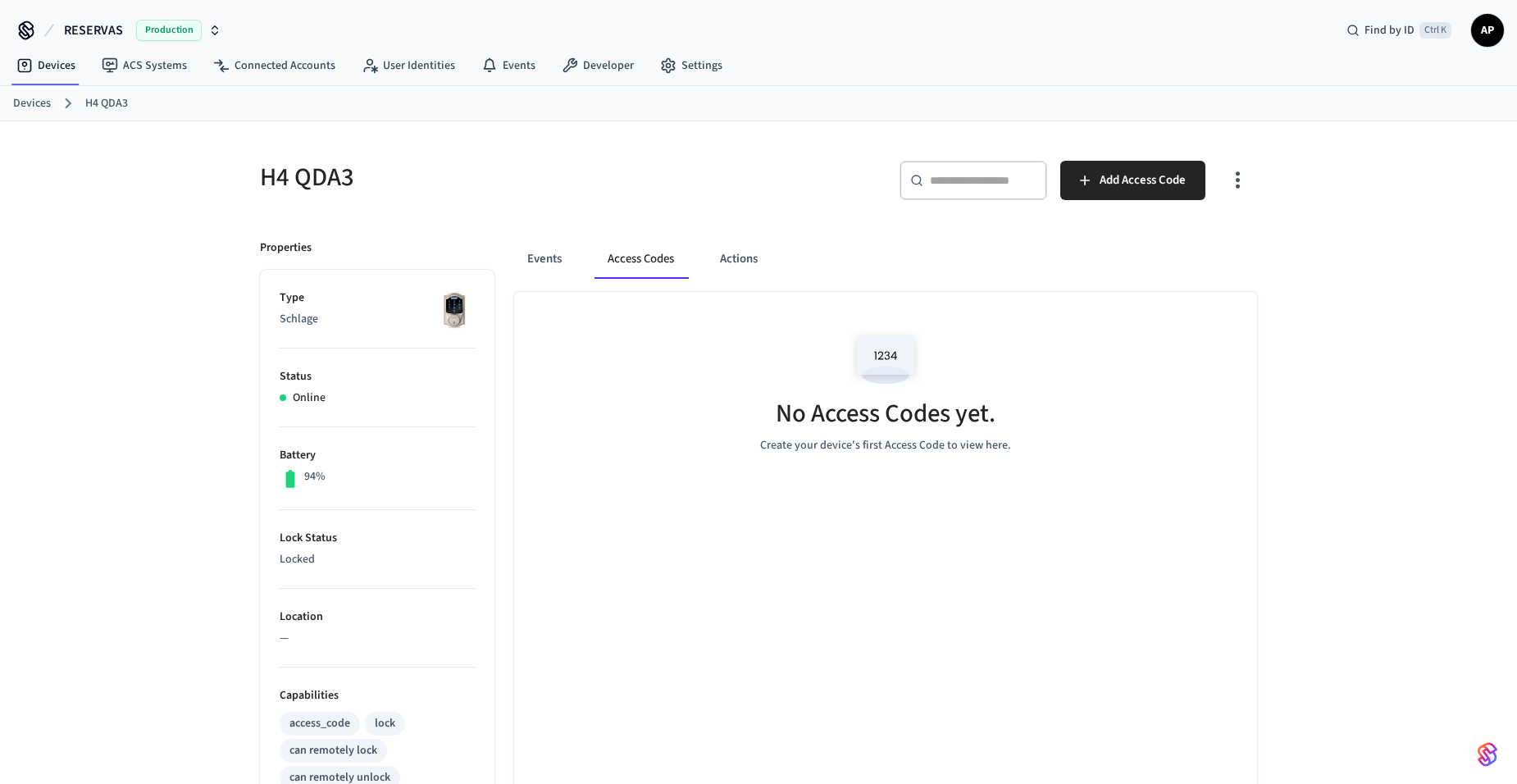
click at [40, 106] on link "Devices" at bounding box center [31, 104] width 37 height 17
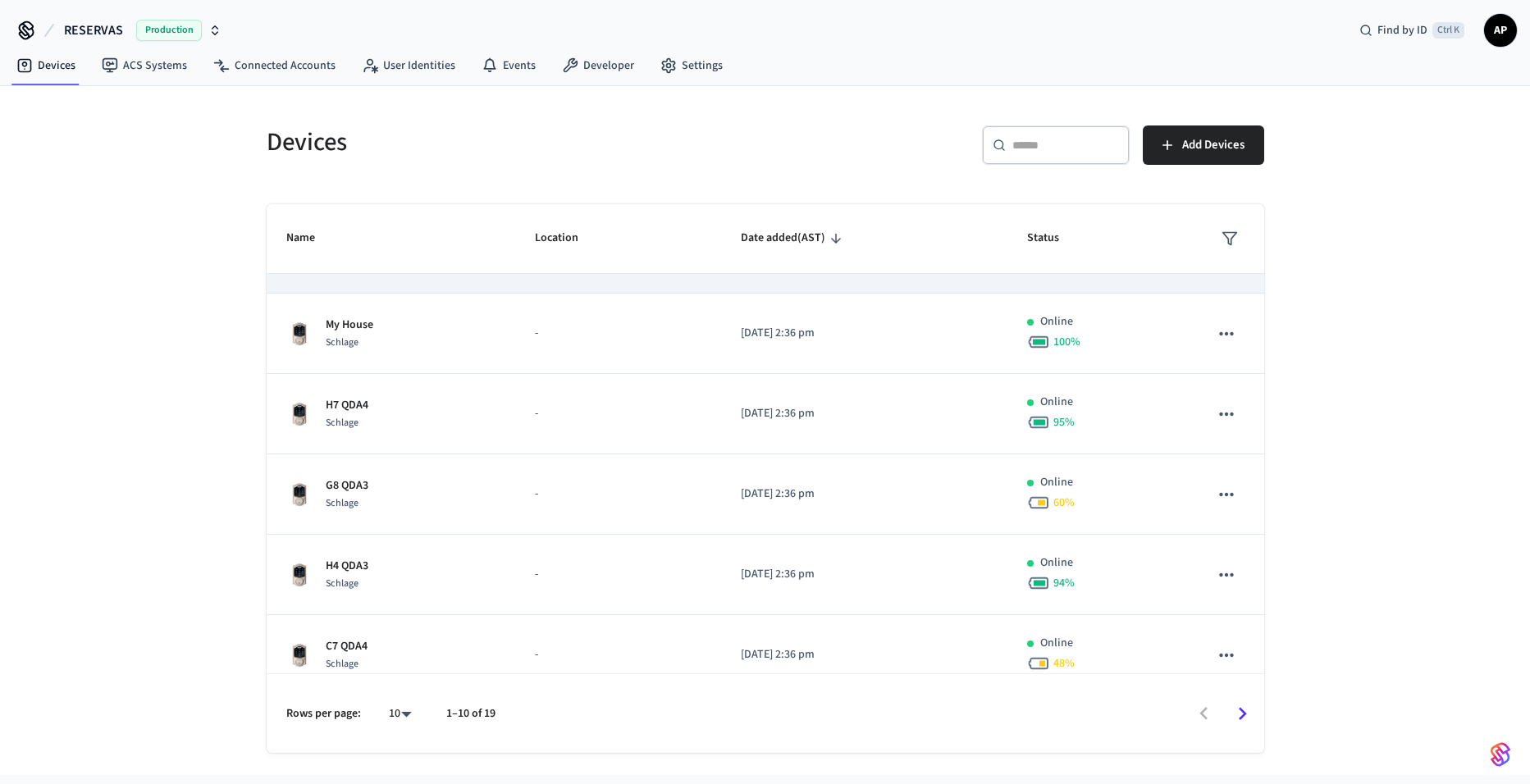
scroll to position [399, 0]
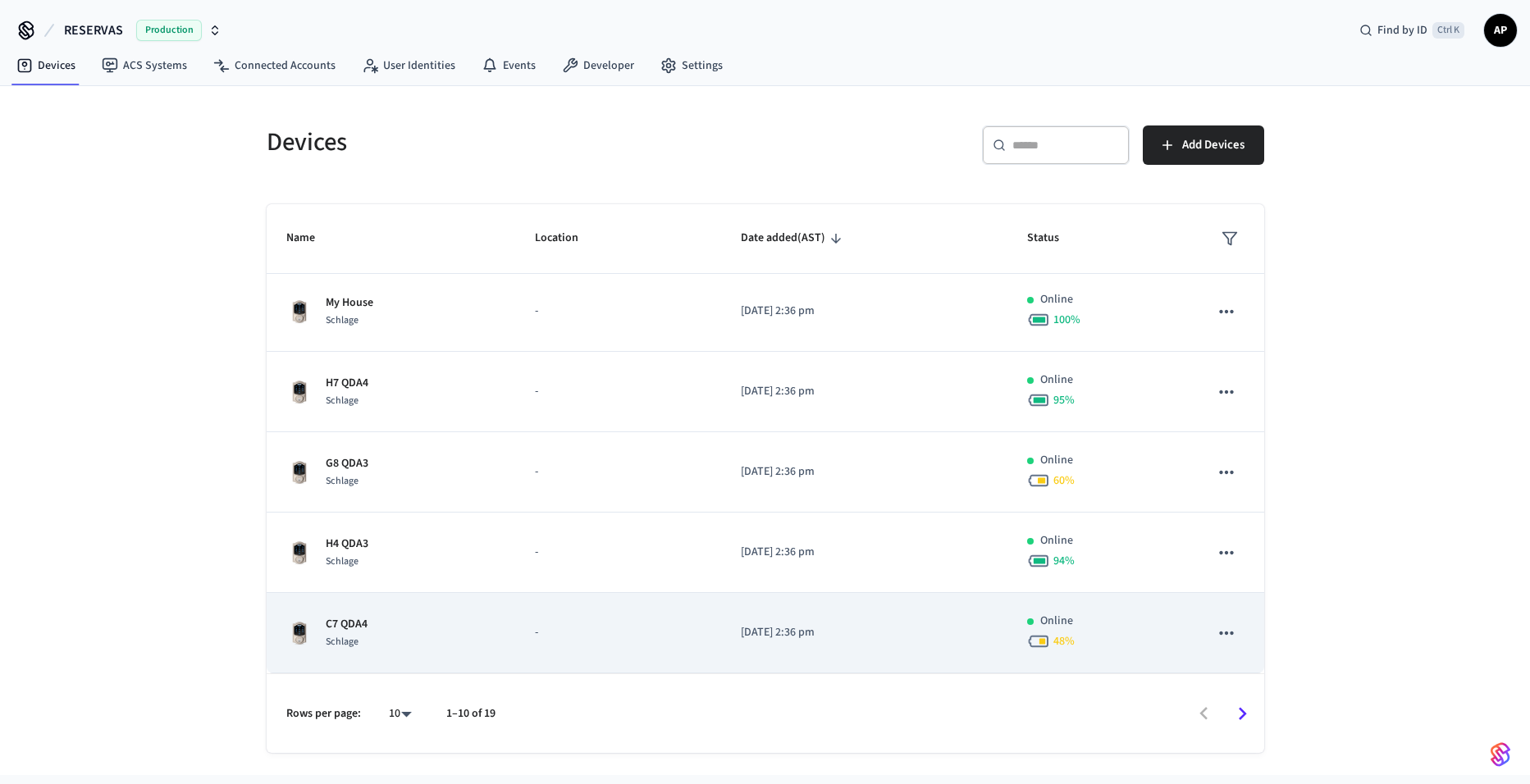
click at [400, 619] on div "C7 QDA4 Schlage" at bounding box center [391, 633] width 210 height 35
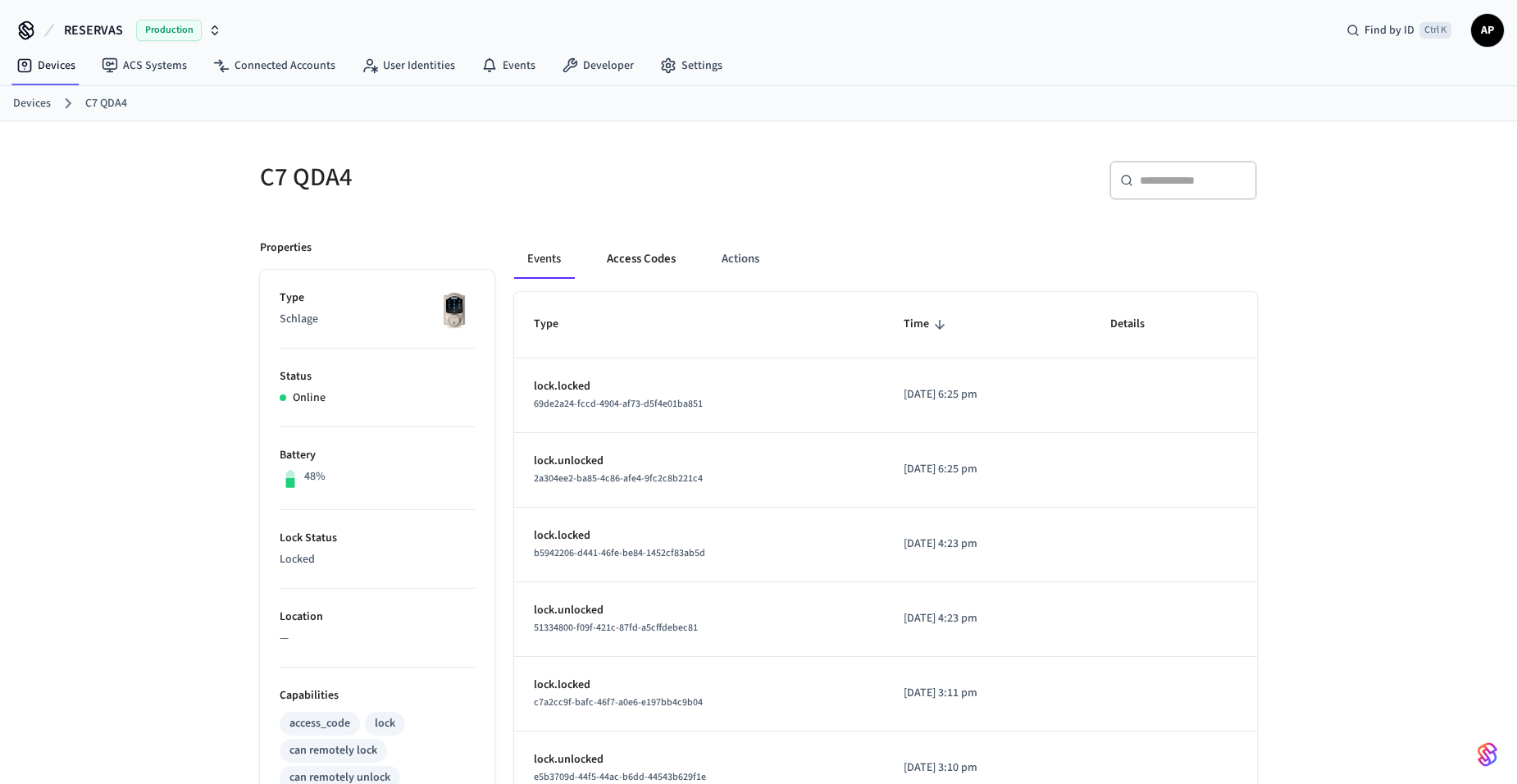
click at [650, 253] on button "Access Codes" at bounding box center [641, 259] width 95 height 39
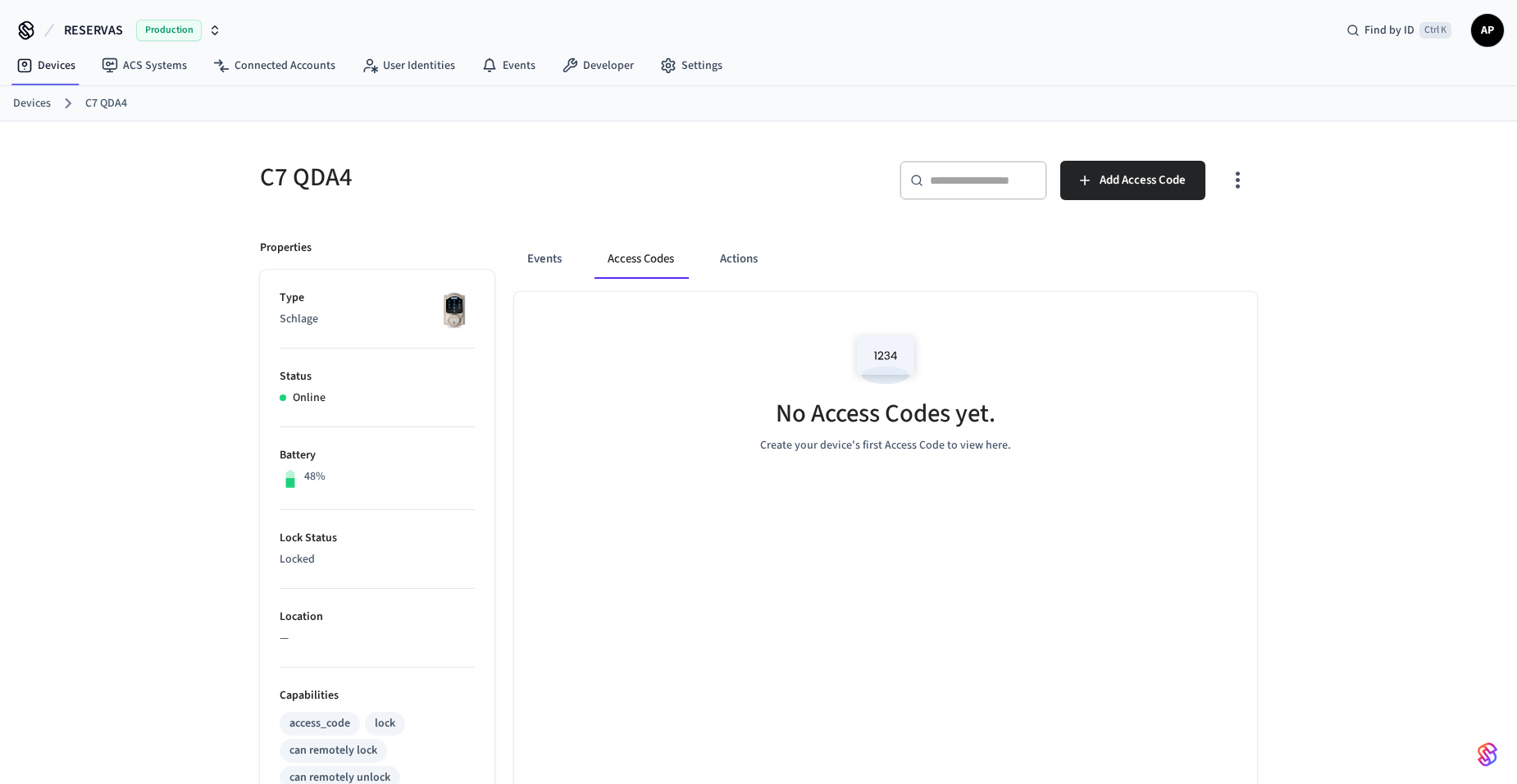
click at [37, 99] on link "Devices" at bounding box center [31, 104] width 37 height 17
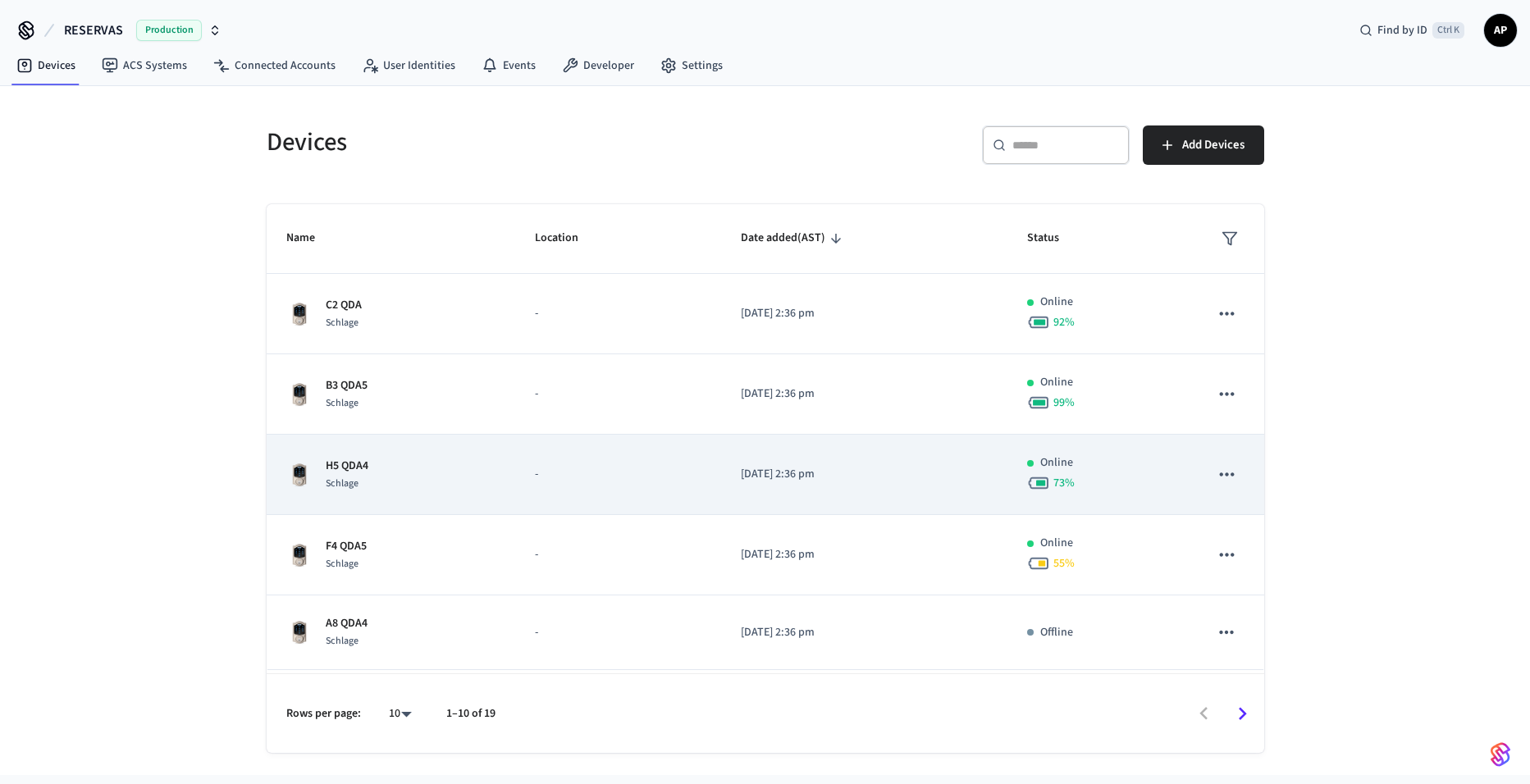
scroll to position [399, 0]
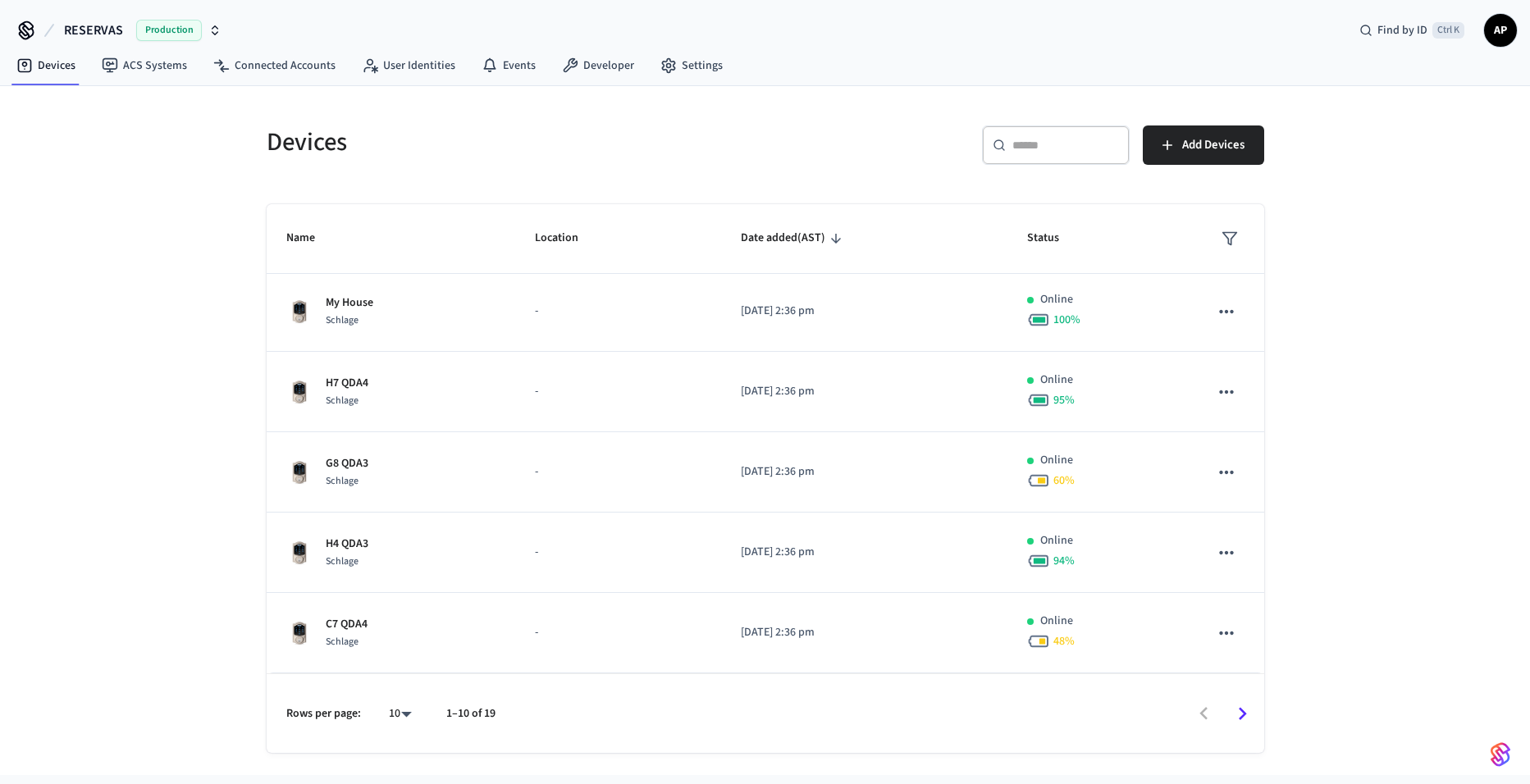
click at [395, 707] on body "RESERVAS Production Find by ID Ctrl K AP Devices ACS Systems Connected Accounts…" at bounding box center [765, 387] width 1530 height 775
click at [396, 734] on li "All" at bounding box center [393, 736] width 43 height 43
type input "**"
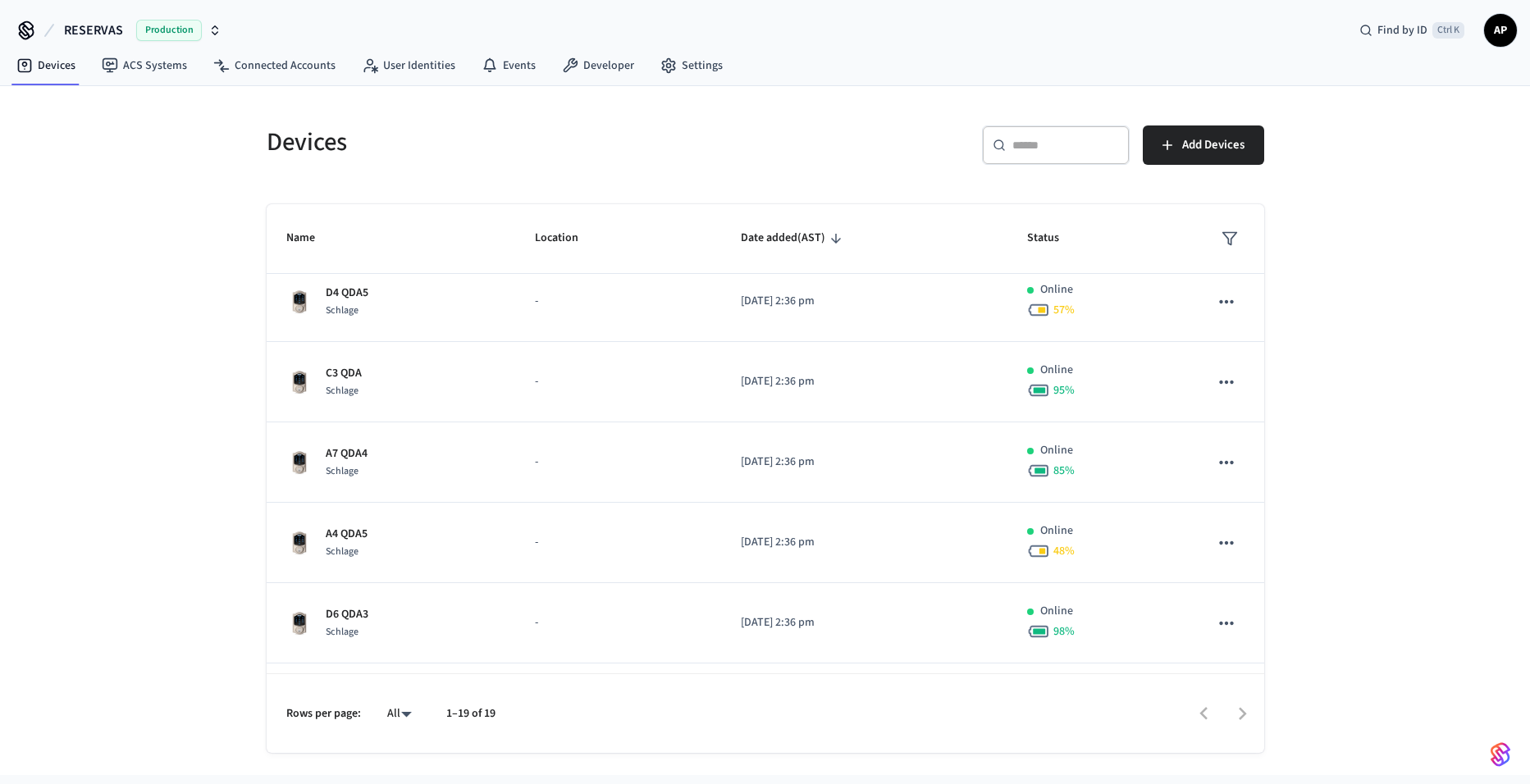
scroll to position [890, 0]
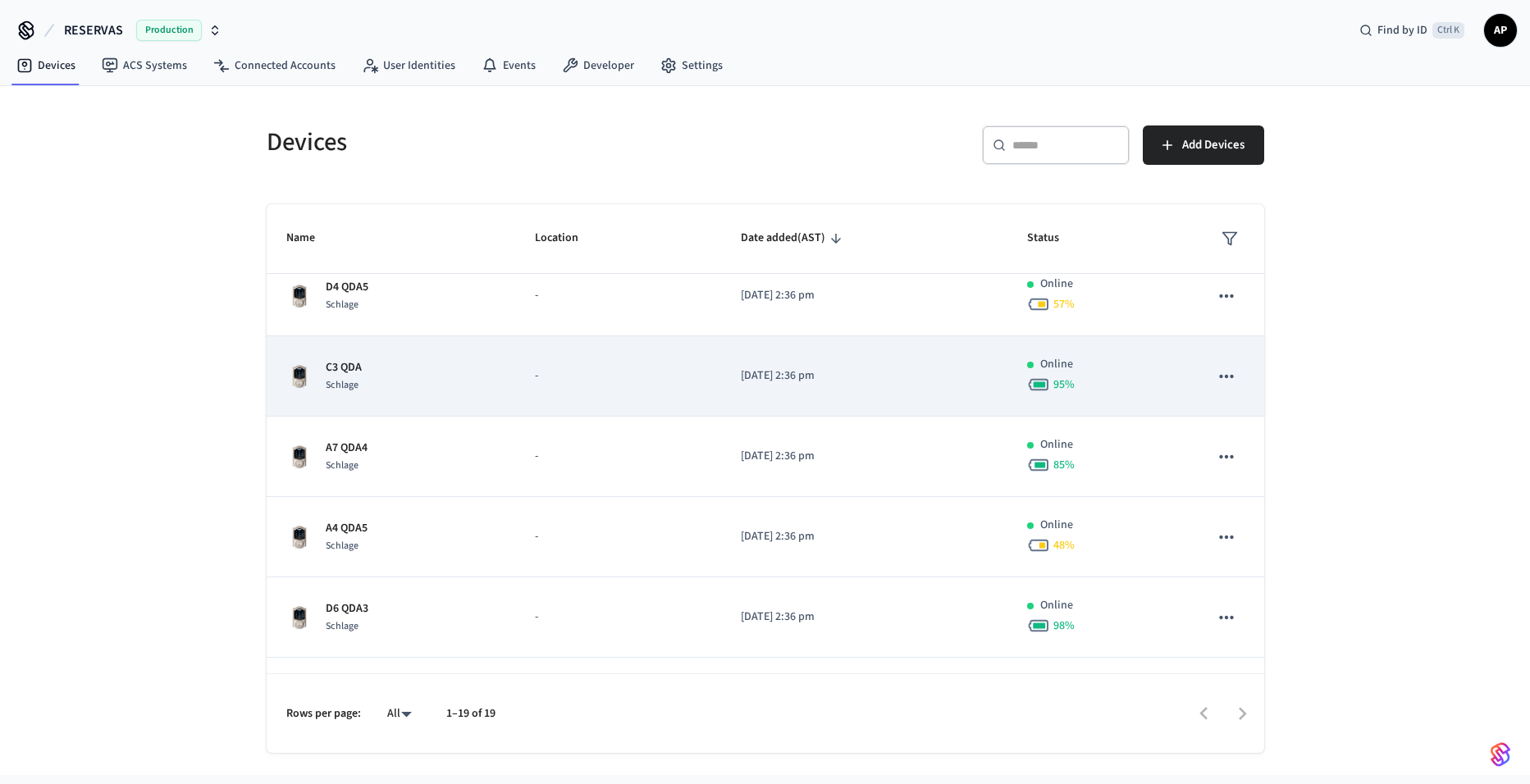
click at [426, 383] on div "C3 QDA Schlage" at bounding box center [391, 376] width 210 height 35
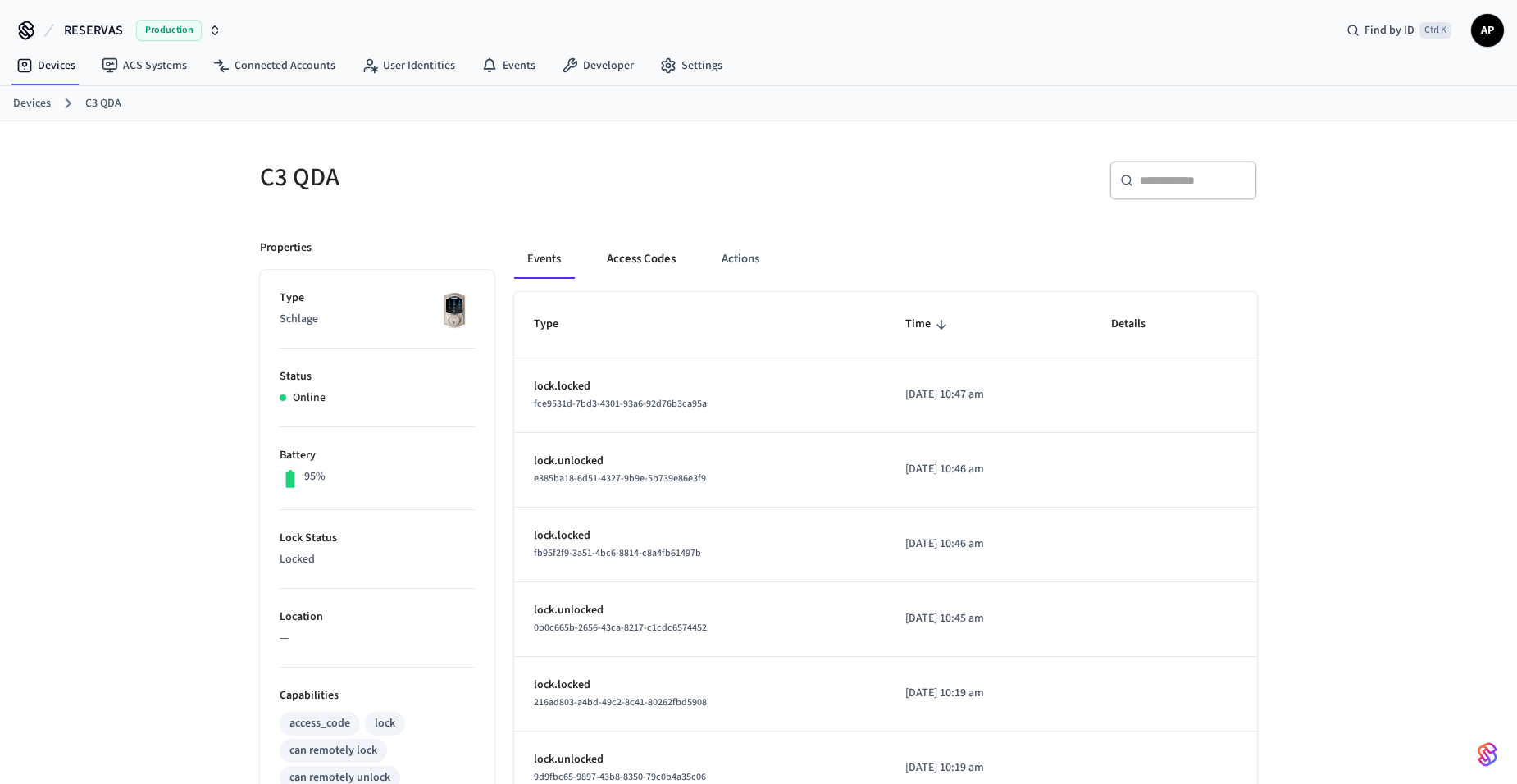
click at [637, 264] on button "Access Codes" at bounding box center [641, 259] width 95 height 39
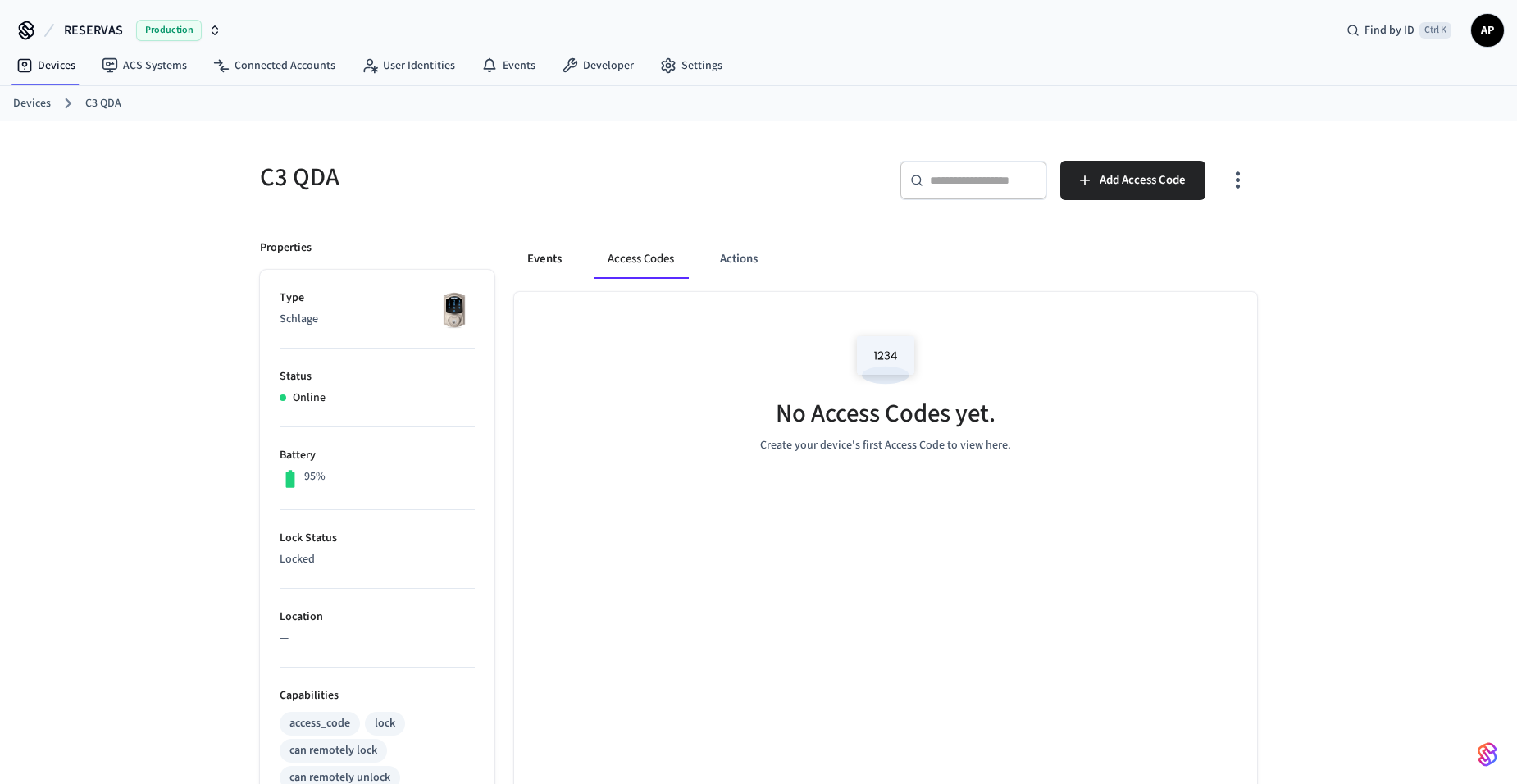
click at [559, 265] on button "Events" at bounding box center [544, 259] width 60 height 39
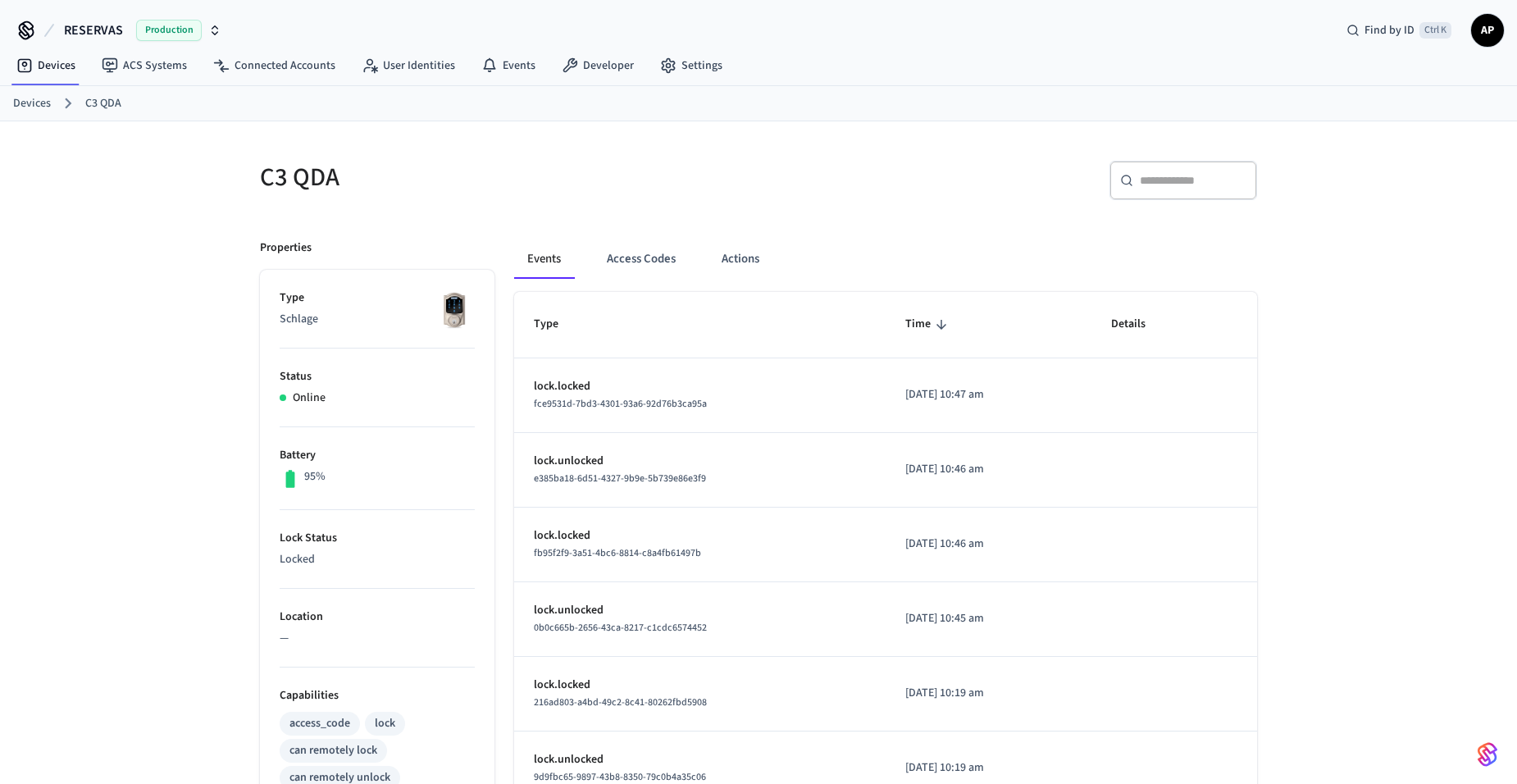
click at [37, 105] on link "Devices" at bounding box center [31, 104] width 37 height 17
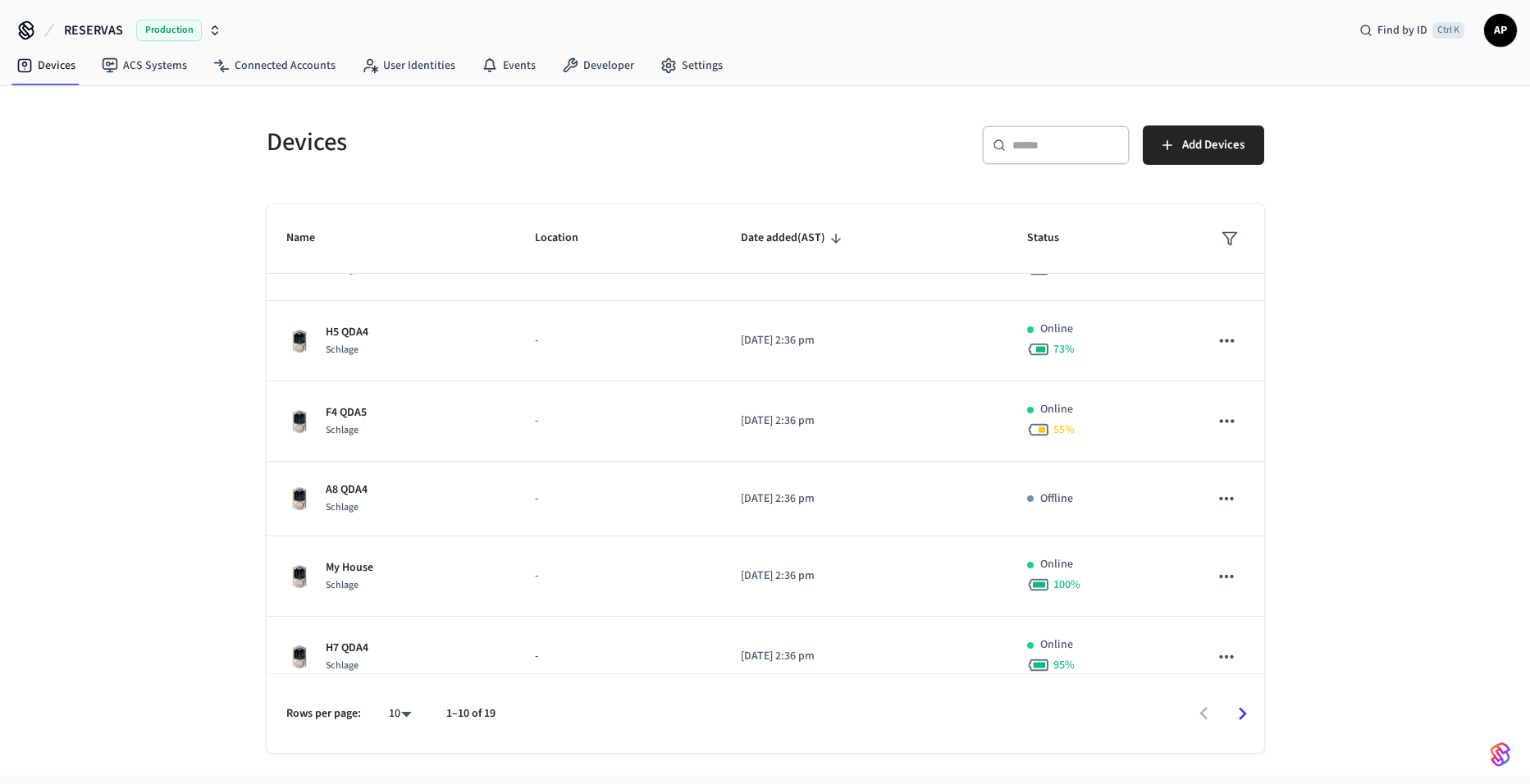
scroll to position [399, 0]
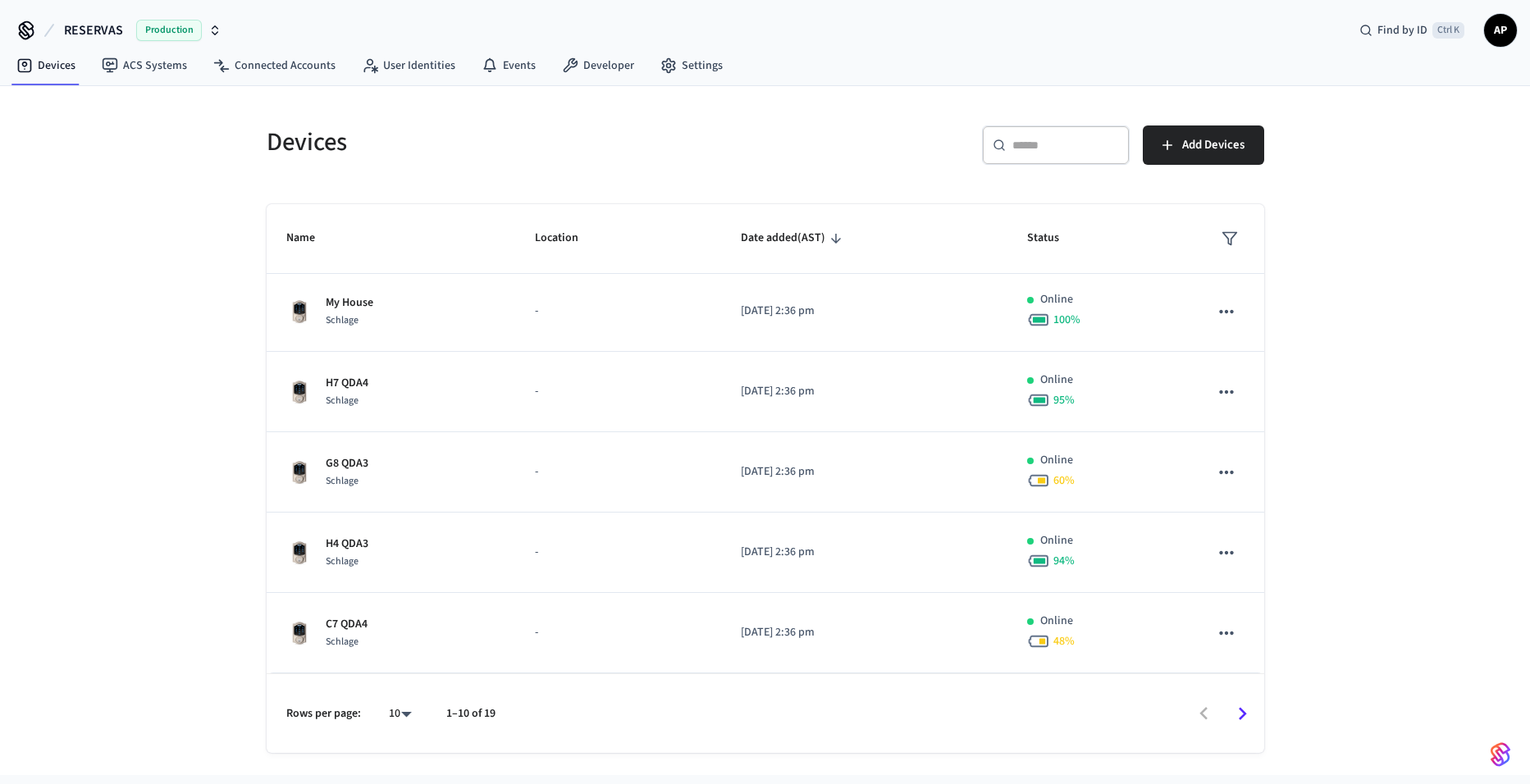
click at [407, 716] on body "RESERVAS Production Find by ID Ctrl K AP Devices ACS Systems Connected Accounts…" at bounding box center [765, 387] width 1530 height 775
click at [399, 736] on li "All" at bounding box center [393, 736] width 43 height 43
type input "**"
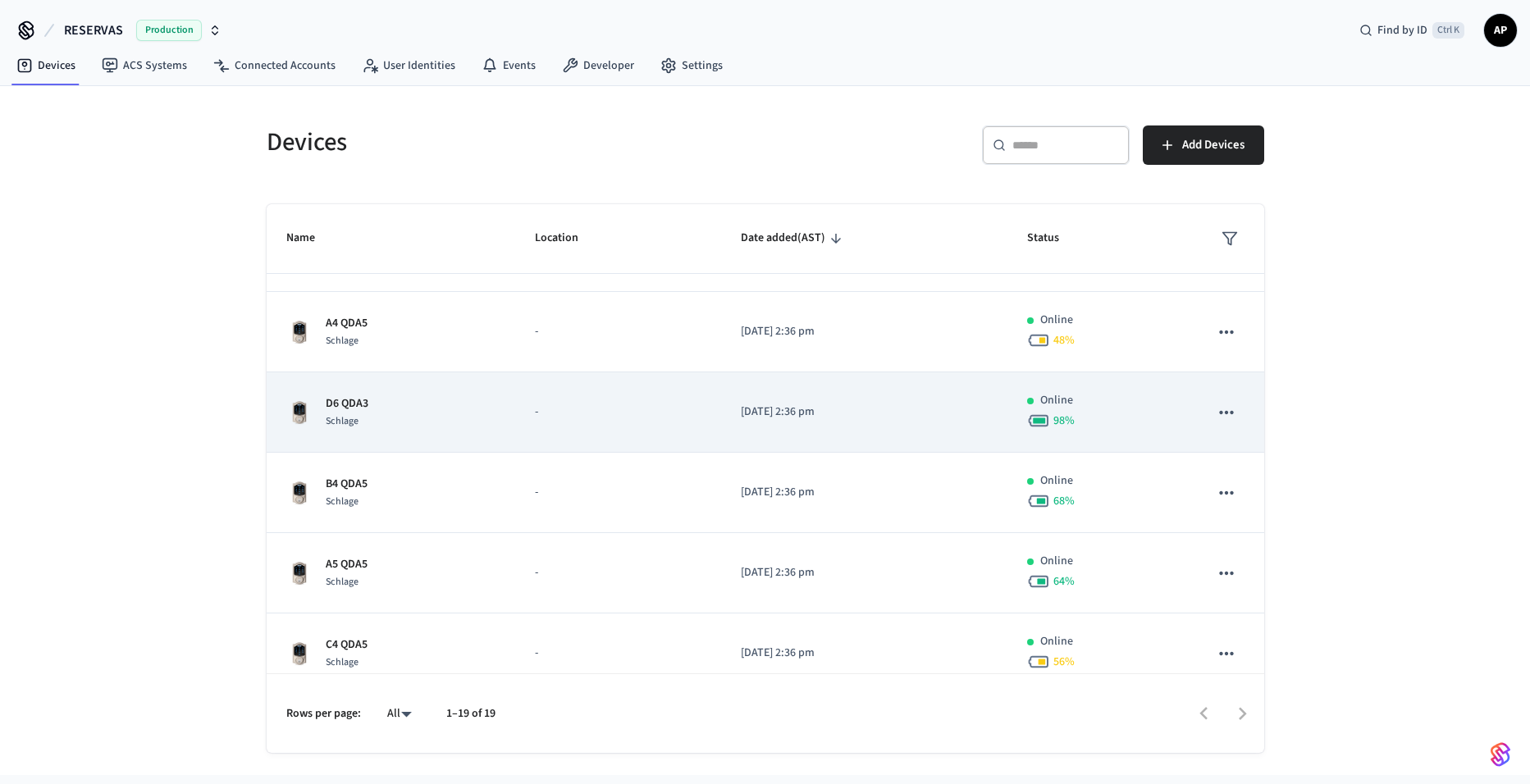
scroll to position [1116, 0]
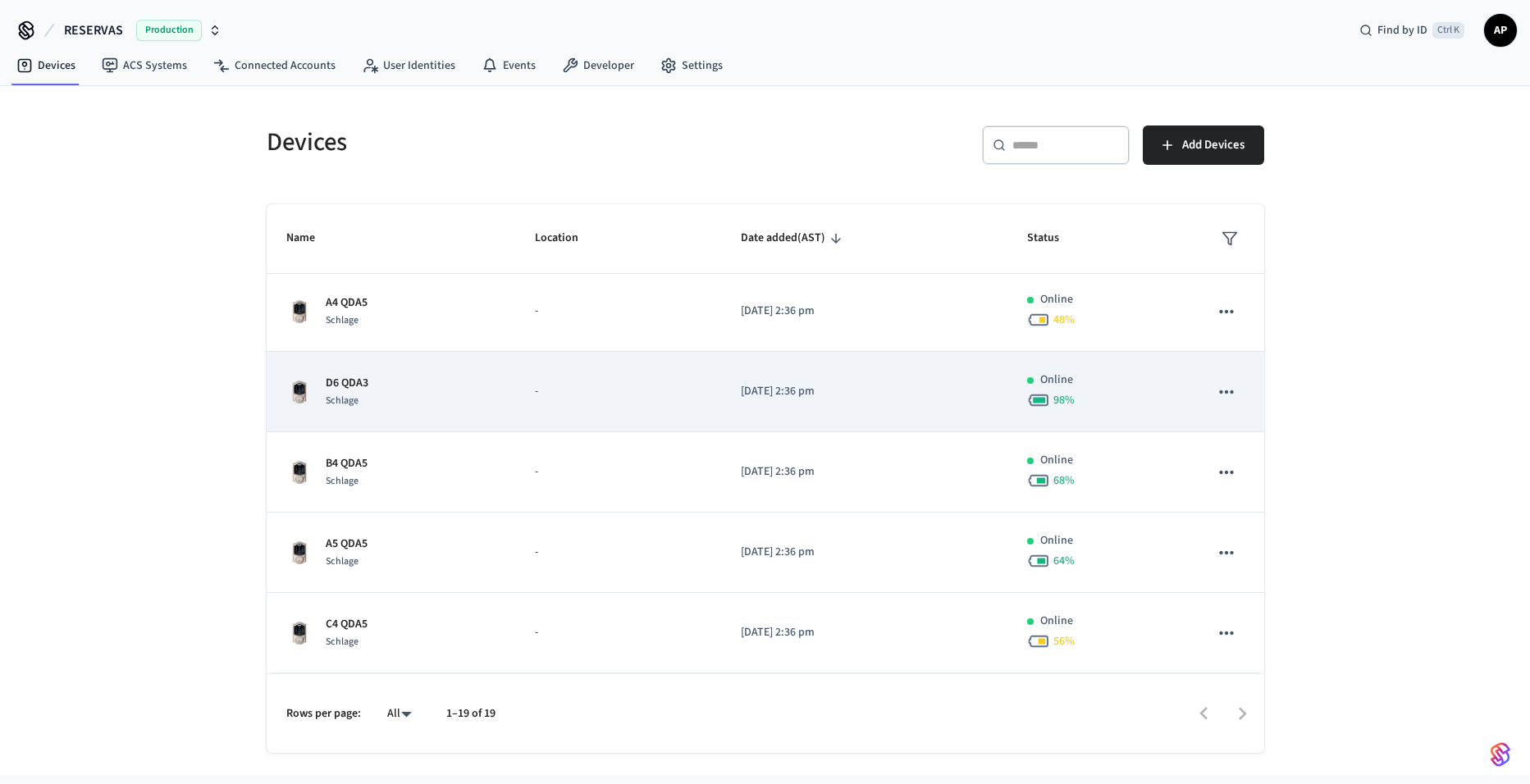
click at [399, 399] on div "D6 QDA3 Schlage" at bounding box center [391, 392] width 210 height 35
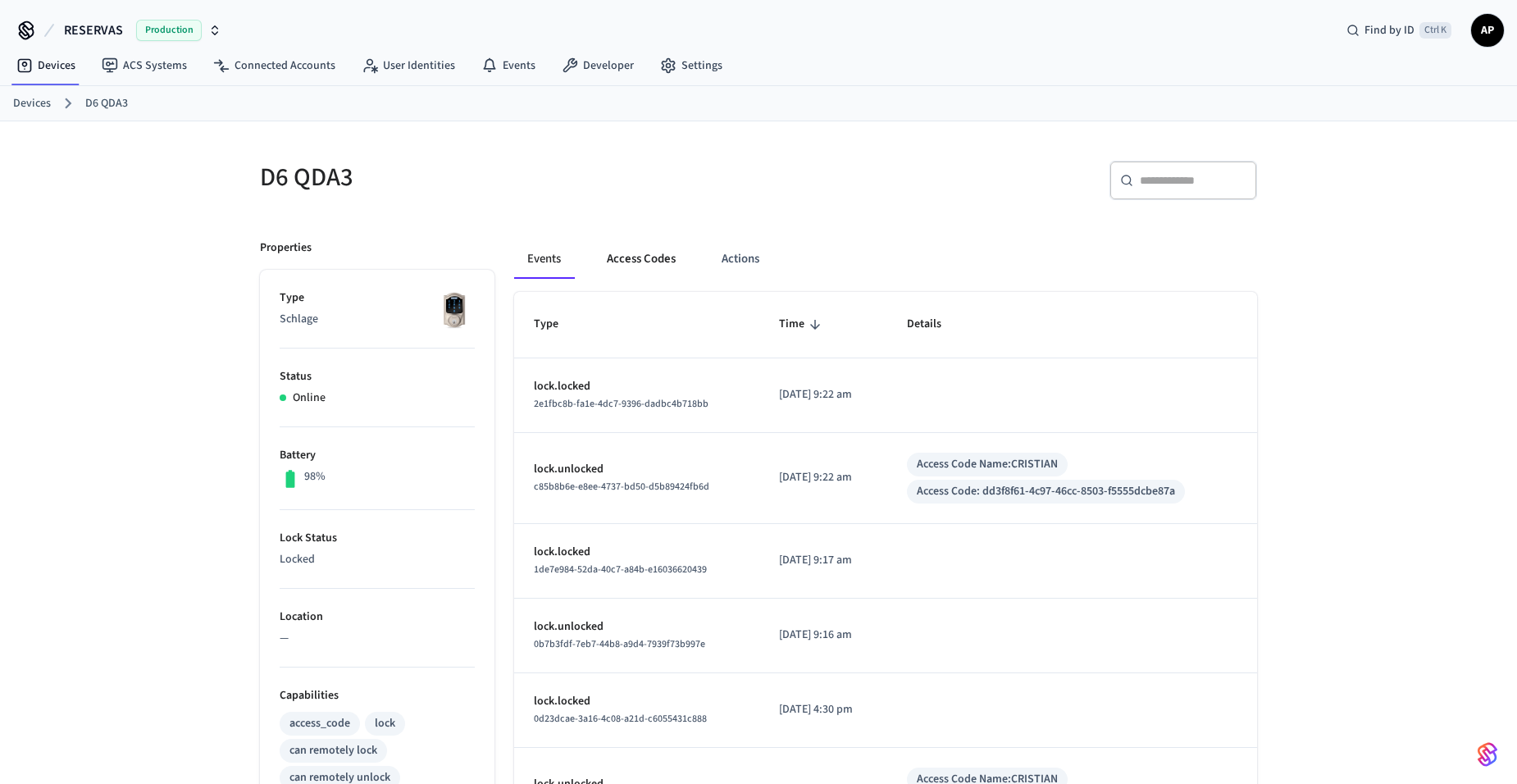
click at [629, 254] on button "Access Codes" at bounding box center [641, 259] width 95 height 39
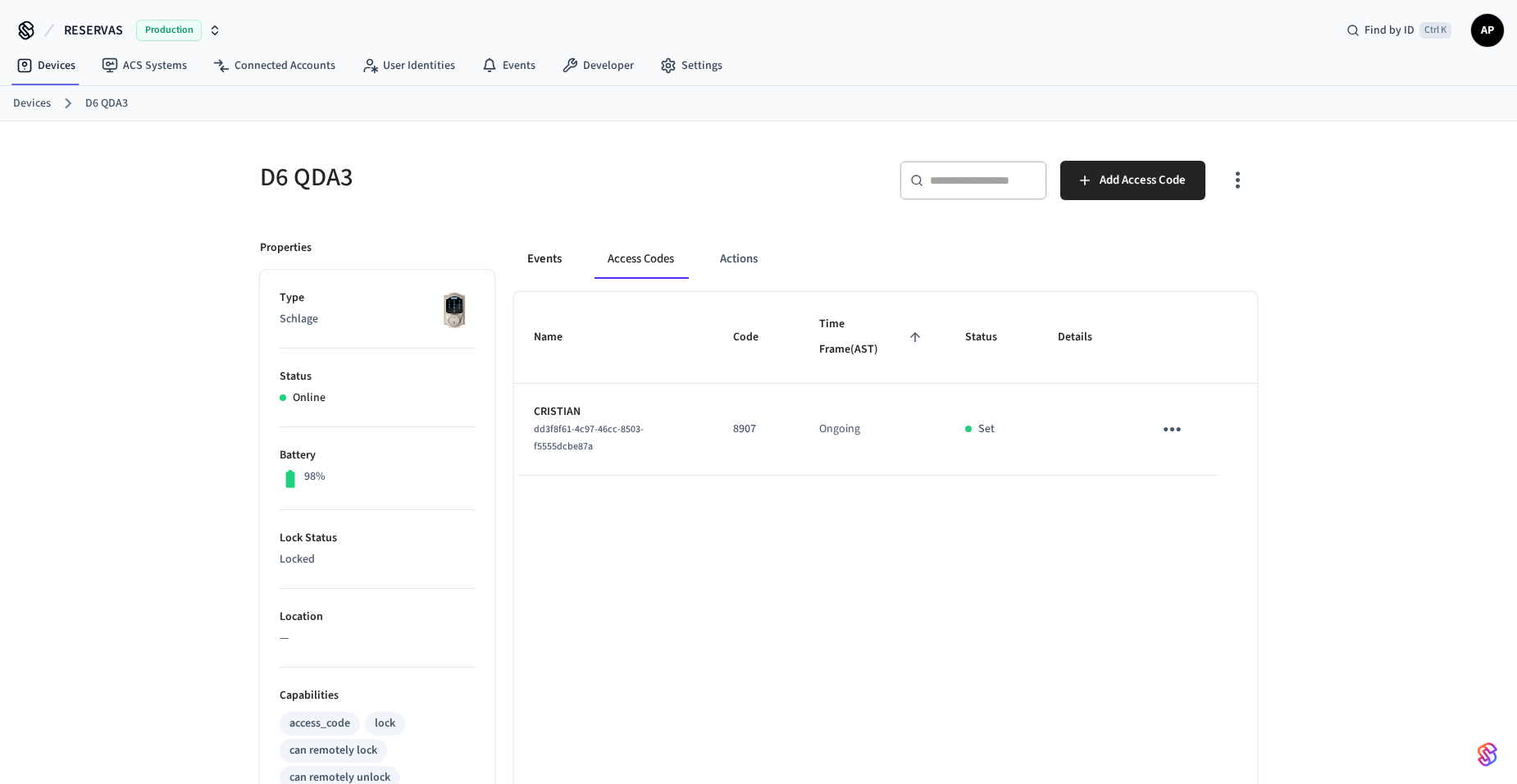
click at [565, 255] on button "Events" at bounding box center [544, 259] width 60 height 39
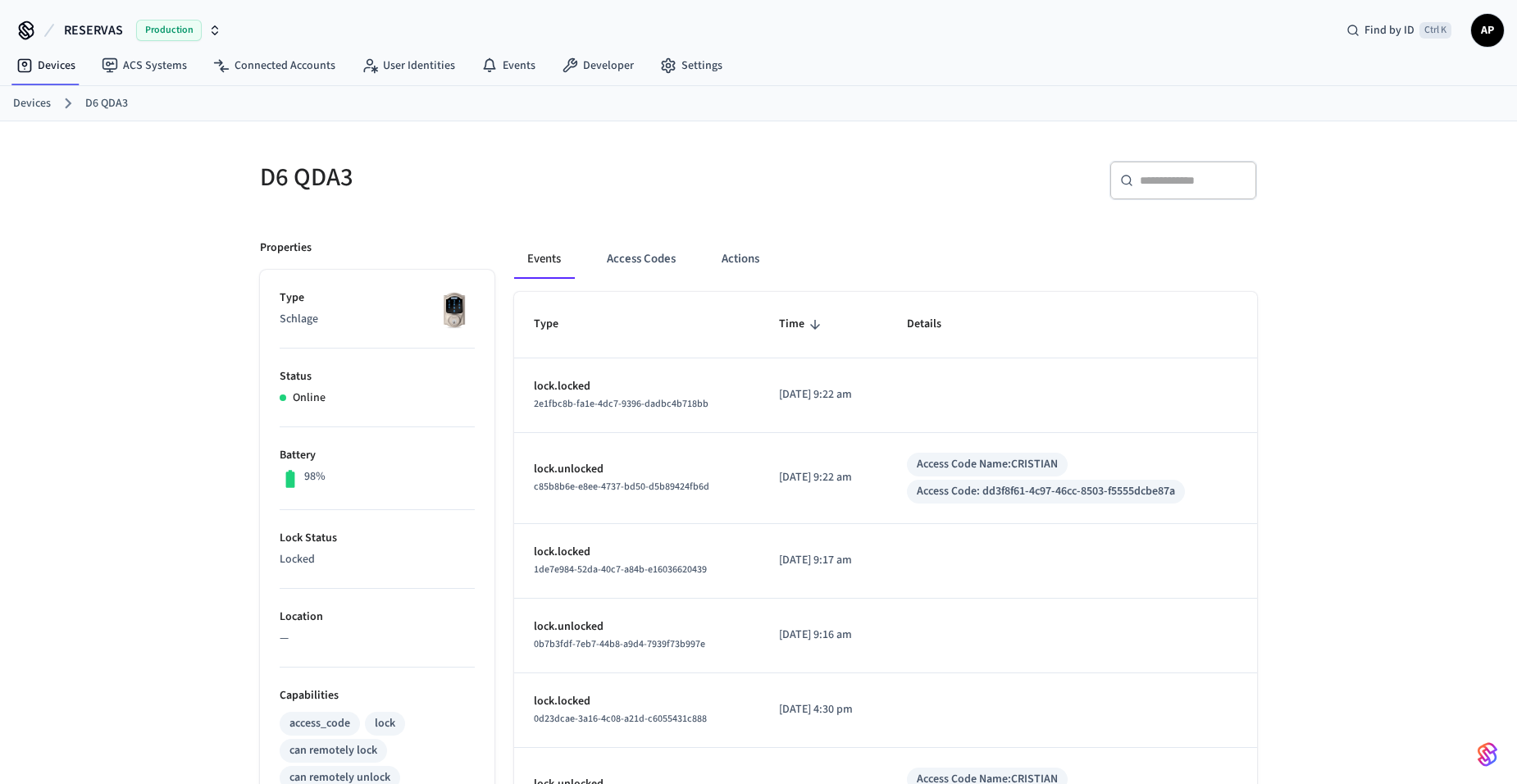
click at [39, 106] on link "Devices" at bounding box center [31, 104] width 37 height 17
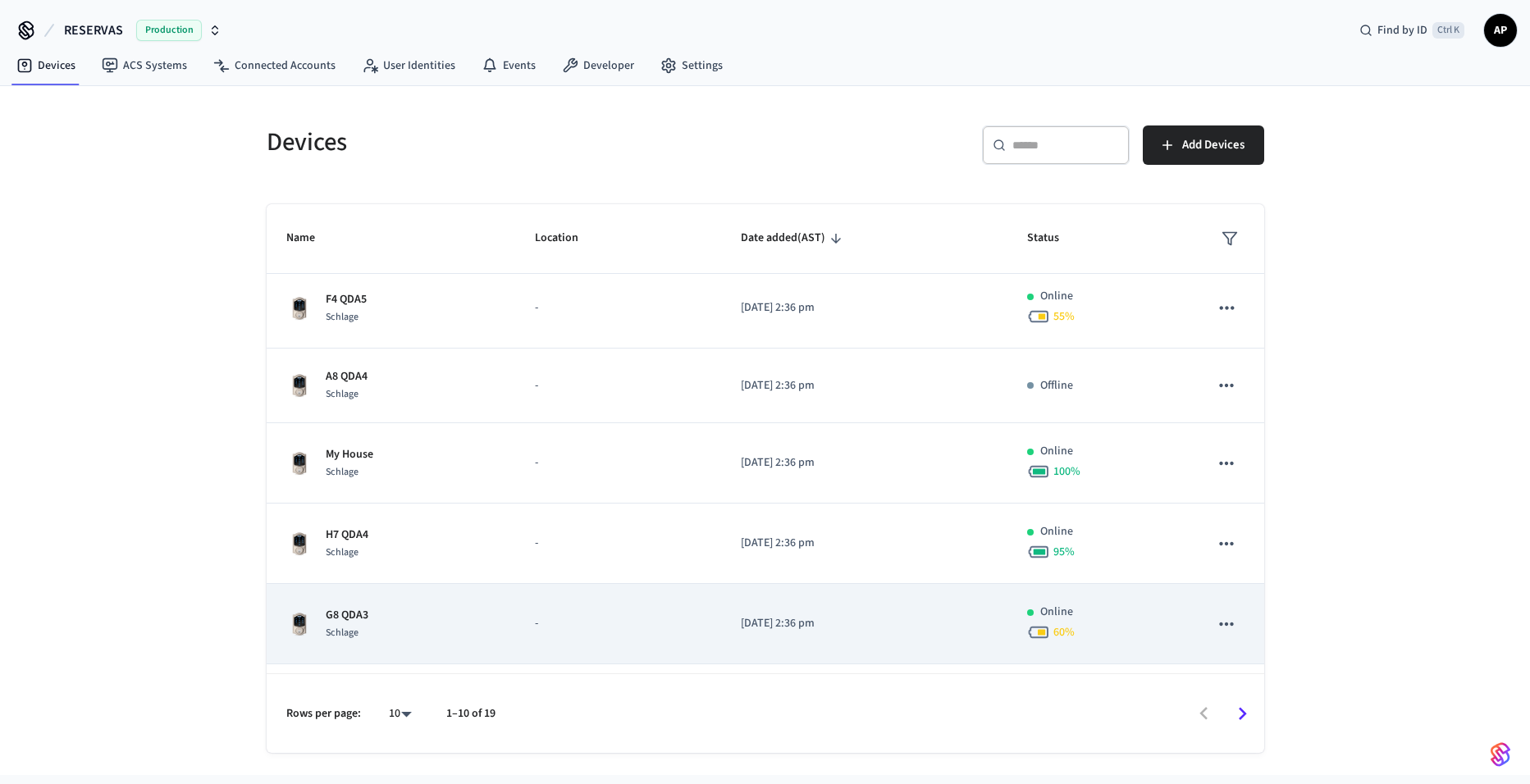
scroll to position [399, 0]
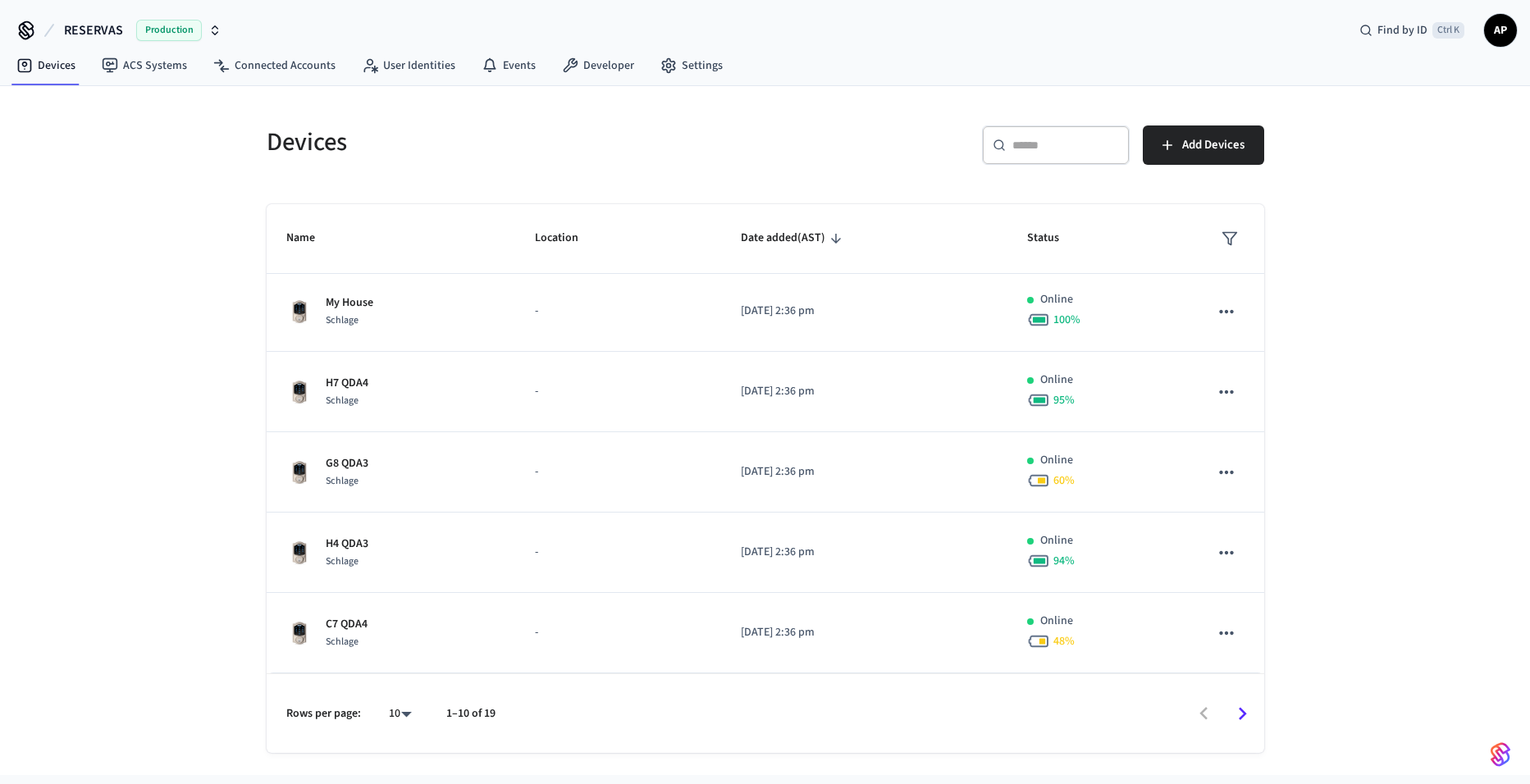
click at [406, 715] on body "RESERVAS Production Find by ID Ctrl K AP Devices ACS Systems Connected Accounts…" at bounding box center [765, 387] width 1530 height 775
click at [409, 741] on li "All" at bounding box center [393, 736] width 43 height 43
type input "**"
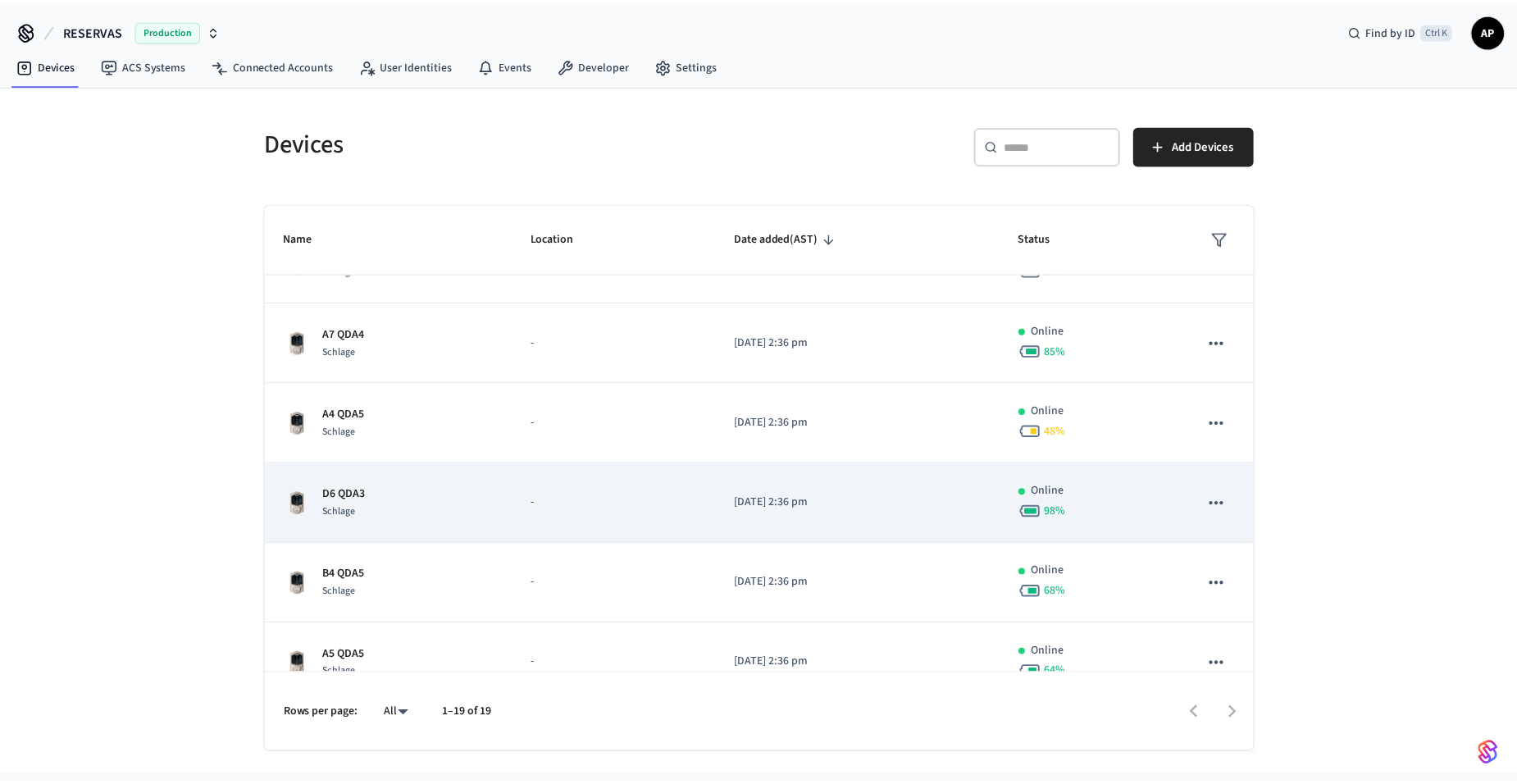
scroll to position [1116, 0]
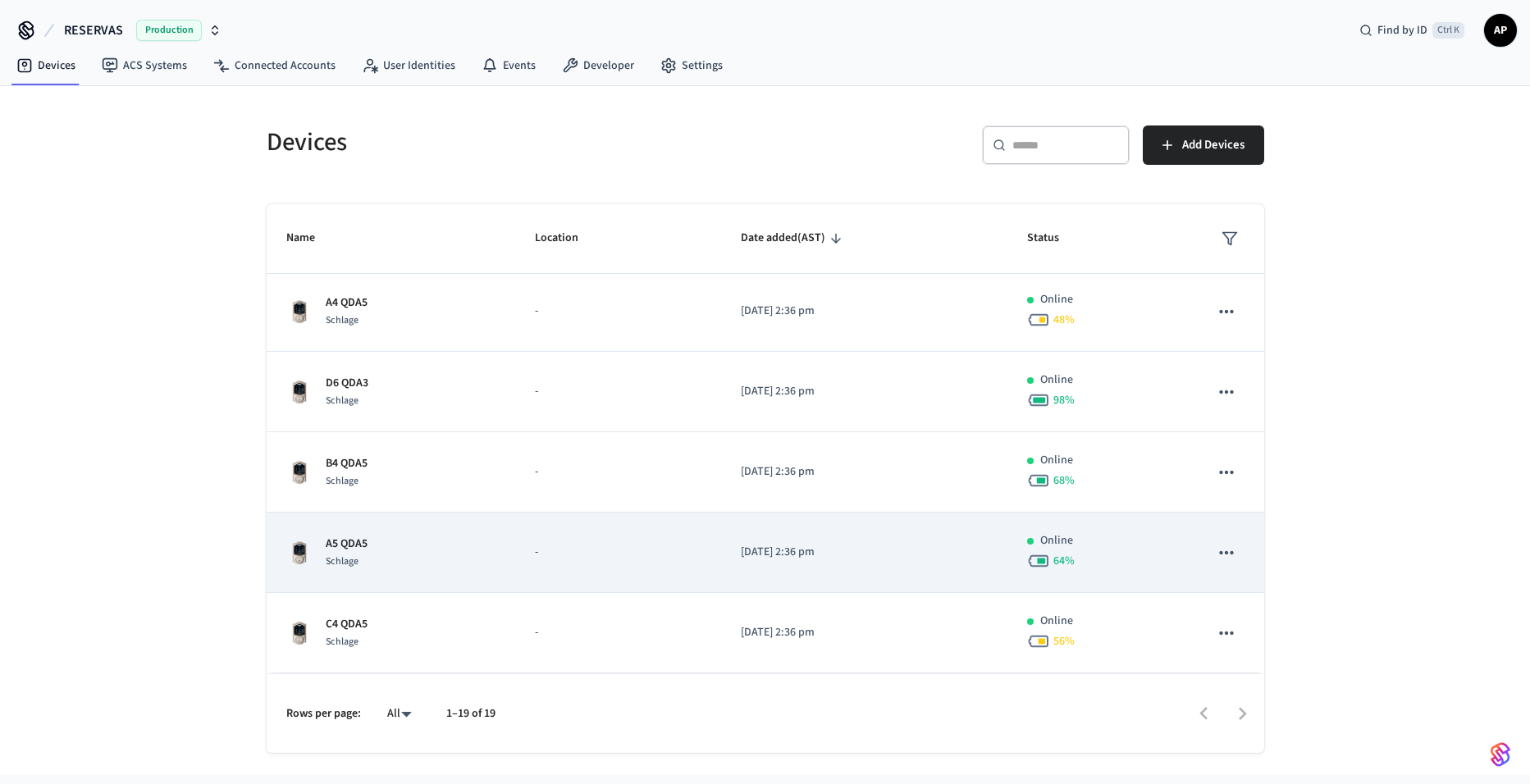
click at [402, 543] on div "A5 QDA5 Schlage" at bounding box center [391, 553] width 210 height 35
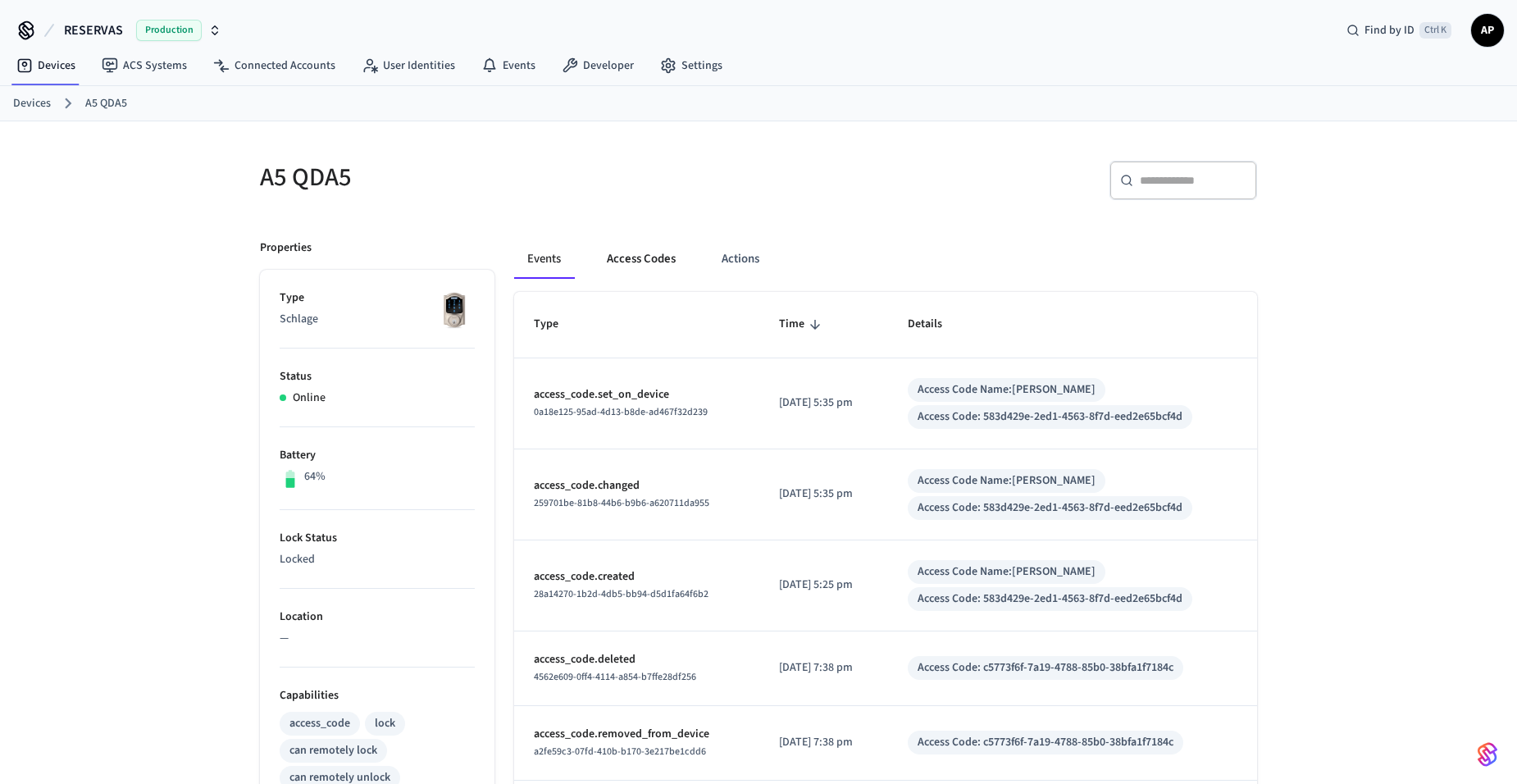
click at [648, 263] on button "Access Codes" at bounding box center [641, 259] width 95 height 39
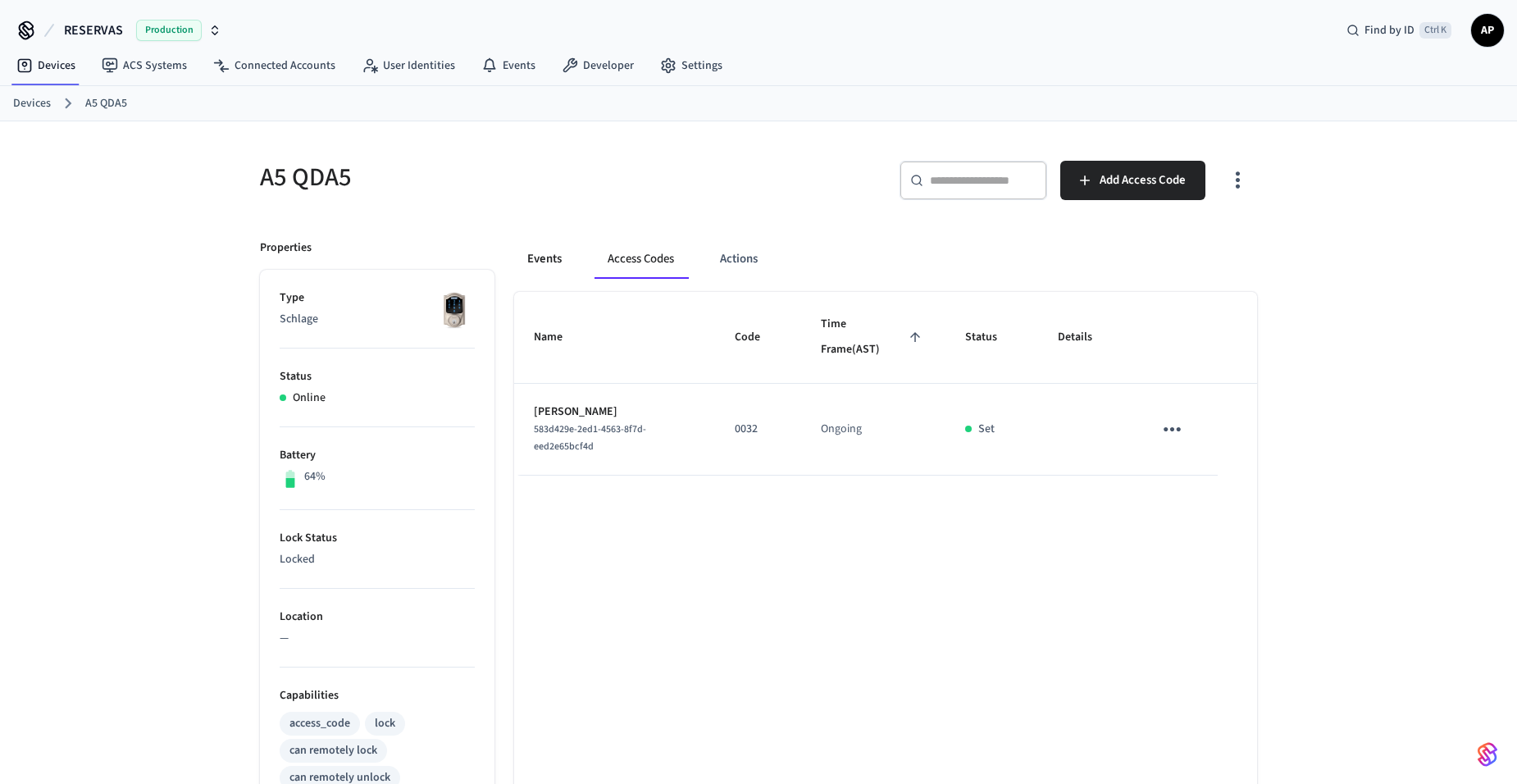
click at [535, 267] on button "Events" at bounding box center [544, 259] width 60 height 39
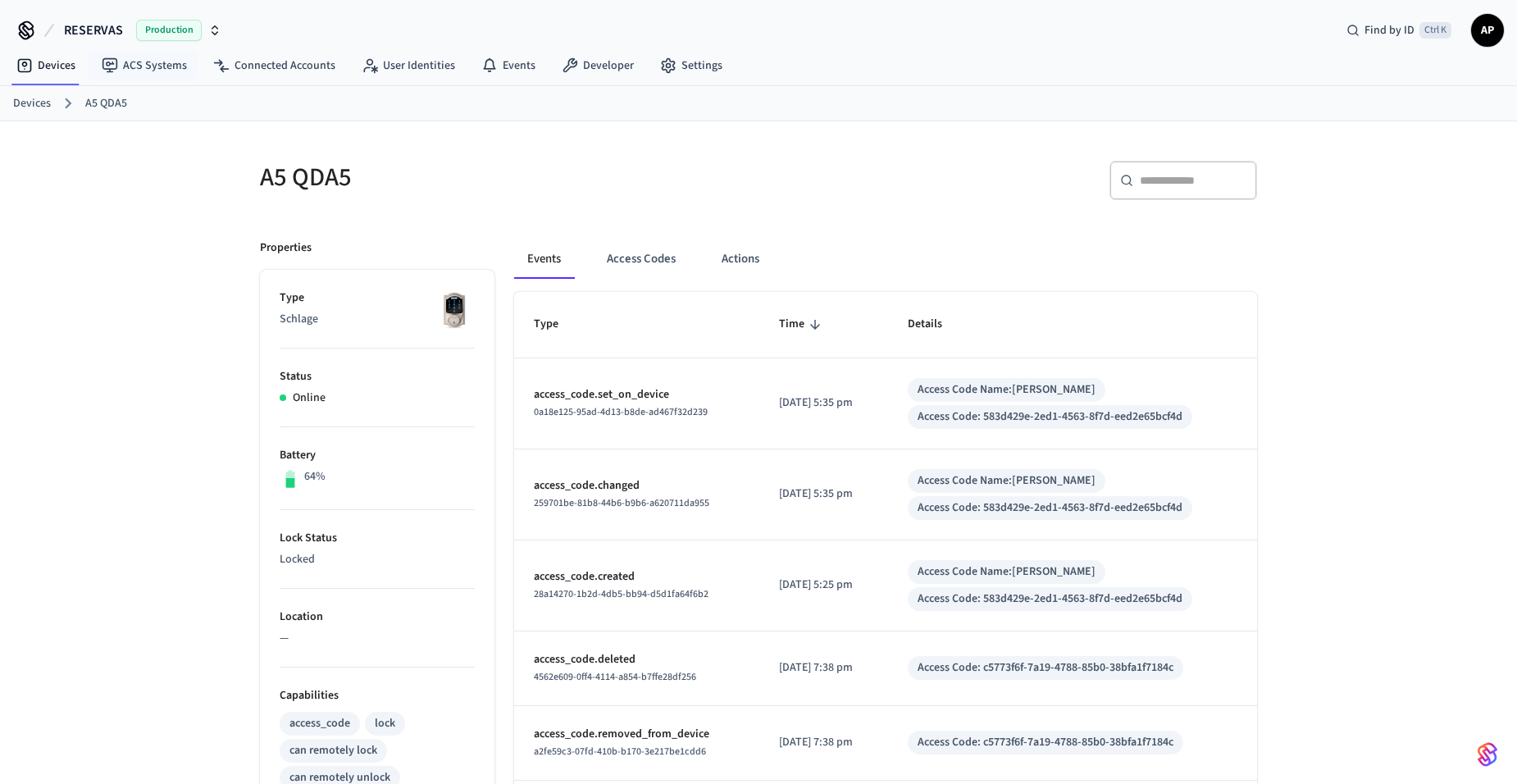
click at [26, 105] on link "Devices" at bounding box center [31, 104] width 37 height 17
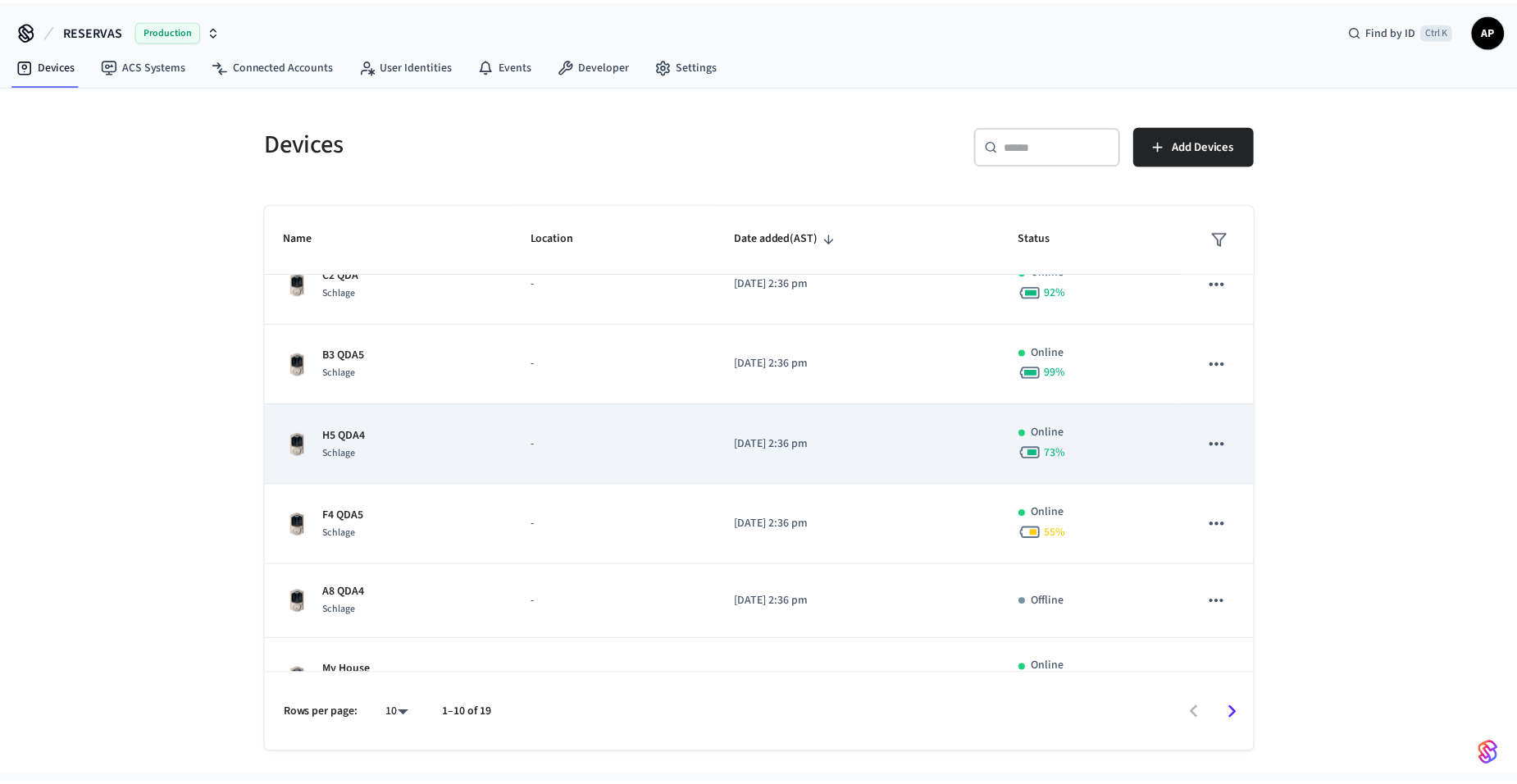
scroll to position [82, 0]
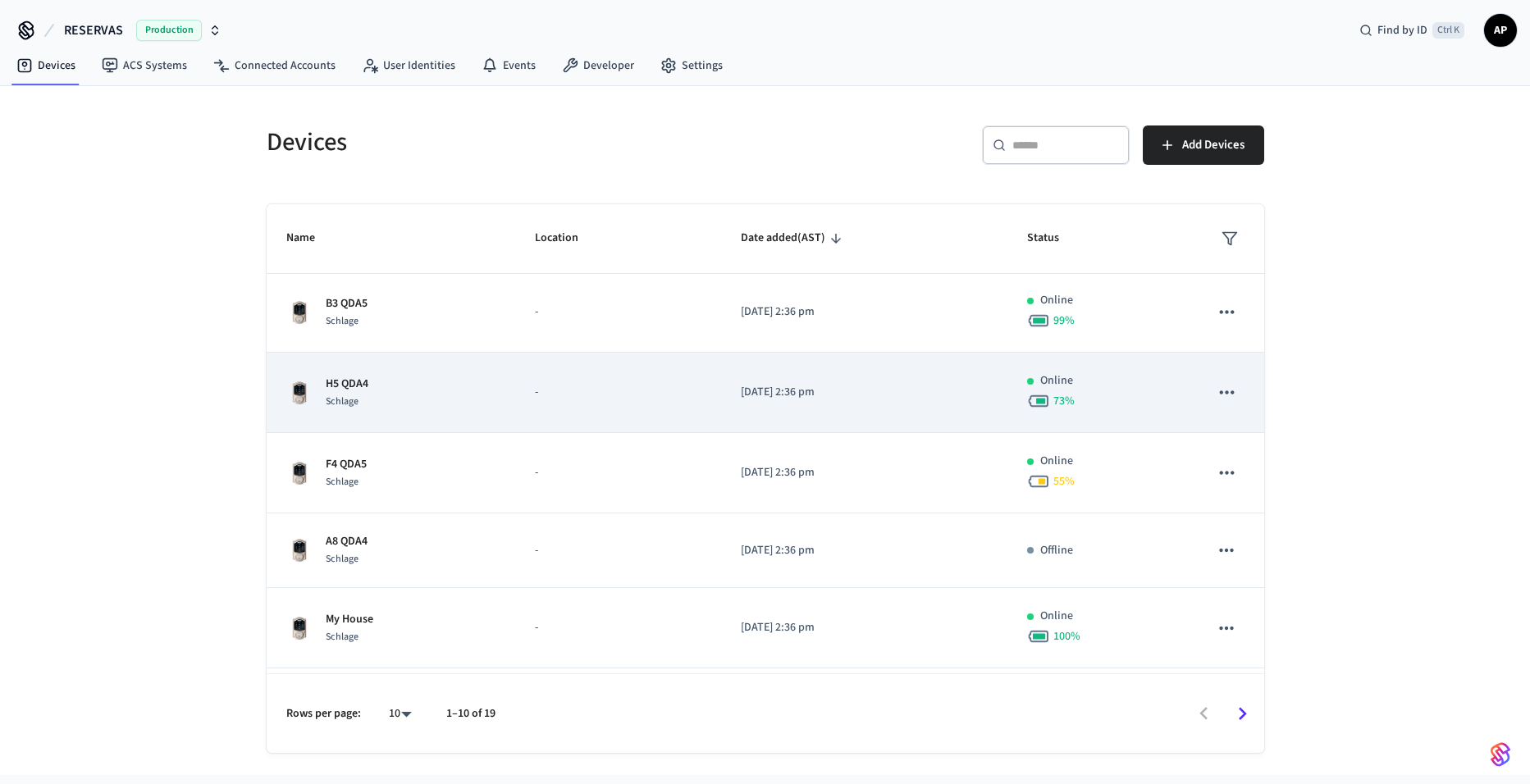
click at [451, 385] on div "H5 QDA4 Schlage" at bounding box center [391, 393] width 210 height 35
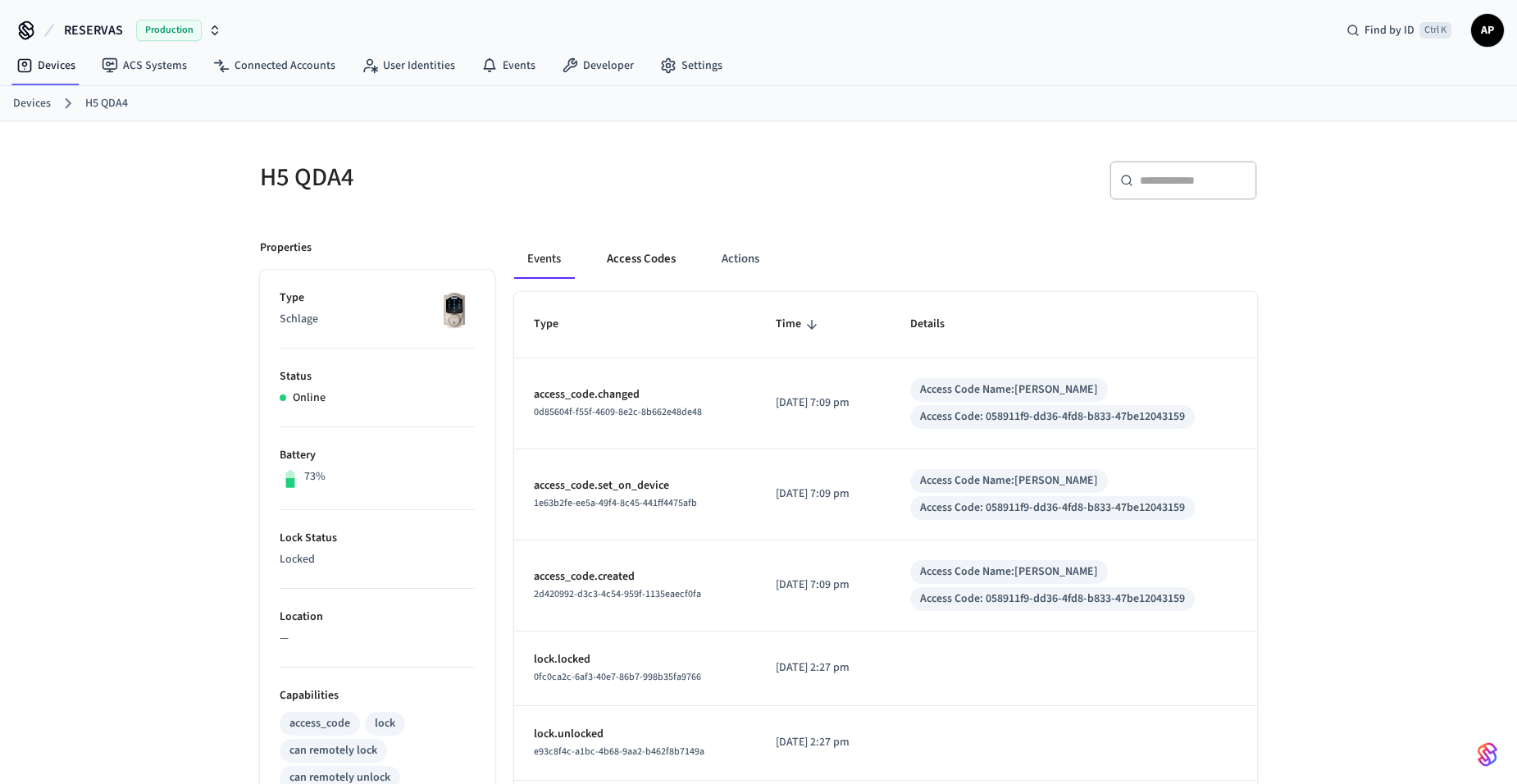
click at [648, 266] on button "Access Codes" at bounding box center [641, 259] width 95 height 39
click at [661, 253] on button "Access Codes" at bounding box center [641, 259] width 95 height 39
click at [621, 256] on button "Access Codes" at bounding box center [641, 259] width 95 height 39
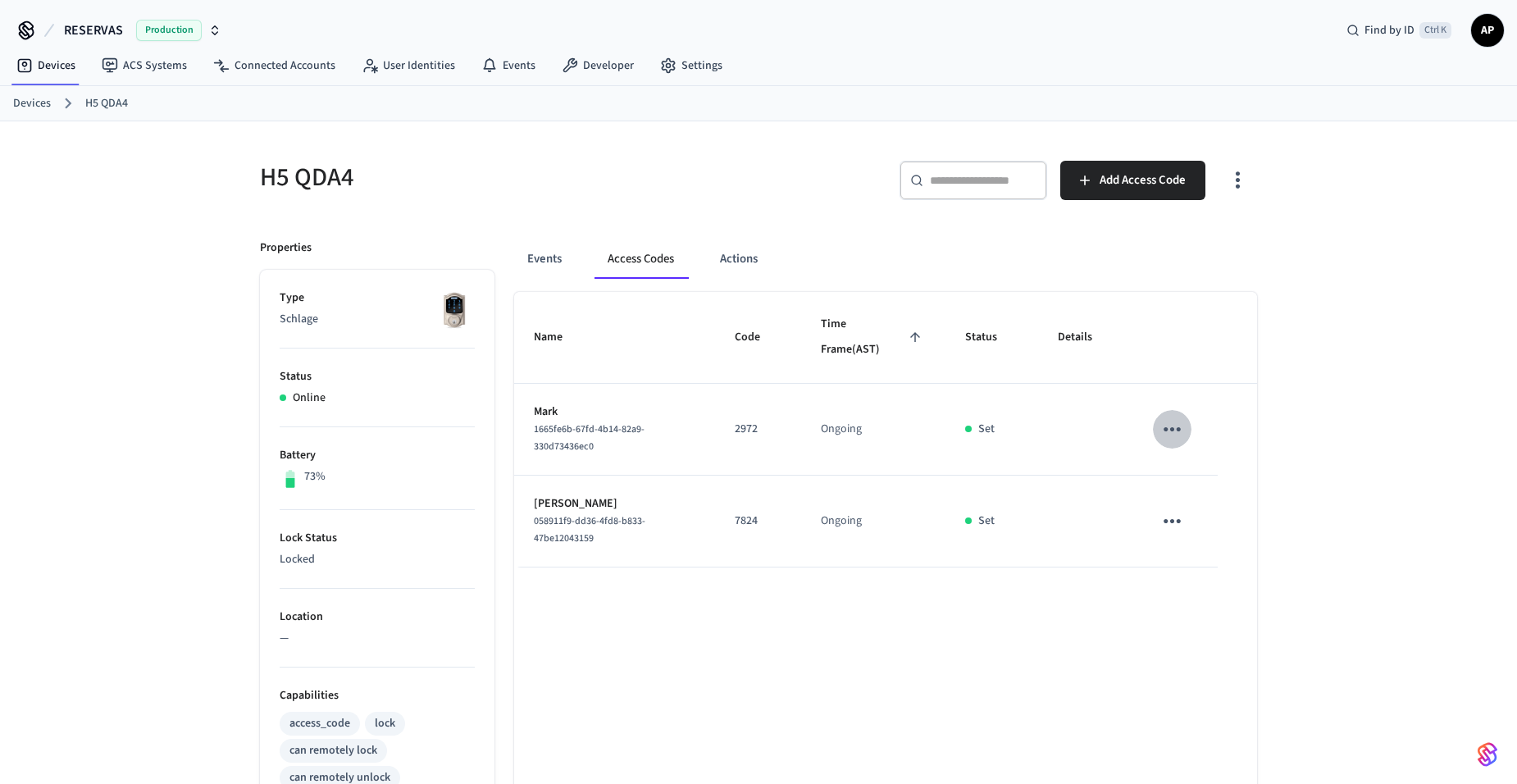
click at [1168, 433] on icon "sticky table" at bounding box center [1173, 429] width 26 height 26
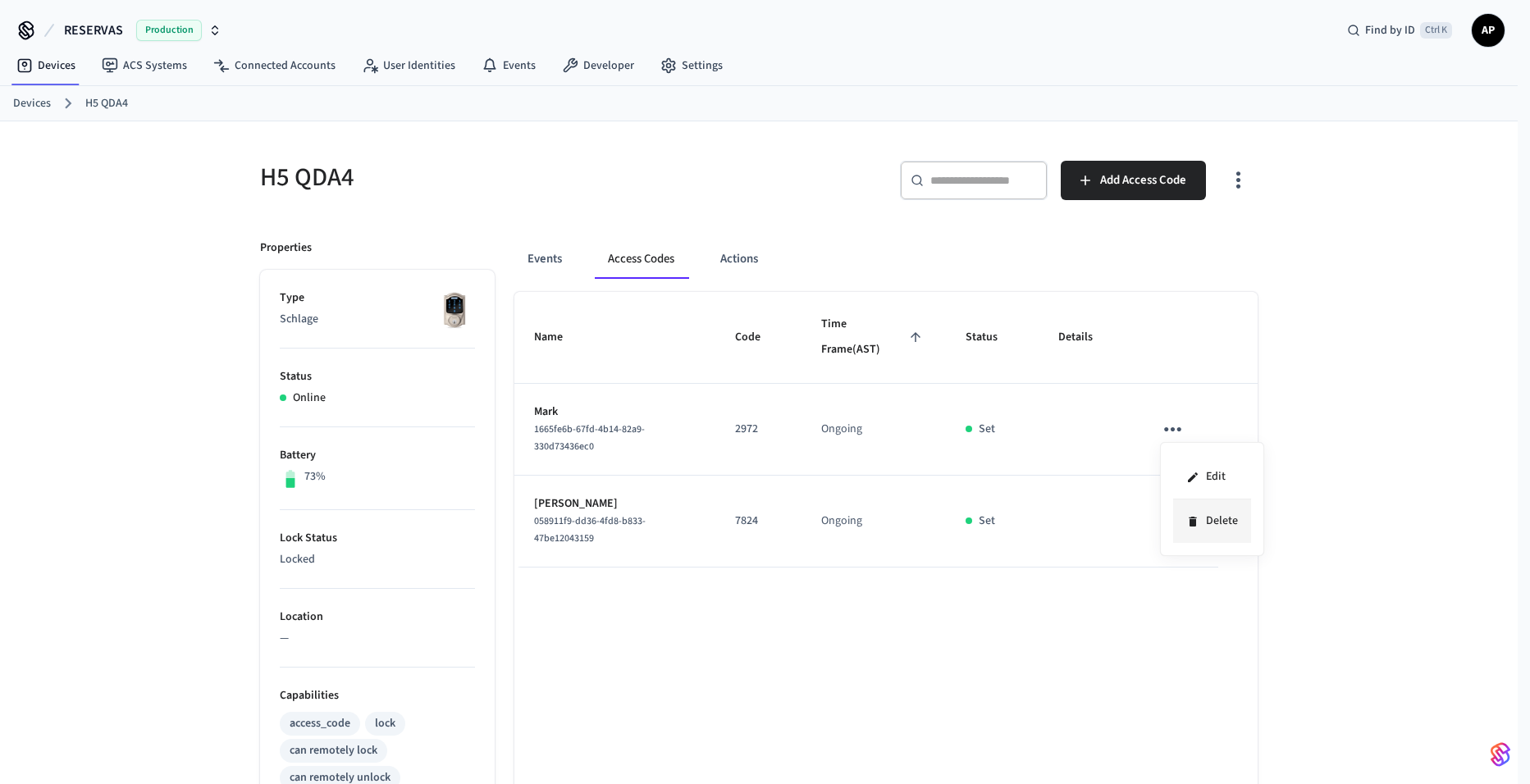
click at [1228, 522] on li "Delete" at bounding box center [1212, 520] width 78 height 43
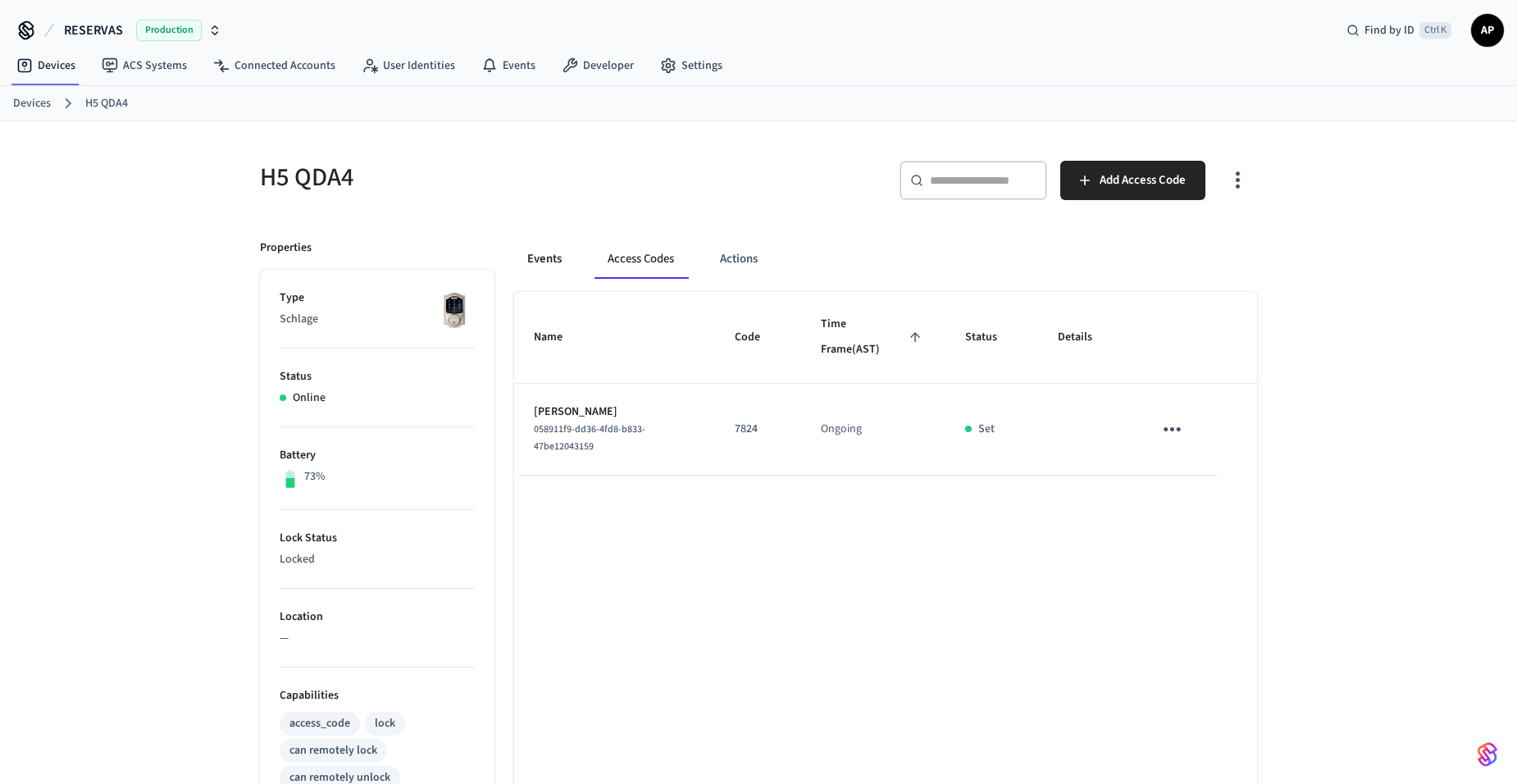
click at [551, 255] on button "Events" at bounding box center [544, 259] width 60 height 39
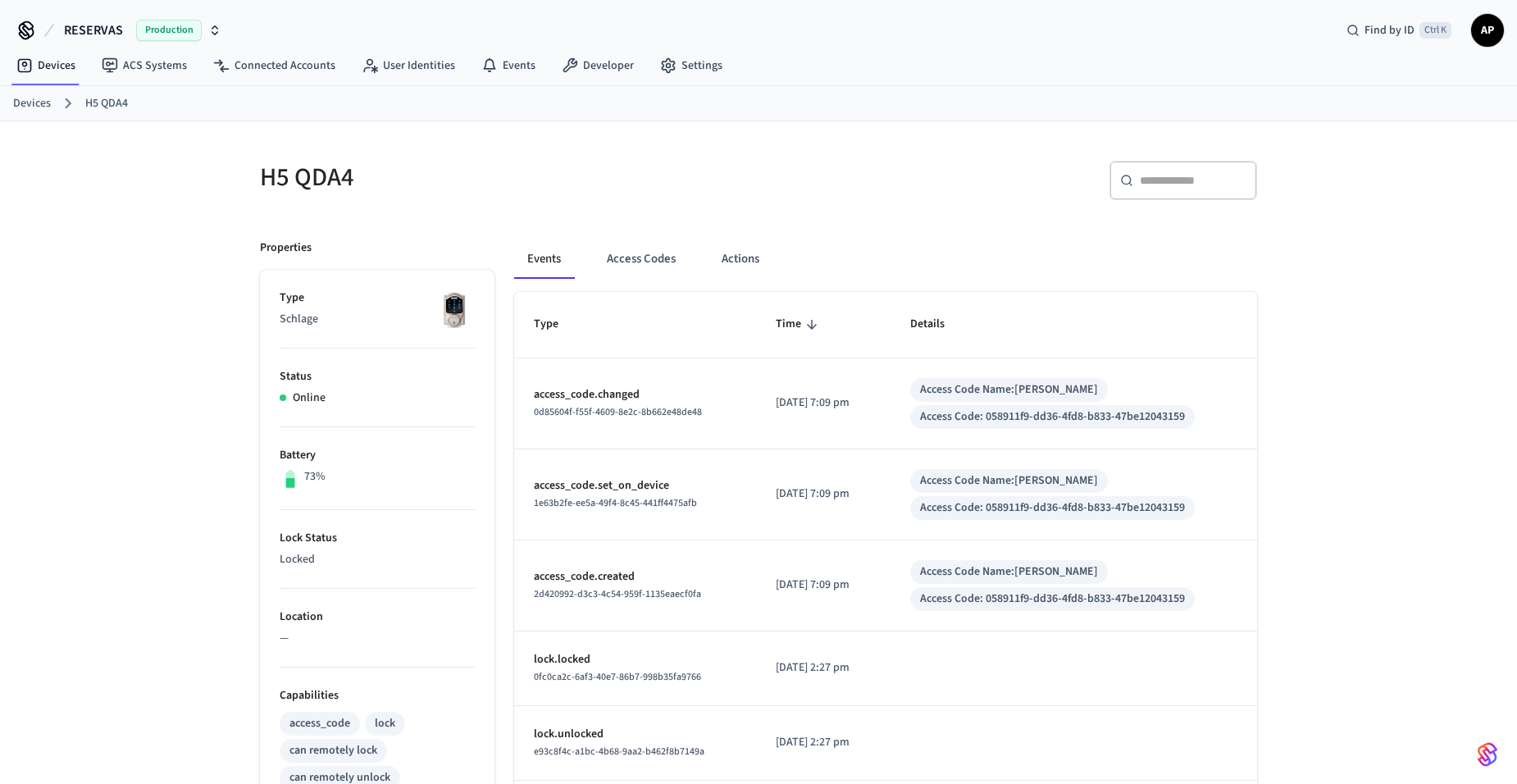
click at [15, 100] on link "Devices" at bounding box center [31, 104] width 37 height 17
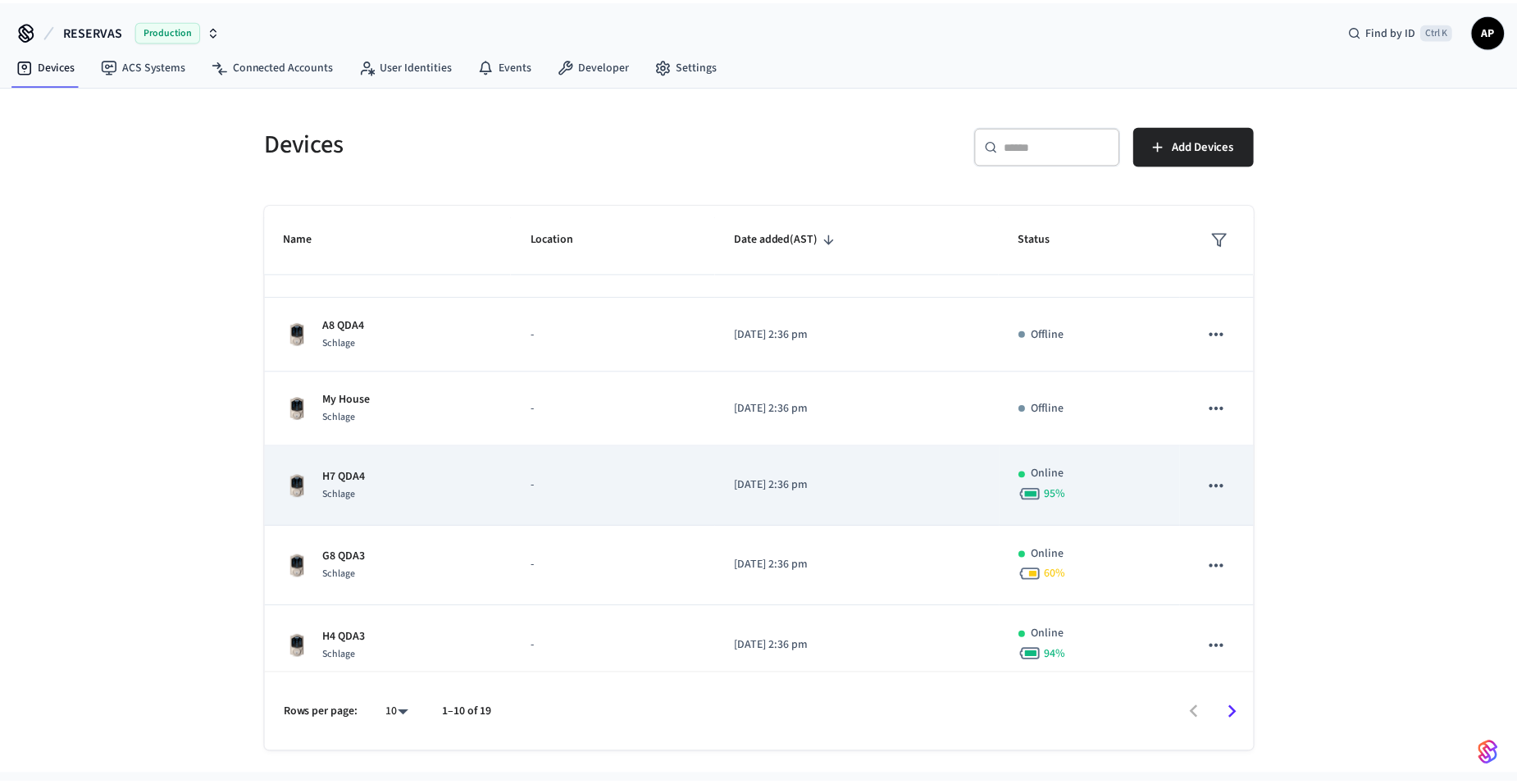
scroll to position [328, 0]
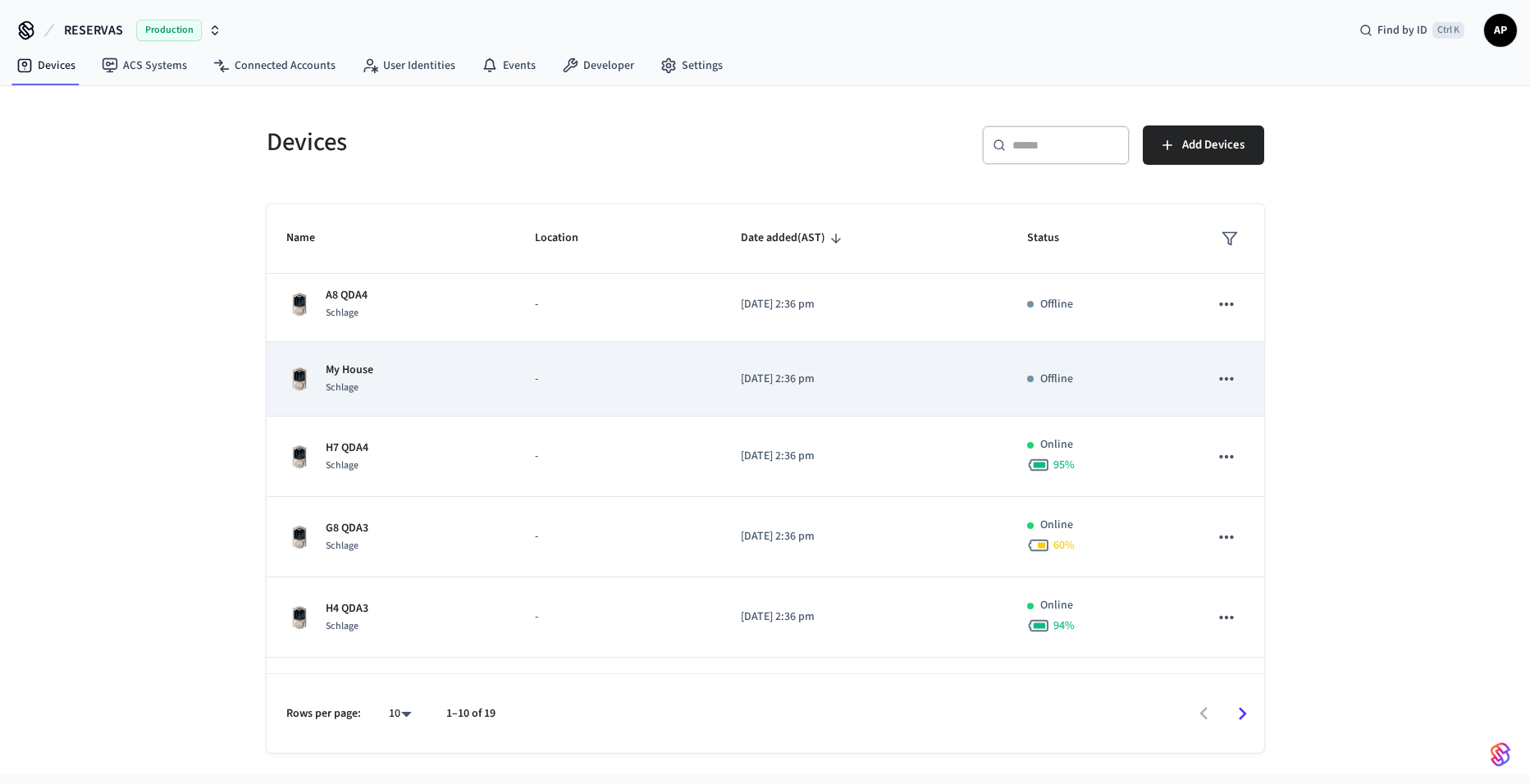
click at [386, 374] on div "My House Schlage" at bounding box center [391, 378] width 210 height 35
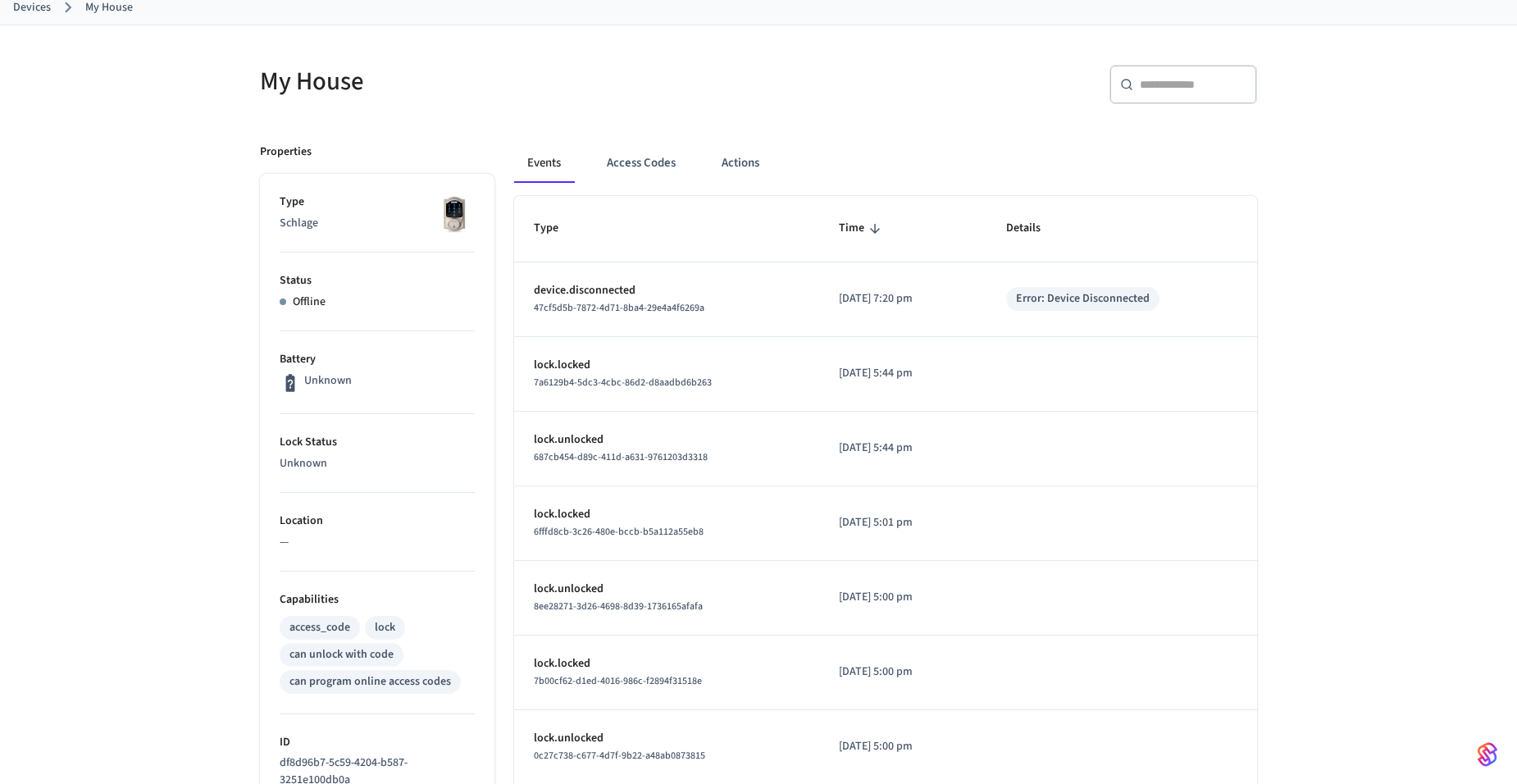
scroll to position [410, 0]
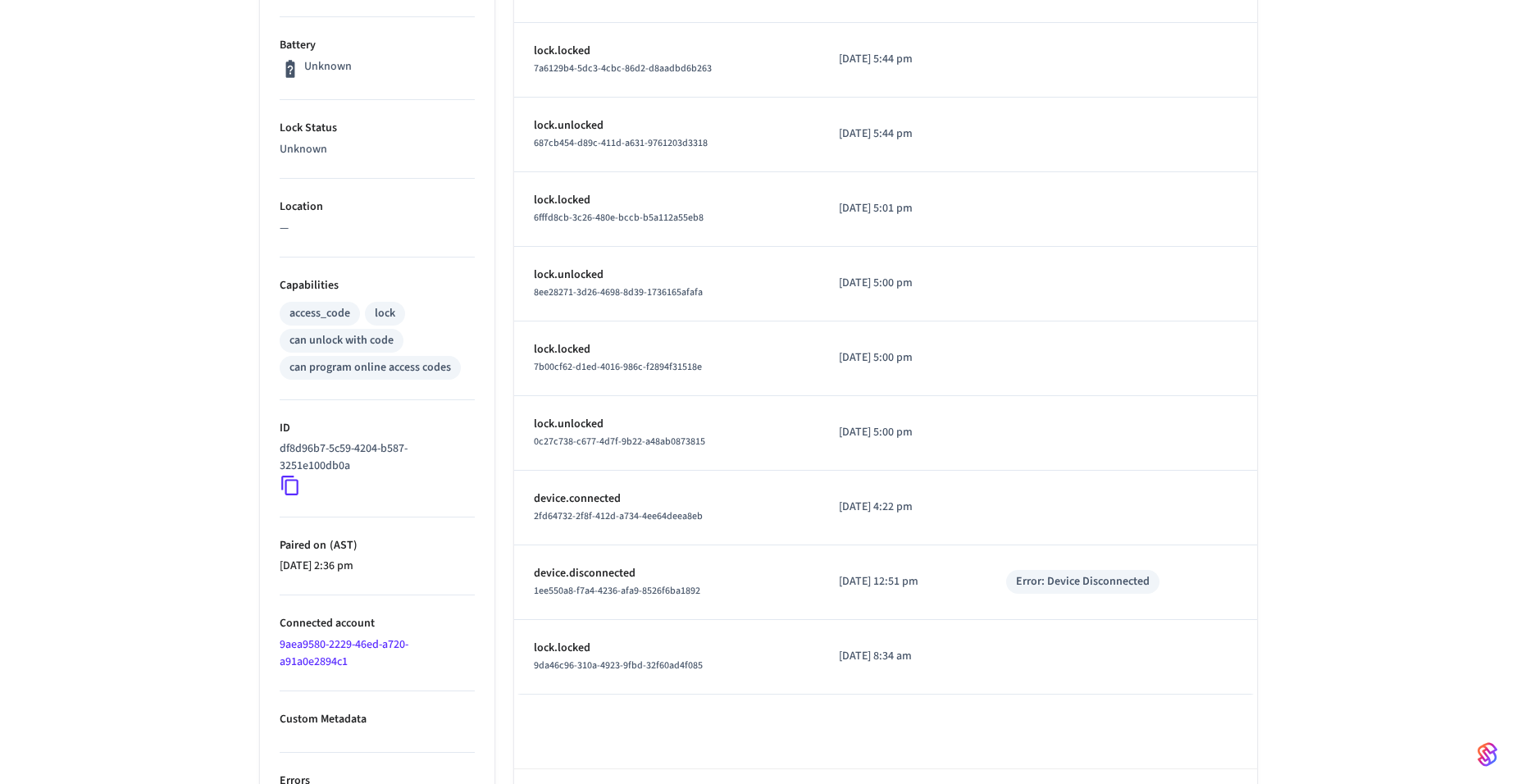
click at [308, 459] on p "df8d96b7-5c59-4204-b587-3251e100db0a" at bounding box center [374, 457] width 189 height 35
click at [307, 459] on p "df8d96b7-5c59-4204-b587-3251e100db0a" at bounding box center [374, 457] width 189 height 35
copy div "df8d96b7-5c59-4204-b587-3251e100db0a"
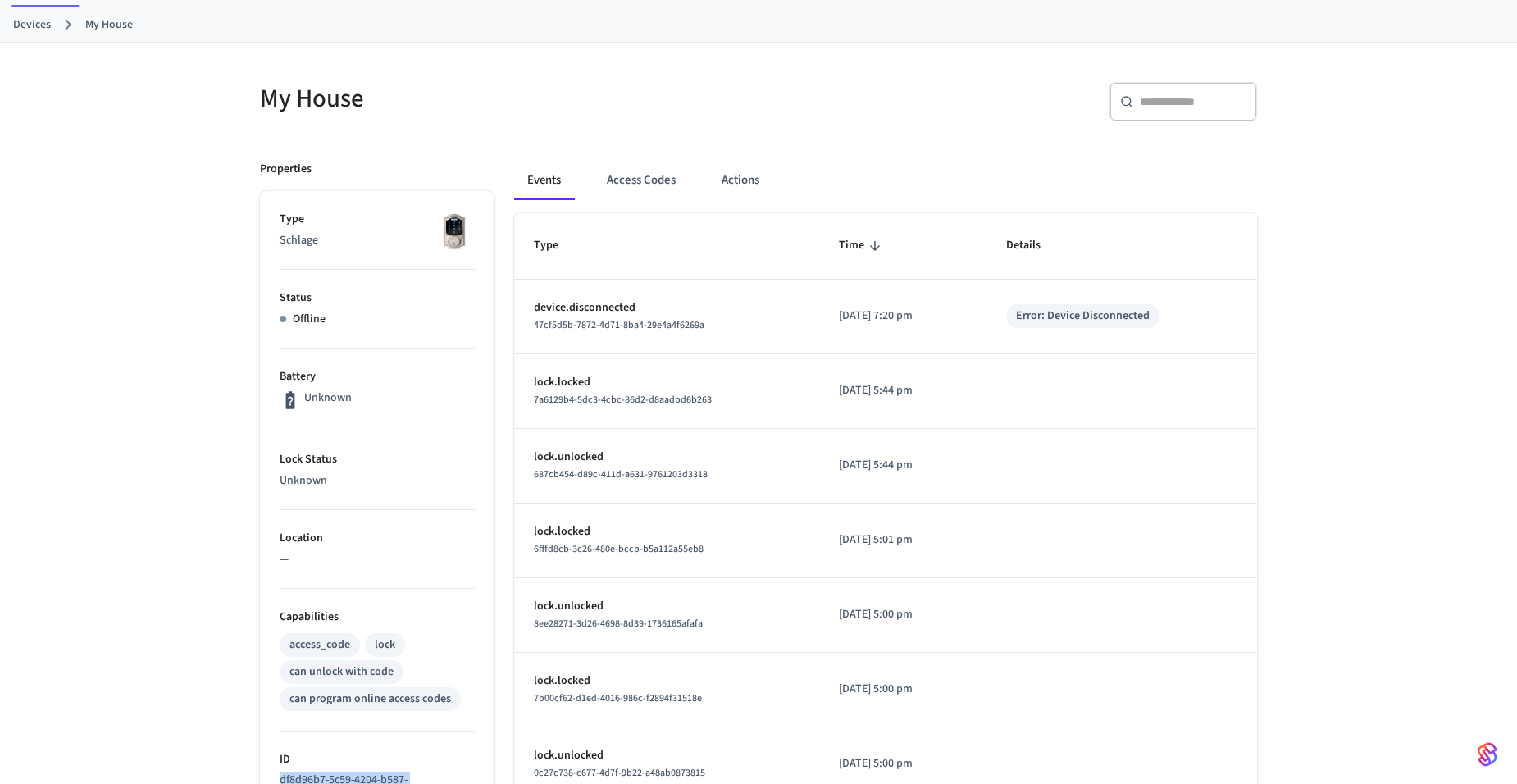
scroll to position [0, 0]
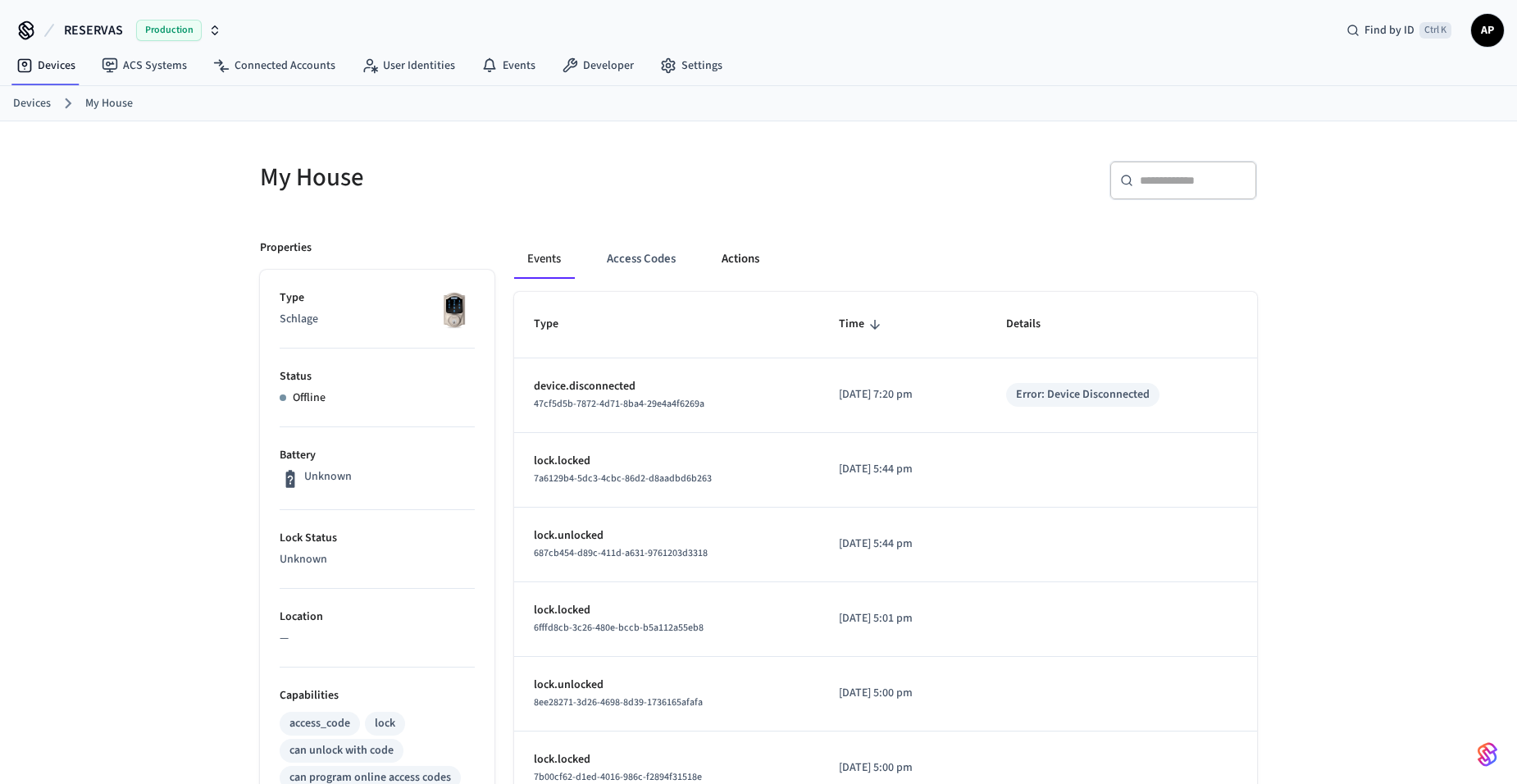
click at [716, 264] on button "Actions" at bounding box center [740, 259] width 64 height 39
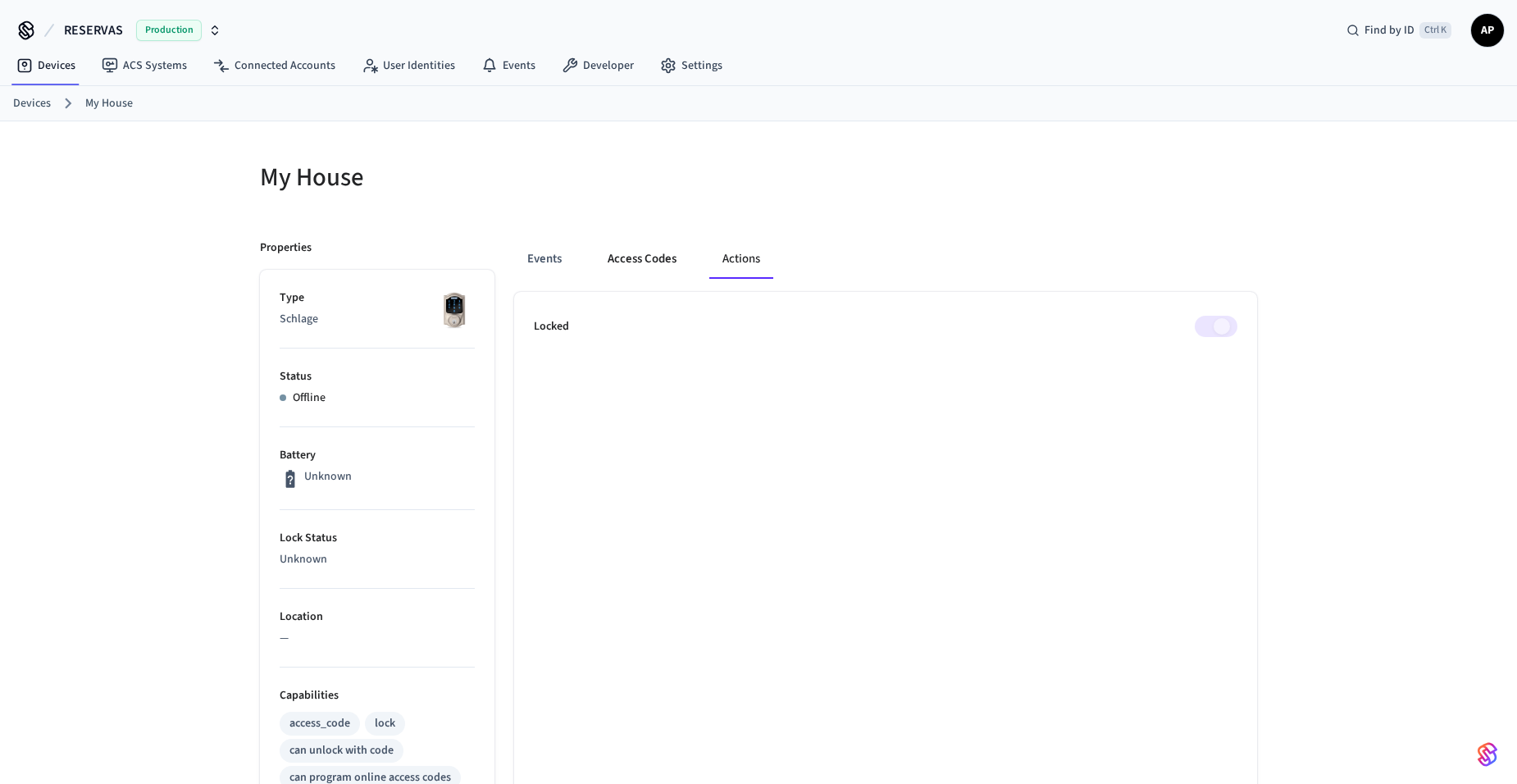
click at [653, 258] on button "Access Codes" at bounding box center [642, 259] width 95 height 39
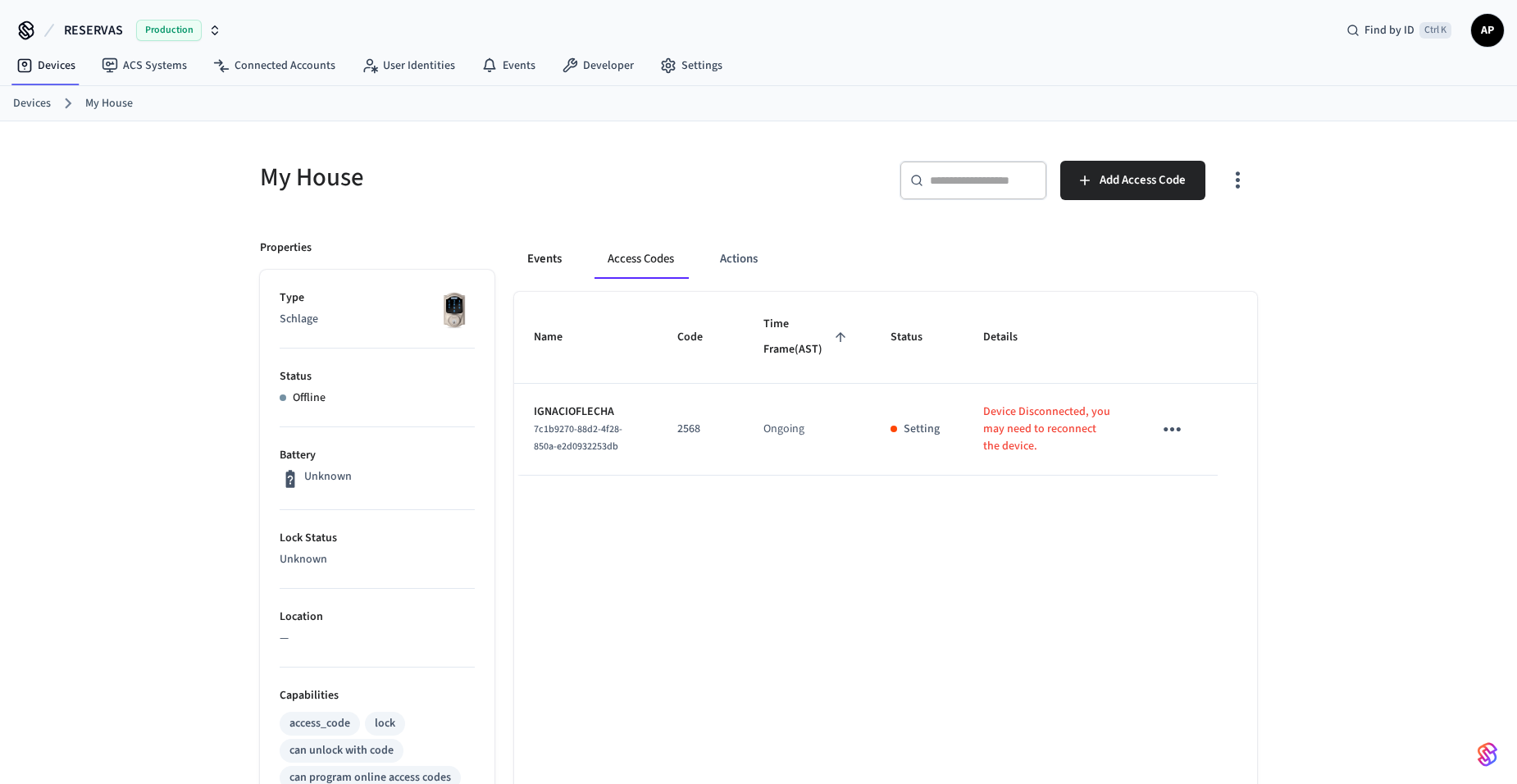
click at [537, 257] on button "Events" at bounding box center [544, 259] width 60 height 39
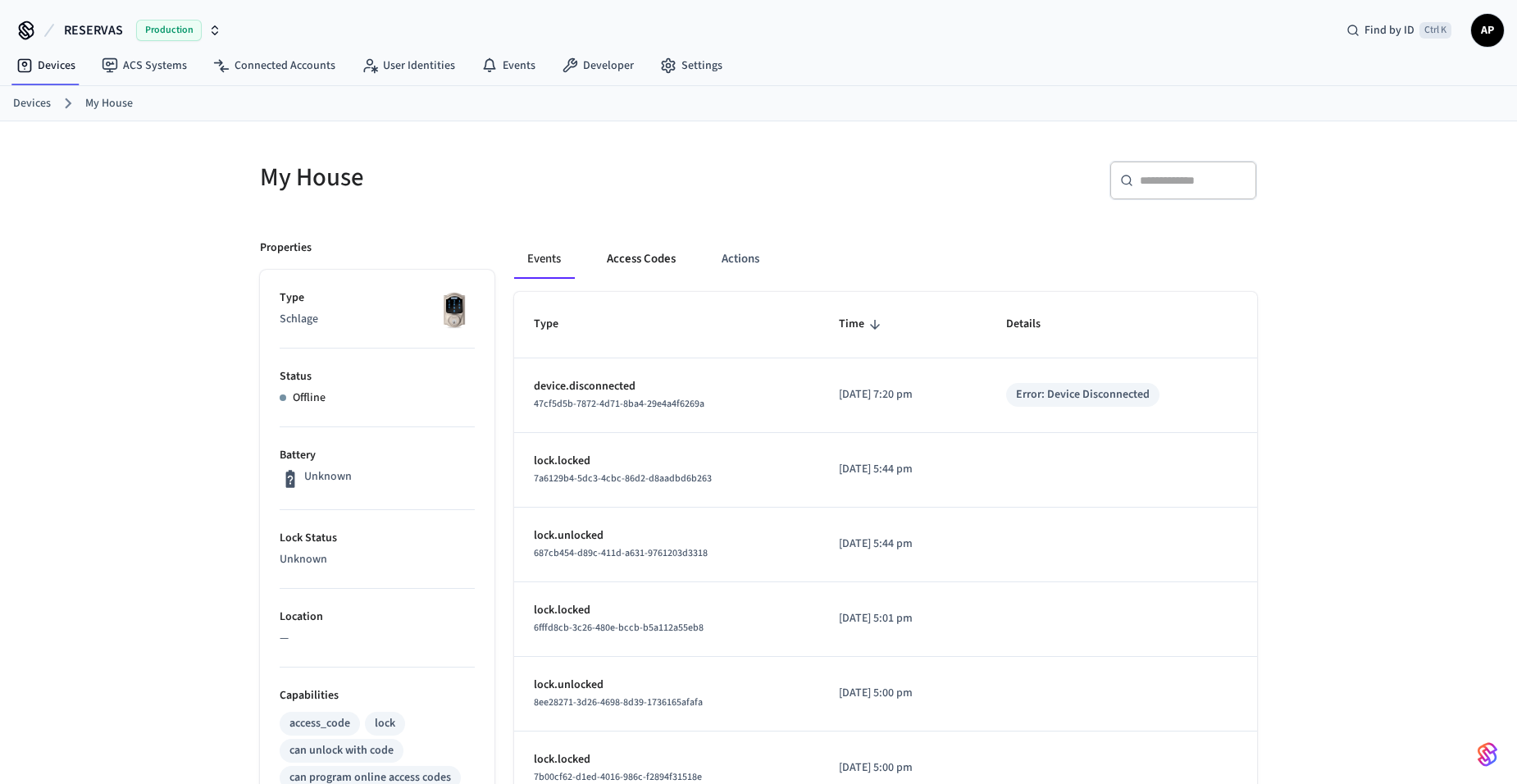
click at [625, 255] on button "Access Codes" at bounding box center [641, 259] width 95 height 39
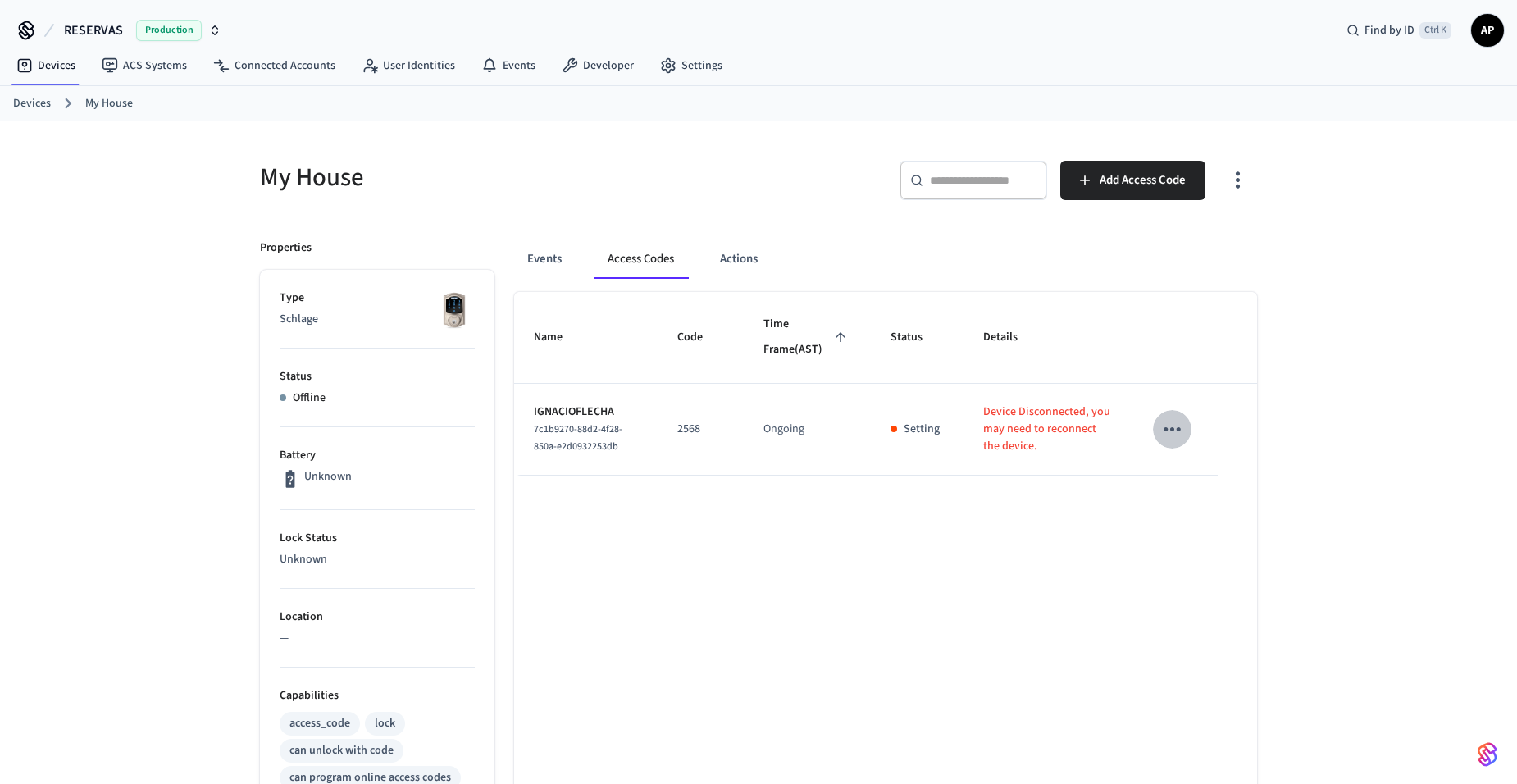
click at [1168, 442] on icon "sticky table" at bounding box center [1173, 429] width 26 height 26
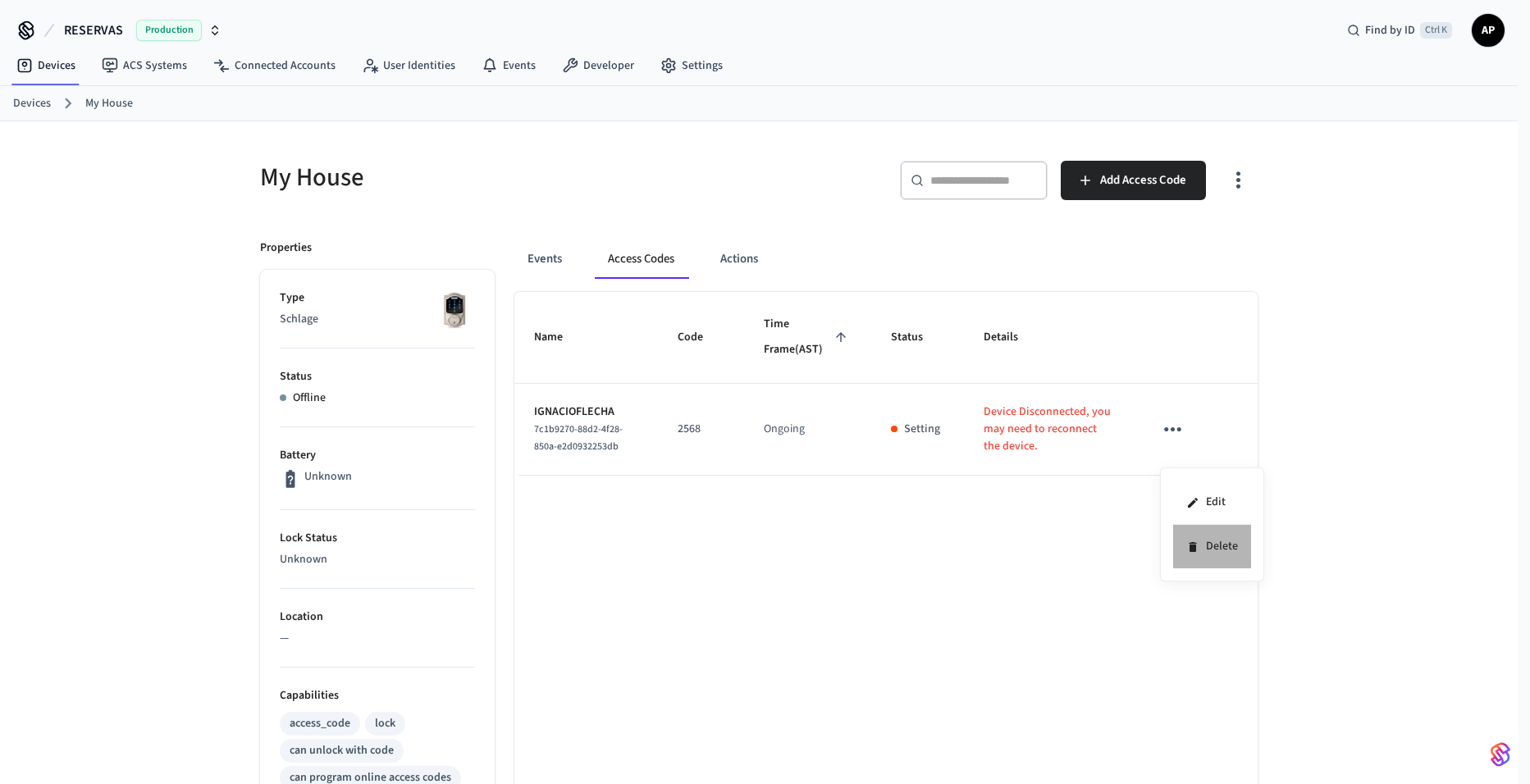
click at [1199, 554] on li "Delete" at bounding box center [1212, 546] width 78 height 43
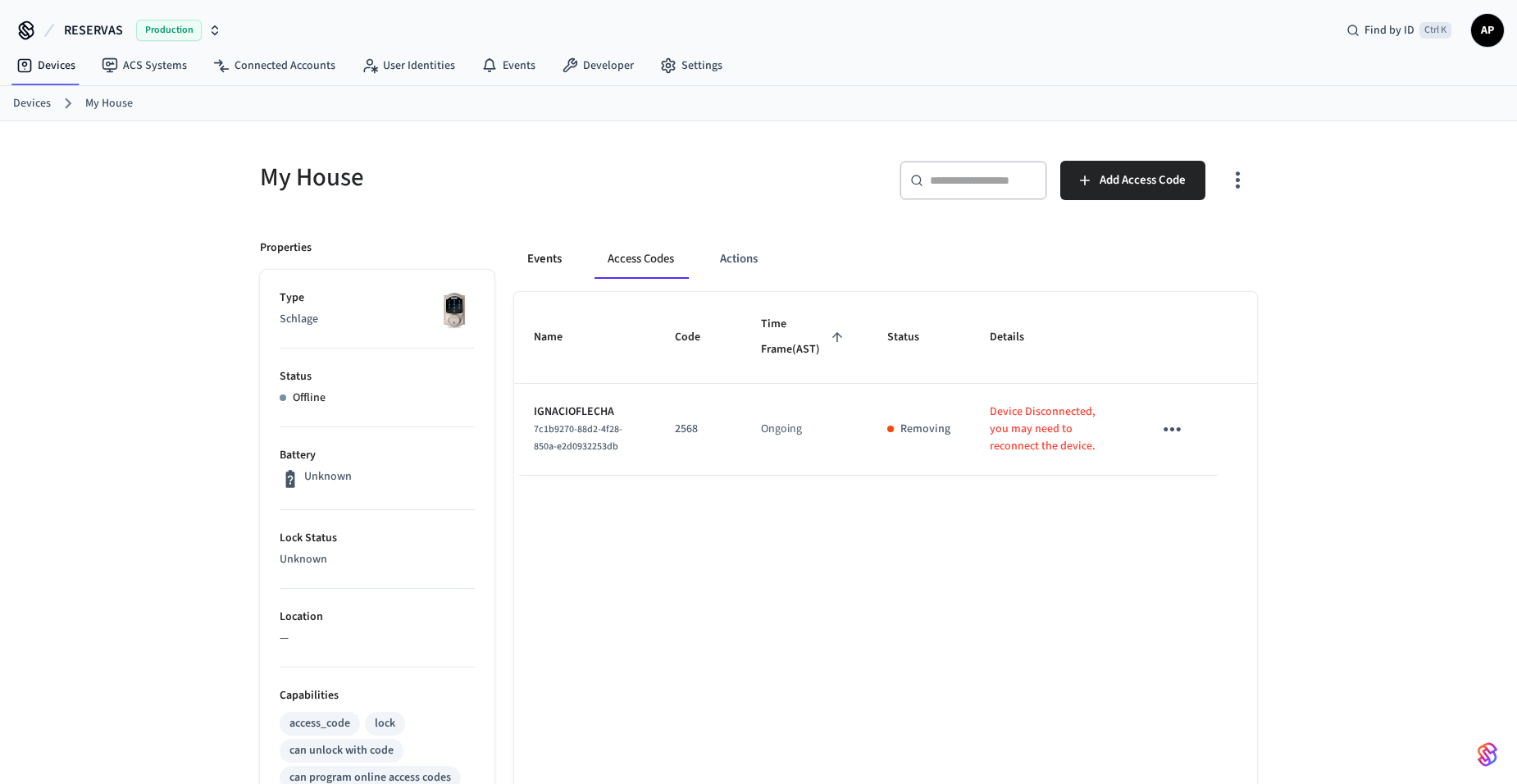
click at [550, 252] on button "Events" at bounding box center [544, 259] width 60 height 39
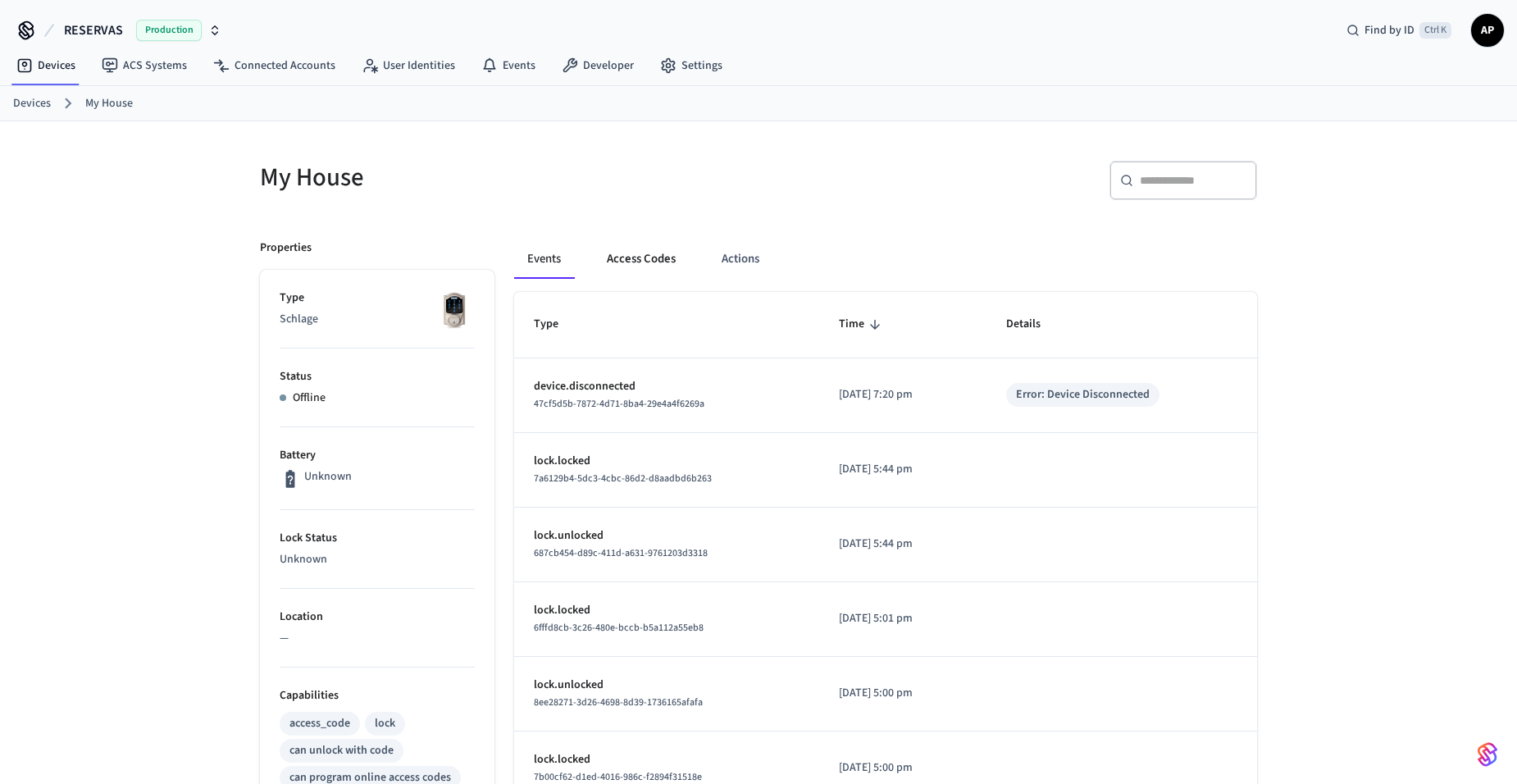
click at [662, 257] on button "Access Codes" at bounding box center [641, 259] width 95 height 39
